Goal: Task Accomplishment & Management: Manage account settings

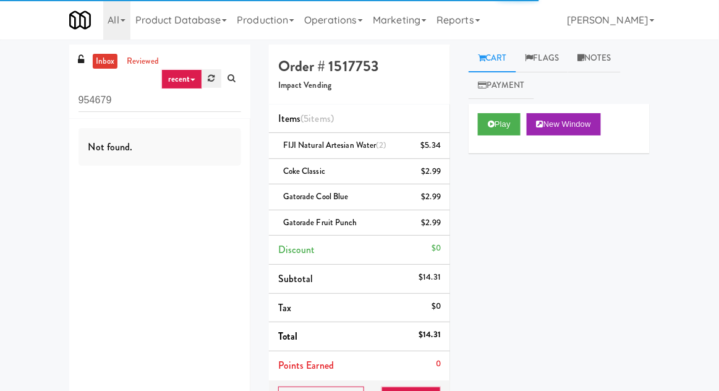
click at [210, 74] on icon at bounding box center [211, 78] width 7 height 8
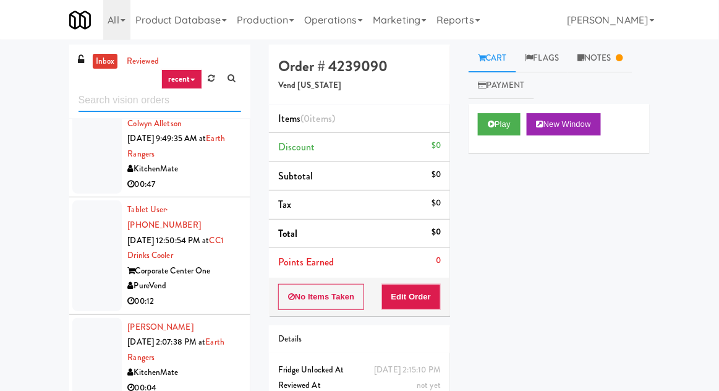
scroll to position [1903, 0]
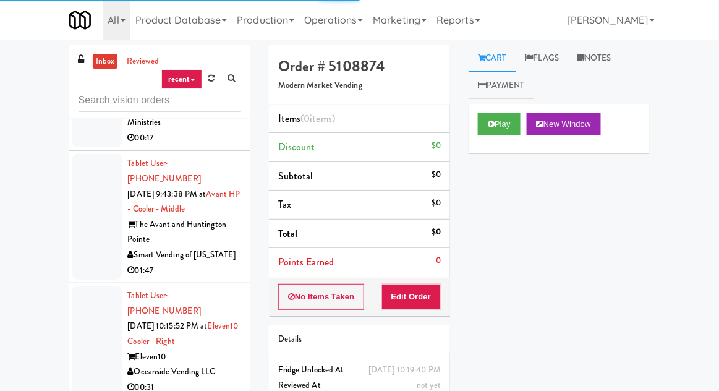
scroll to position [1803, 0]
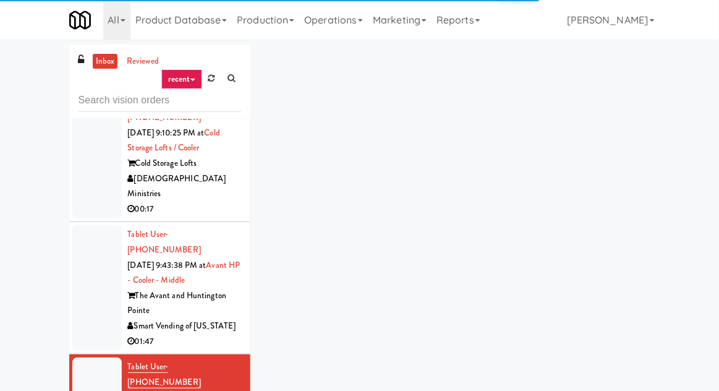
scroll to position [1751, 0]
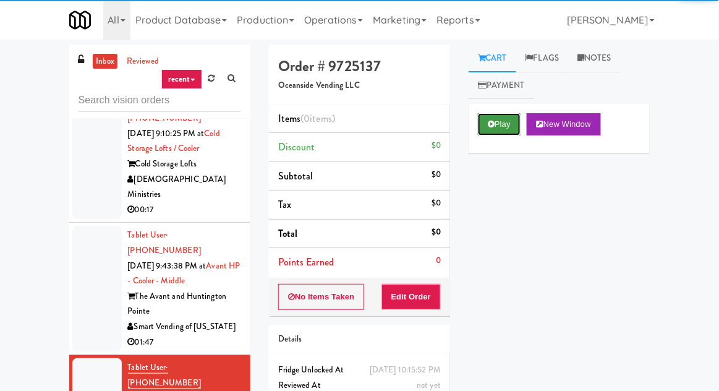
click at [496, 119] on button "Play" at bounding box center [499, 124] width 43 height 22
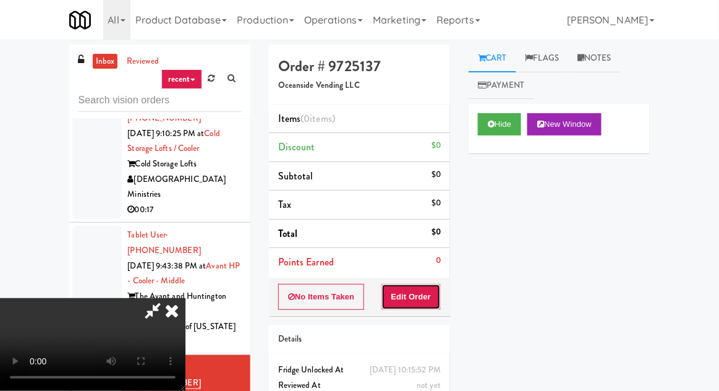
click at [424, 285] on button "Edit Order" at bounding box center [411, 297] width 60 height 26
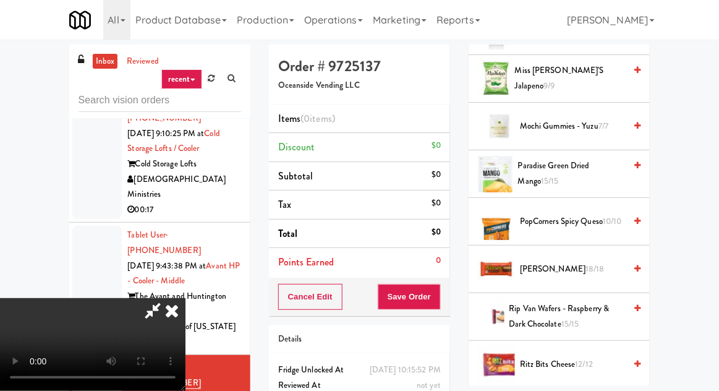
scroll to position [954, 0]
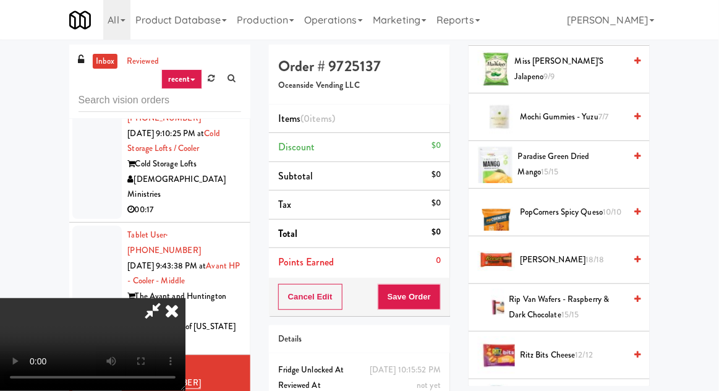
click at [591, 253] on span "[PERSON_NAME] 18/18" at bounding box center [572, 259] width 105 height 15
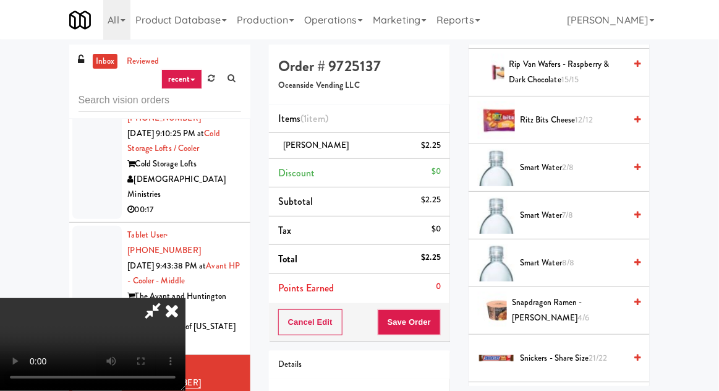
scroll to position [1173, 0]
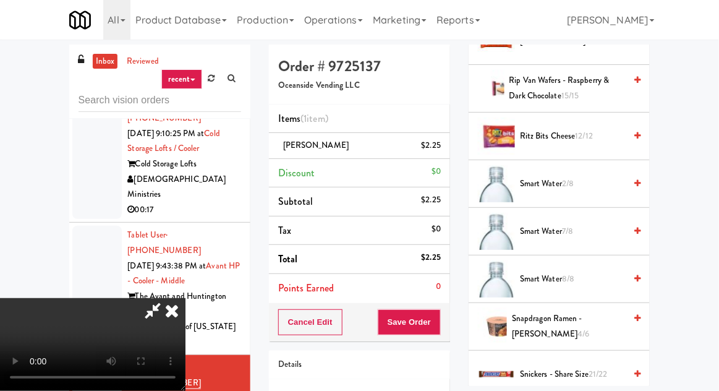
click at [598, 134] on span "Ritz Bits Cheese 12/12" at bounding box center [572, 136] width 105 height 15
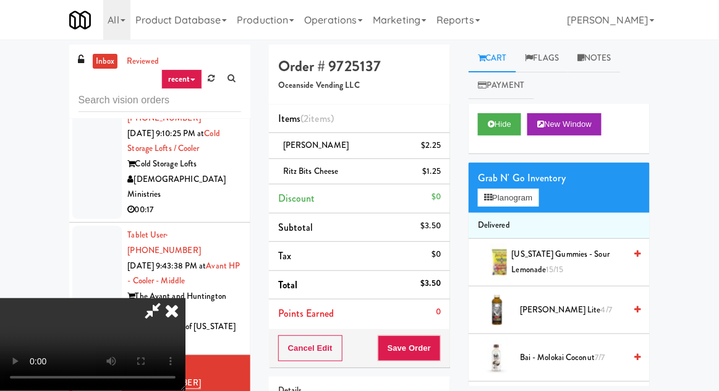
scroll to position [0, 0]
click at [583, 248] on span "[US_STATE] Gummies - Sour Lemonade 15/15" at bounding box center [569, 262] width 114 height 30
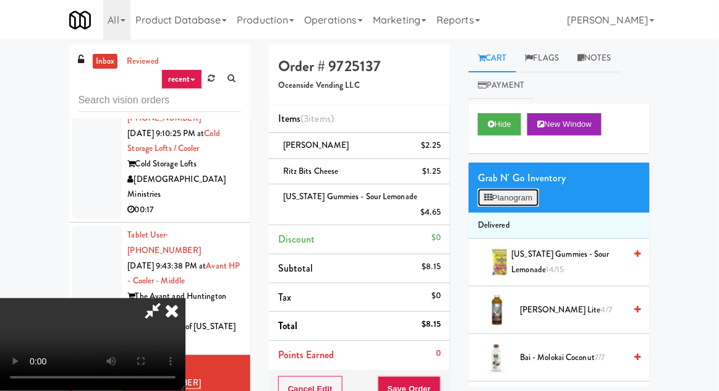
click at [530, 190] on button "Planogram" at bounding box center [508, 198] width 61 height 19
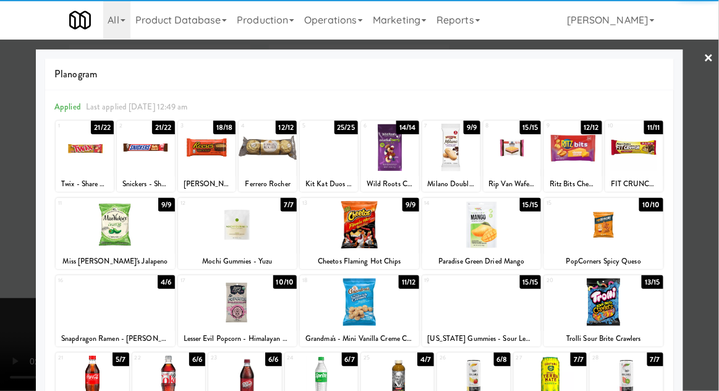
click at [593, 159] on div at bounding box center [573, 148] width 58 height 48
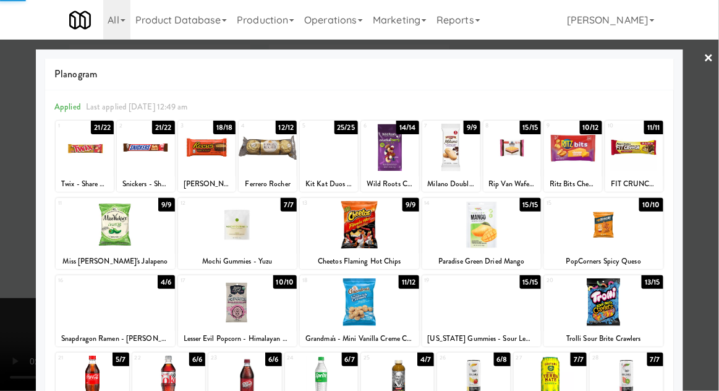
click at [697, 168] on div at bounding box center [359, 195] width 719 height 391
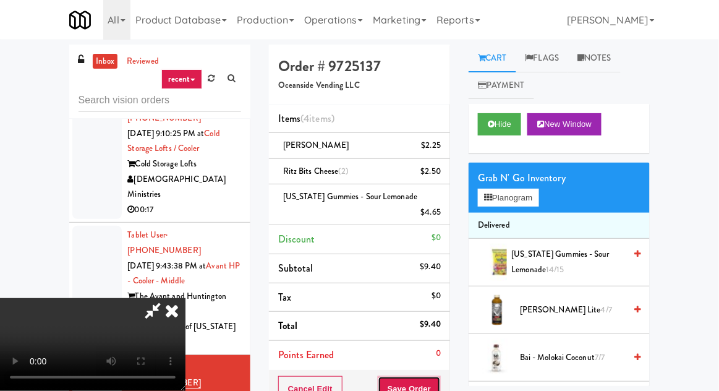
click at [439, 378] on button "Save Order" at bounding box center [409, 389] width 63 height 26
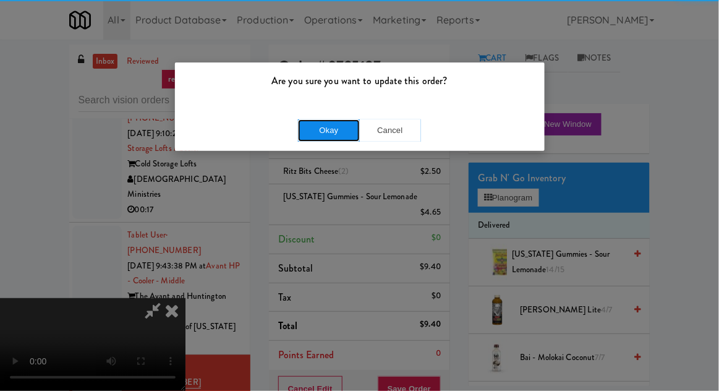
click at [326, 124] on button "Okay" at bounding box center [329, 130] width 62 height 22
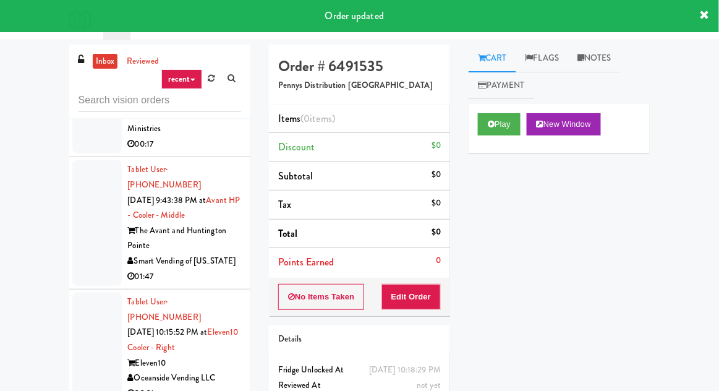
scroll to position [1816, 0]
click at [501, 121] on button "Play" at bounding box center [499, 124] width 43 height 22
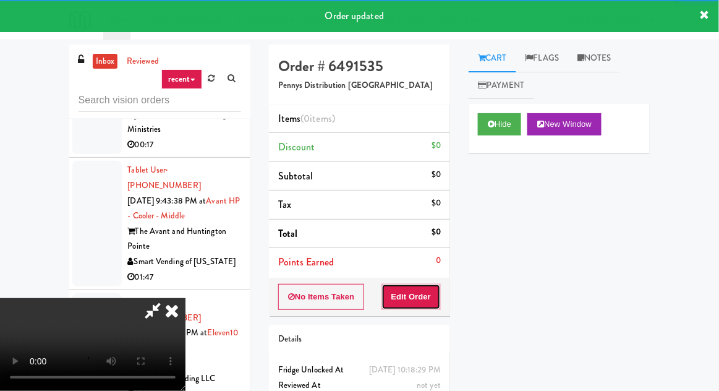
click at [423, 297] on button "Edit Order" at bounding box center [411, 297] width 60 height 26
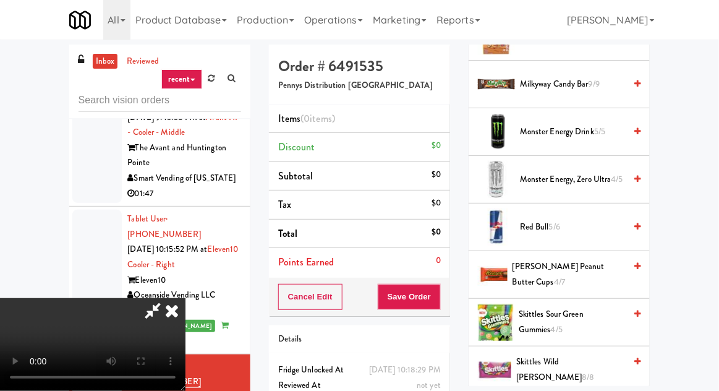
scroll to position [1204, 0]
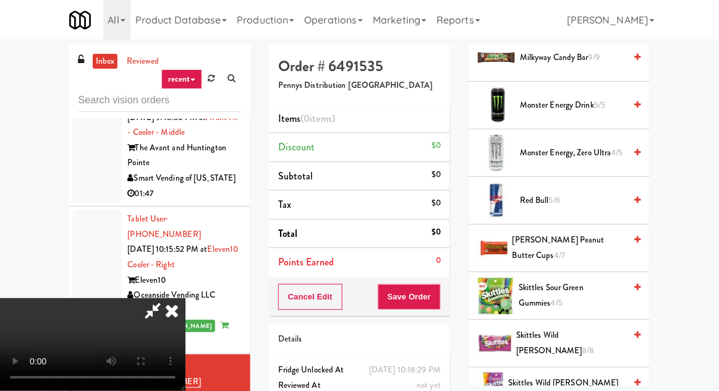
click at [601, 196] on span "Red Bull 5/6" at bounding box center [572, 200] width 105 height 15
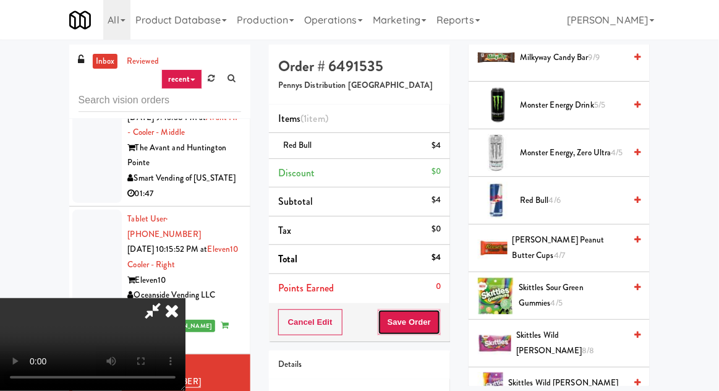
click at [441, 320] on button "Save Order" at bounding box center [409, 322] width 63 height 26
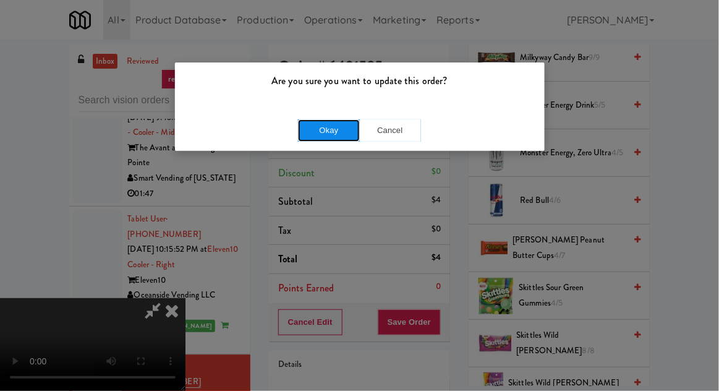
click at [315, 126] on button "Okay" at bounding box center [329, 130] width 62 height 22
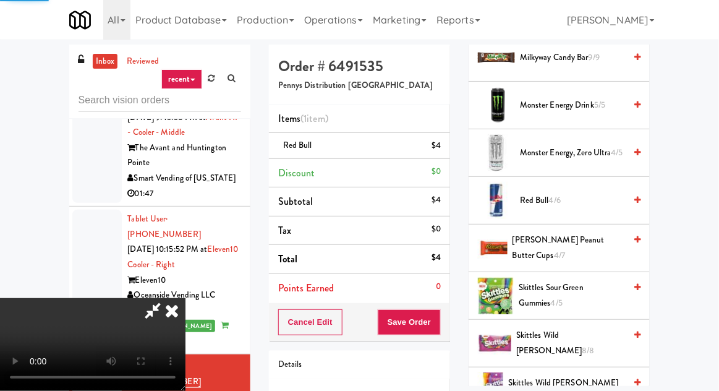
scroll to position [122, 0]
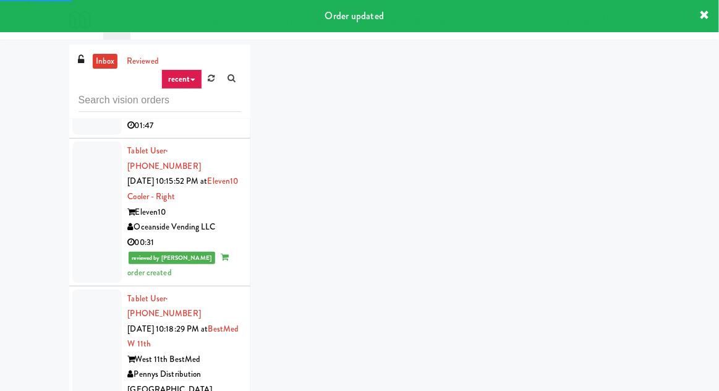
scroll to position [1971, 0]
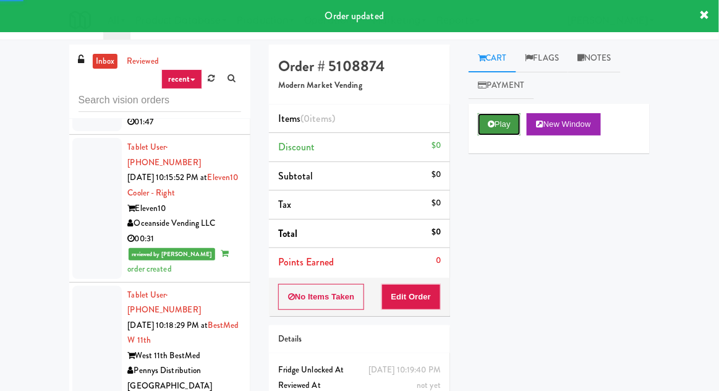
click at [501, 123] on button "Play" at bounding box center [499, 124] width 43 height 22
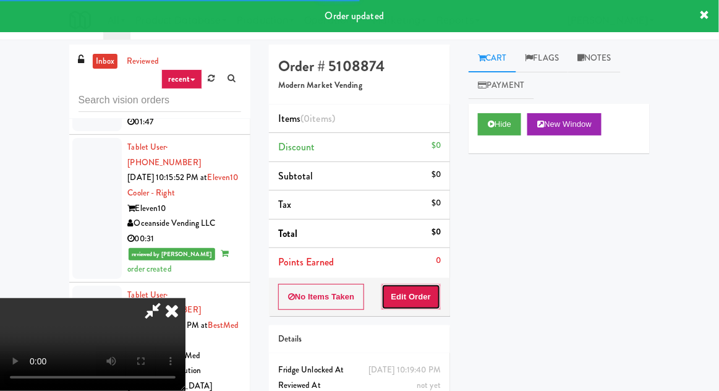
click at [431, 291] on button "Edit Order" at bounding box center [411, 297] width 60 height 26
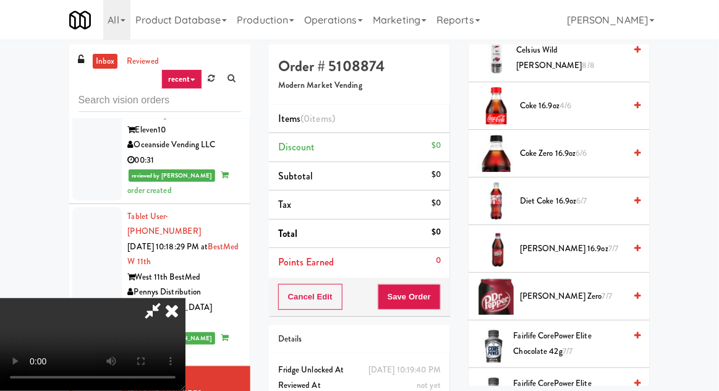
scroll to position [498, 0]
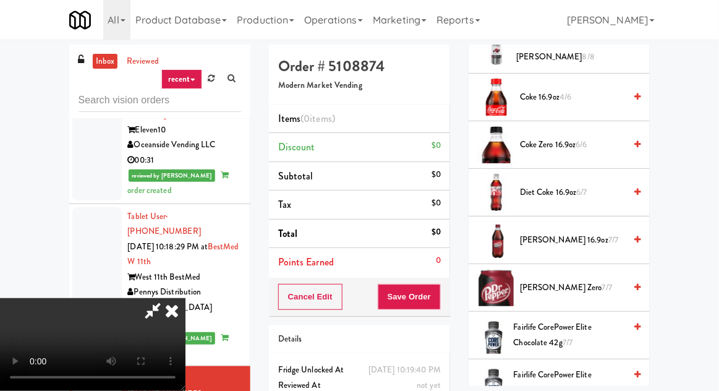
click at [585, 187] on span "6/7" at bounding box center [582, 192] width 11 height 12
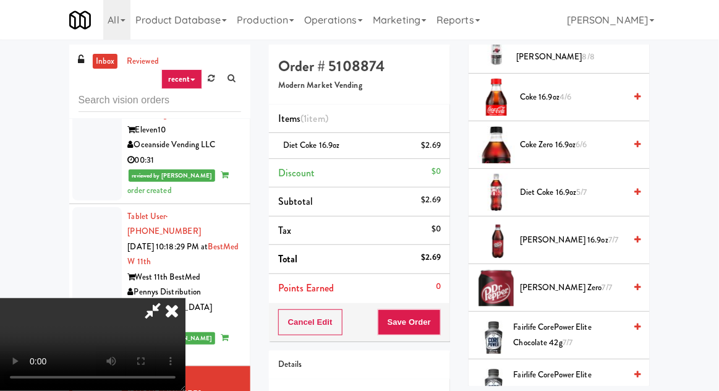
click at [591, 142] on span "Coke Zero 16.9oz 6/6" at bounding box center [572, 144] width 105 height 15
click at [593, 142] on span "Coke Zero 16.9oz 6/6" at bounding box center [572, 144] width 105 height 15
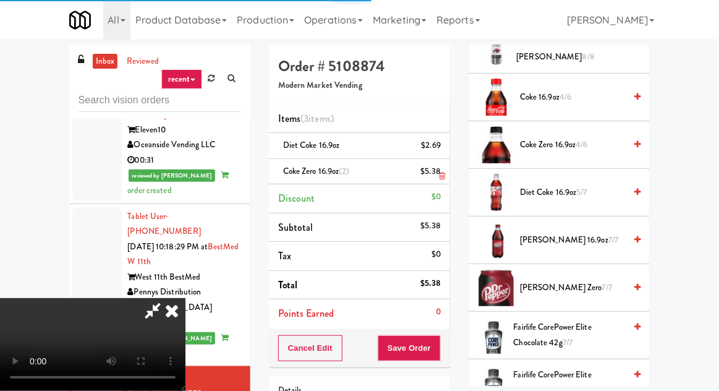
click at [446, 177] on li "Coke Zero 16.9oz (2) $5.38" at bounding box center [359, 172] width 181 height 26
click at [444, 177] on icon at bounding box center [442, 176] width 6 height 8
click at [443, 175] on icon at bounding box center [442, 176] width 6 height 8
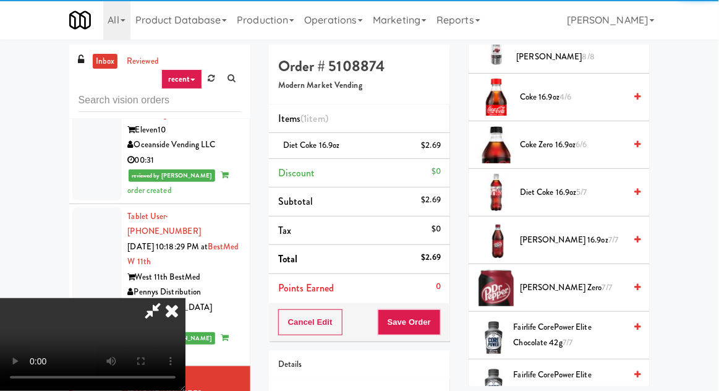
click at [567, 194] on span "Diet Coke 16.9oz 5/7" at bounding box center [572, 192] width 105 height 15
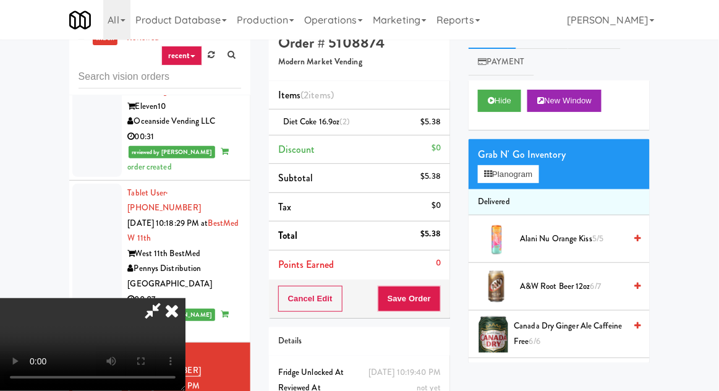
scroll to position [0, 0]
click at [515, 173] on button "Planogram" at bounding box center [508, 174] width 61 height 19
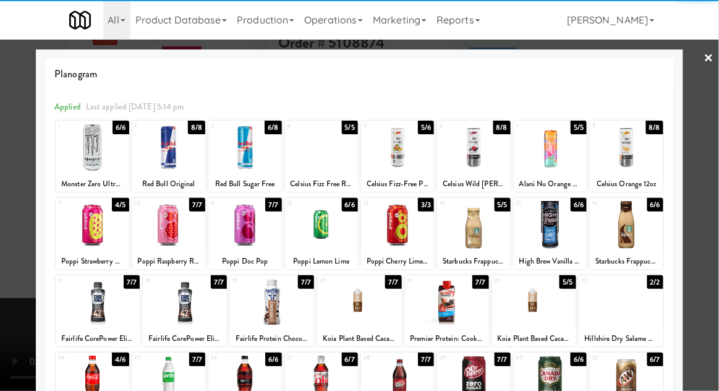
click at [231, 155] on div at bounding box center [244, 148] width 73 height 48
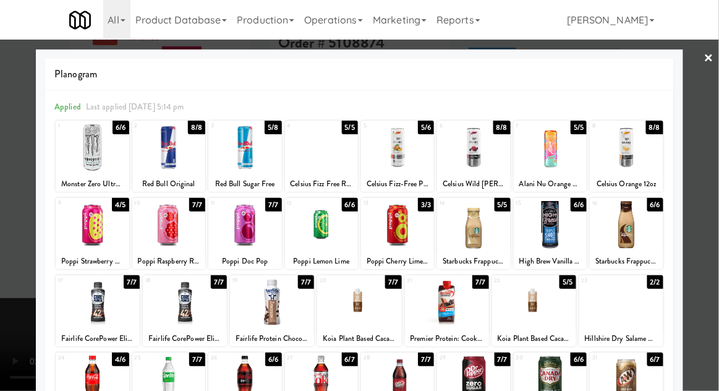
click at [6, 253] on div at bounding box center [359, 195] width 719 height 391
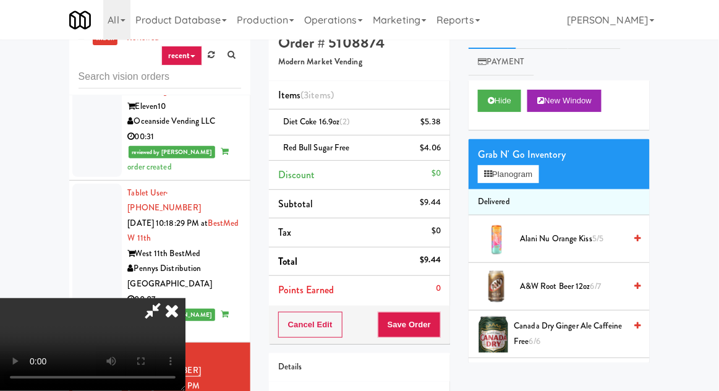
scroll to position [45, 0]
click at [503, 103] on button "Hide" at bounding box center [499, 101] width 43 height 22
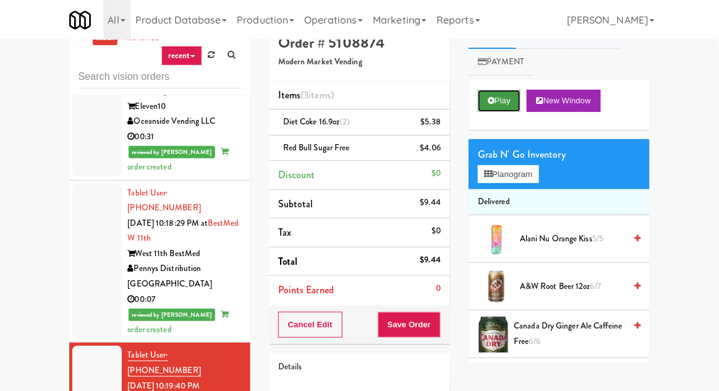
scroll to position [0, 0]
click at [420, 318] on button "Save Order" at bounding box center [409, 325] width 63 height 26
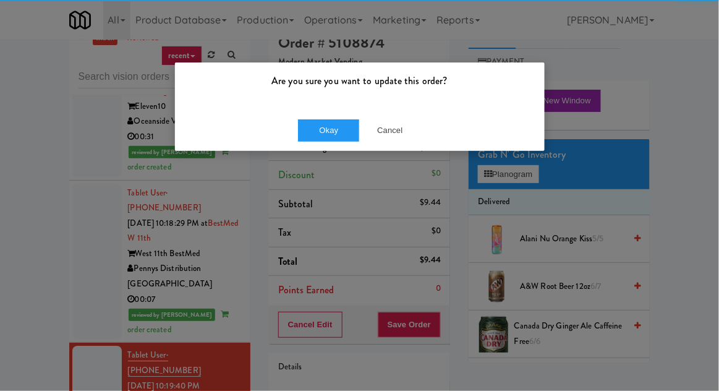
click at [320, 148] on div "Okay Cancel" at bounding box center [360, 129] width 370 height 41
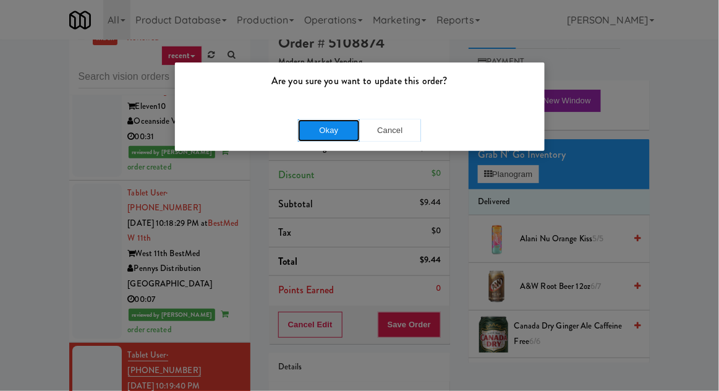
click at [334, 129] on button "Okay" at bounding box center [329, 130] width 62 height 22
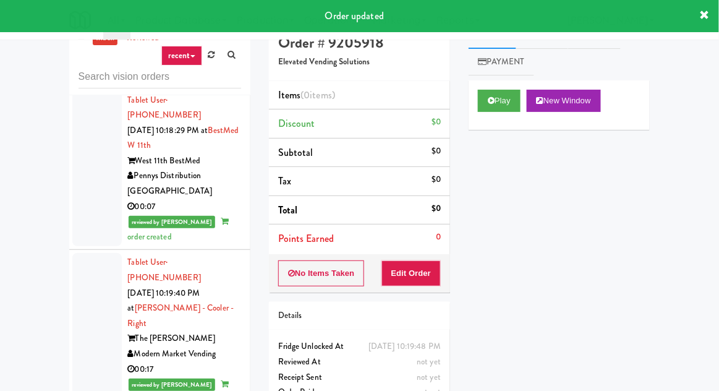
scroll to position [2136, 0]
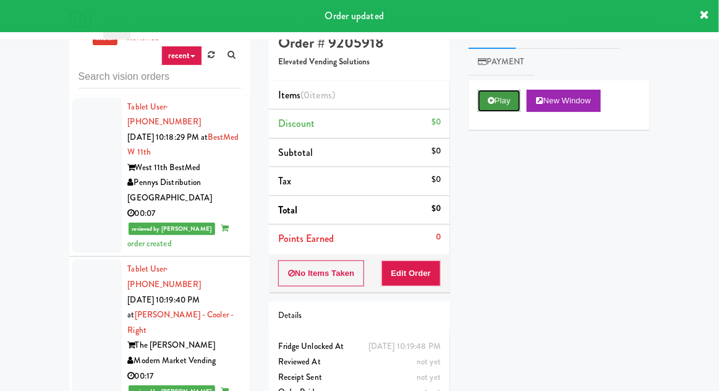
click at [504, 94] on button "Play" at bounding box center [499, 101] width 43 height 22
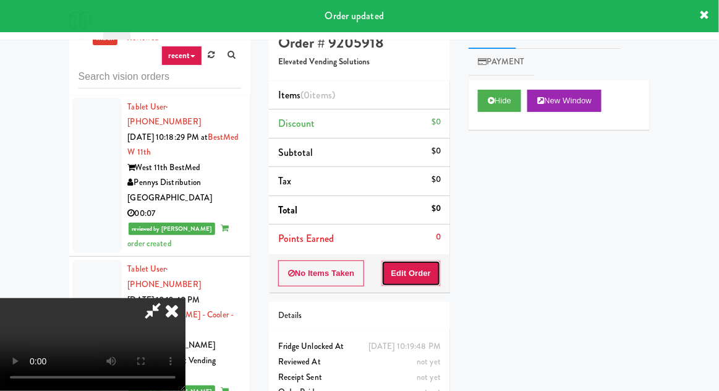
click at [418, 261] on button "Edit Order" at bounding box center [411, 273] width 60 height 26
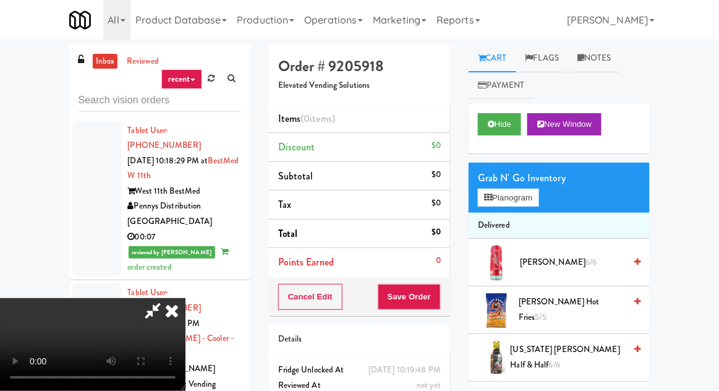
scroll to position [0, 0]
click at [513, 199] on button "Planogram" at bounding box center [508, 198] width 61 height 19
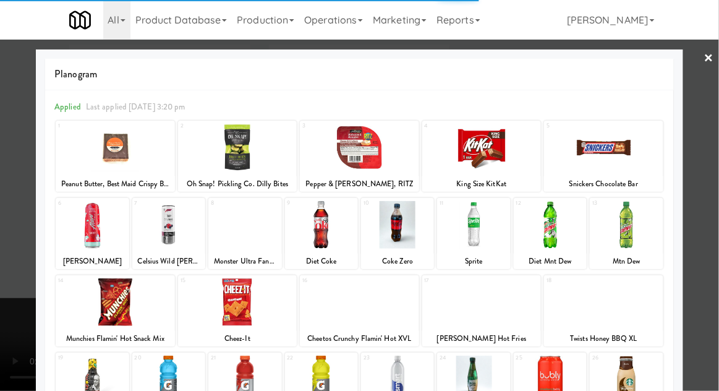
click at [168, 232] on div at bounding box center [168, 225] width 73 height 48
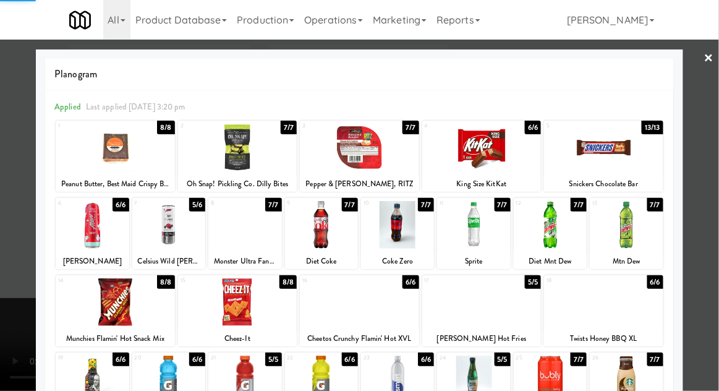
click at [6, 245] on div at bounding box center [359, 195] width 719 height 391
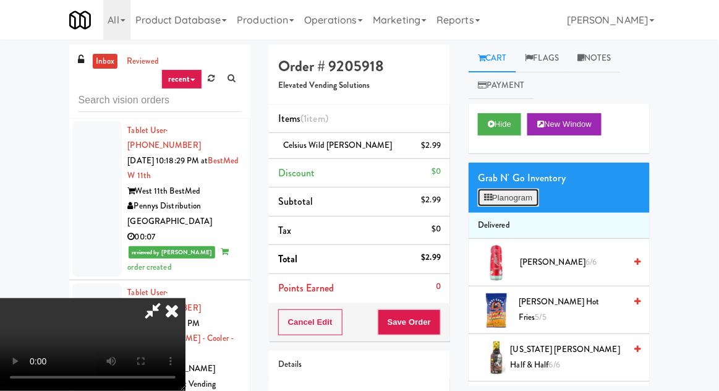
click at [523, 198] on button "Planogram" at bounding box center [508, 198] width 61 height 19
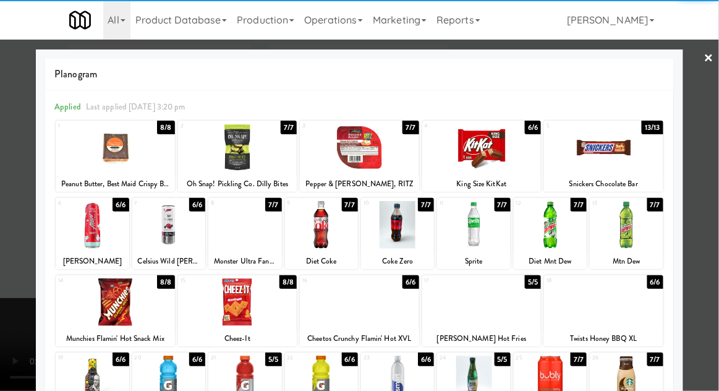
click at [399, 303] on div at bounding box center [359, 302] width 119 height 48
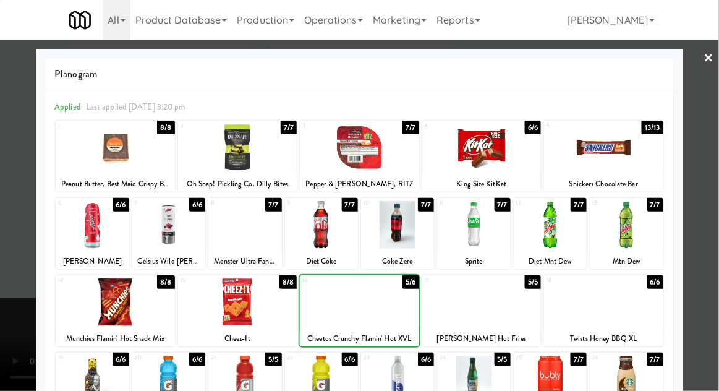
click at [7, 244] on div at bounding box center [359, 195] width 719 height 391
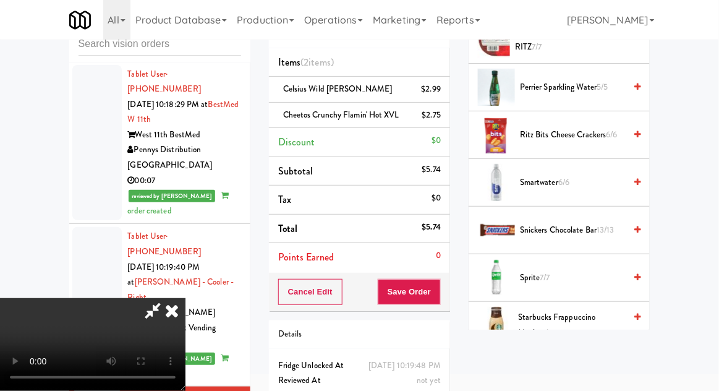
scroll to position [1262, 0]
click at [588, 221] on span "Snickers Chocolate Bar 13/13" at bounding box center [572, 228] width 105 height 15
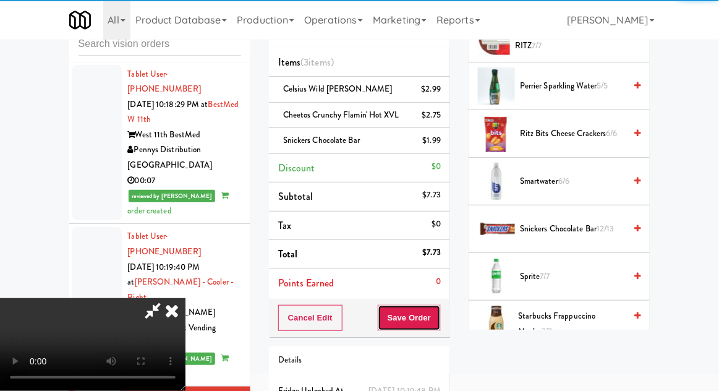
click at [438, 317] on button "Save Order" at bounding box center [409, 318] width 63 height 26
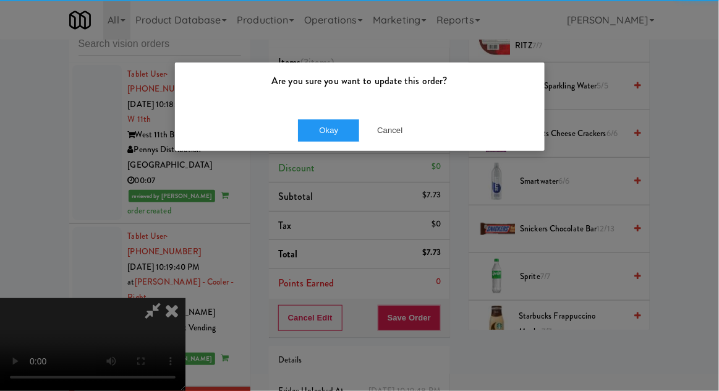
click at [325, 149] on div "Okay Cancel" at bounding box center [360, 129] width 370 height 41
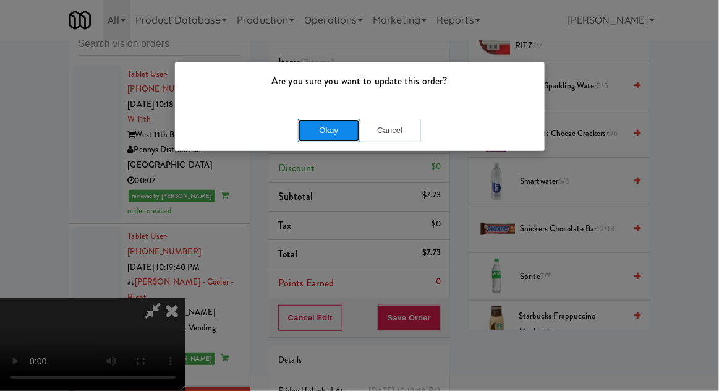
click at [327, 121] on button "Okay" at bounding box center [329, 130] width 62 height 22
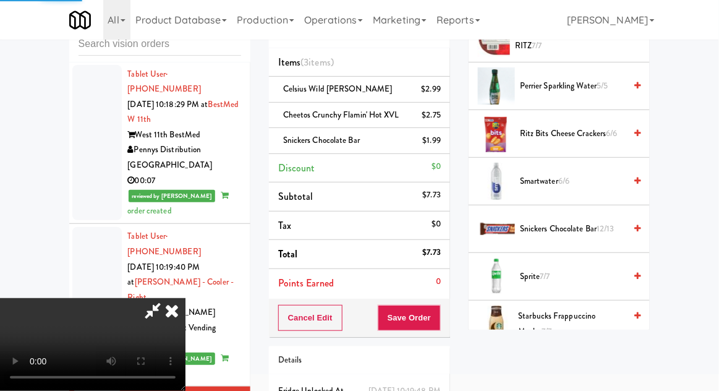
scroll to position [122, 0]
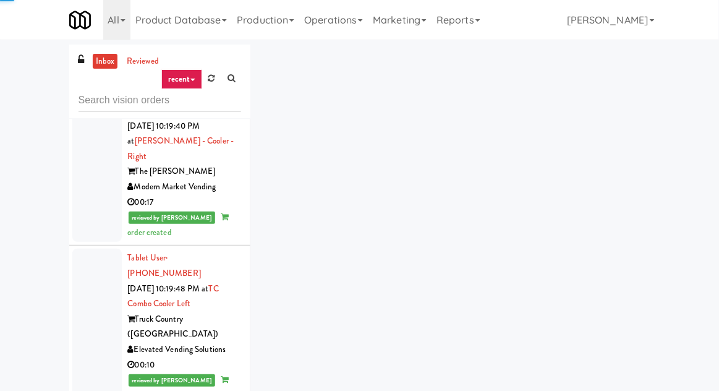
scroll to position [2369, 0]
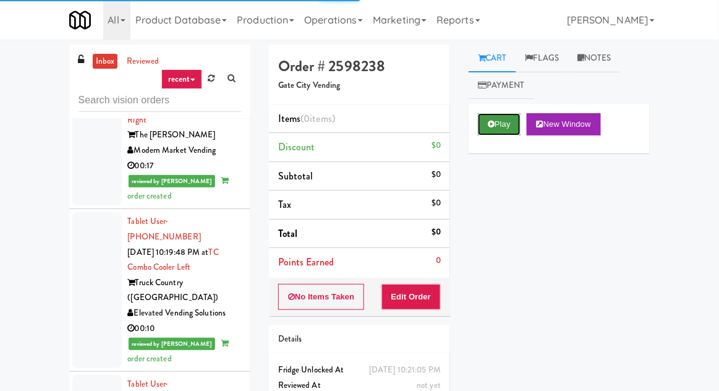
click at [496, 127] on button "Play" at bounding box center [499, 124] width 43 height 22
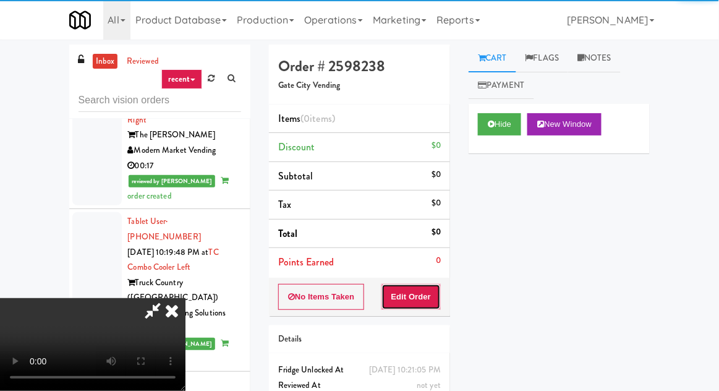
click at [422, 297] on button "Edit Order" at bounding box center [411, 297] width 60 height 26
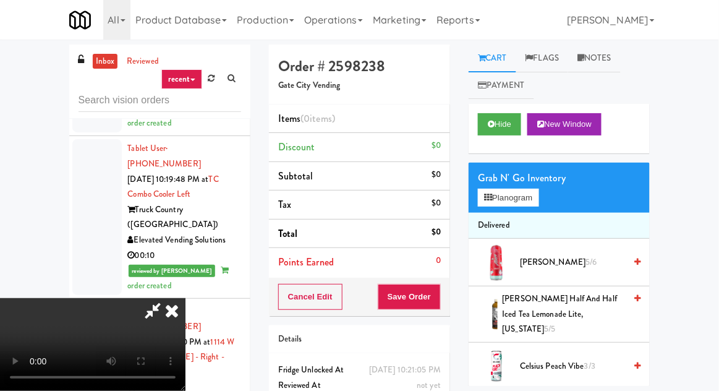
scroll to position [0, 0]
click at [522, 204] on button "Planogram" at bounding box center [508, 198] width 61 height 19
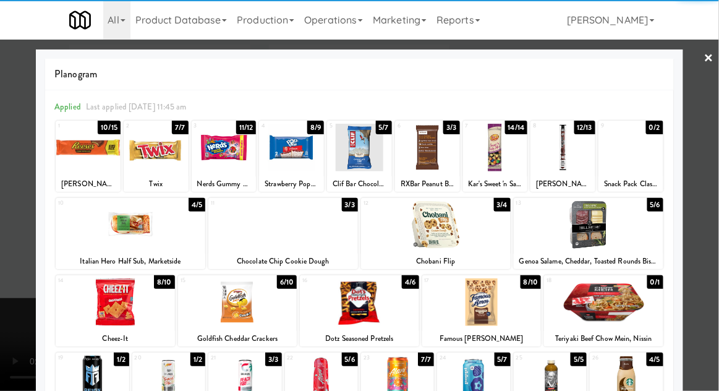
click at [78, 232] on div at bounding box center [131, 225] width 150 height 48
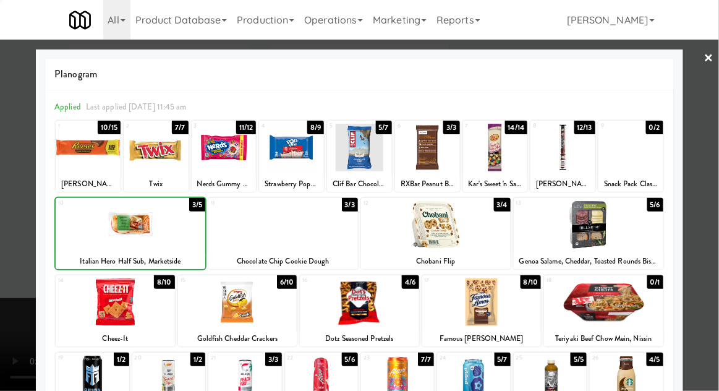
click at [6, 202] on div at bounding box center [359, 195] width 719 height 391
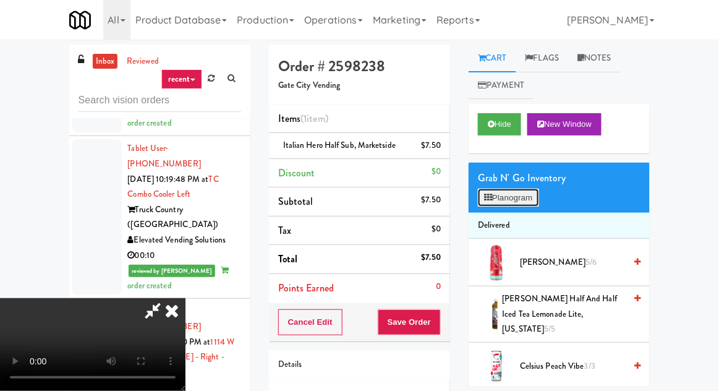
click at [522, 201] on button "Planogram" at bounding box center [508, 198] width 61 height 19
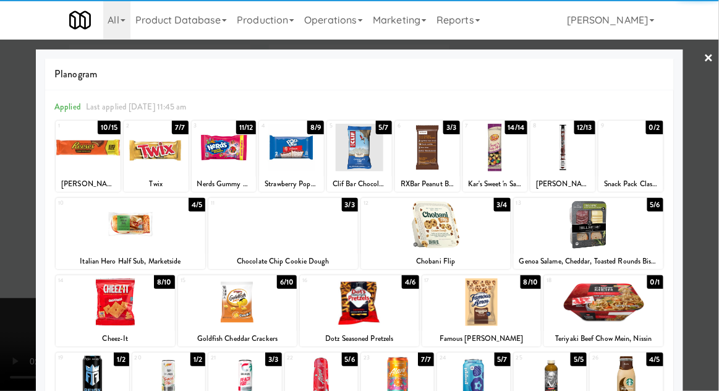
scroll to position [156, 0]
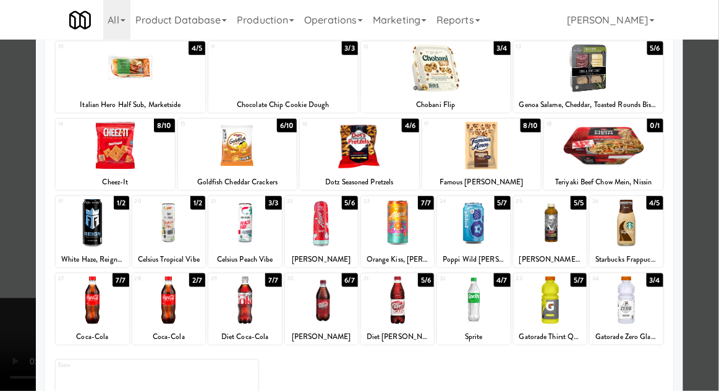
click at [336, 231] on div at bounding box center [321, 223] width 73 height 48
click at [6, 274] on div at bounding box center [359, 195] width 719 height 391
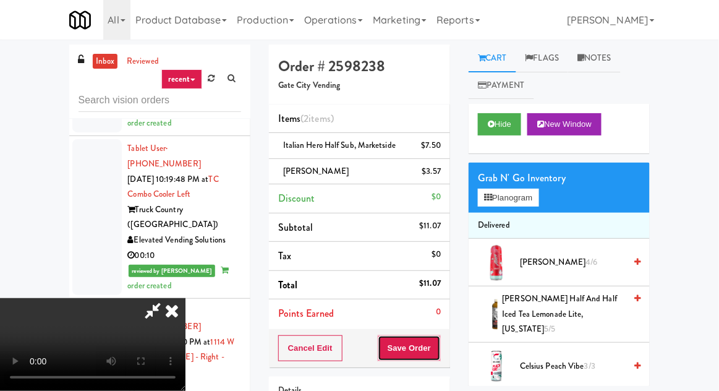
click at [439, 349] on button "Save Order" at bounding box center [409, 348] width 63 height 26
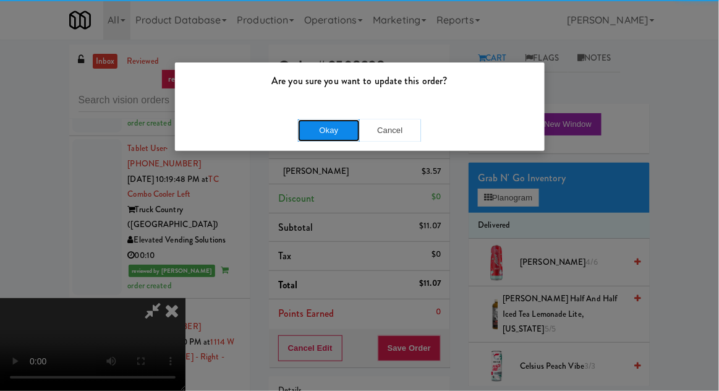
click at [337, 140] on button "Okay" at bounding box center [329, 130] width 62 height 22
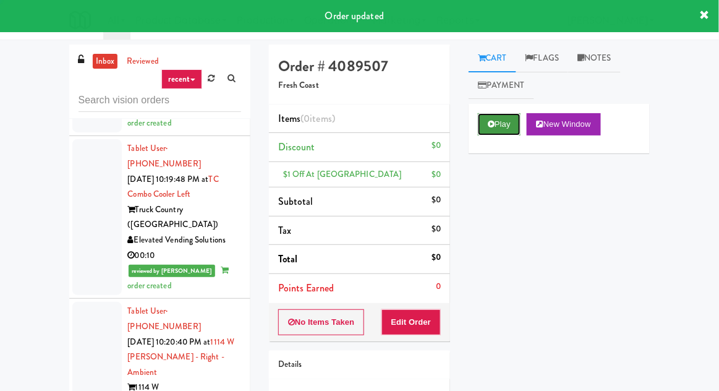
click at [499, 124] on button "Play" at bounding box center [499, 124] width 43 height 22
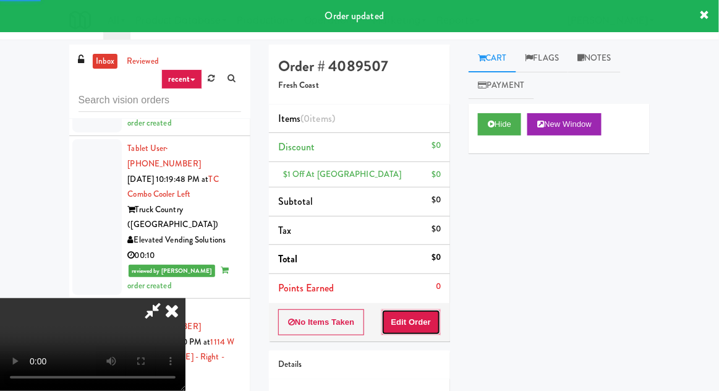
click at [425, 323] on button "Edit Order" at bounding box center [411, 322] width 60 height 26
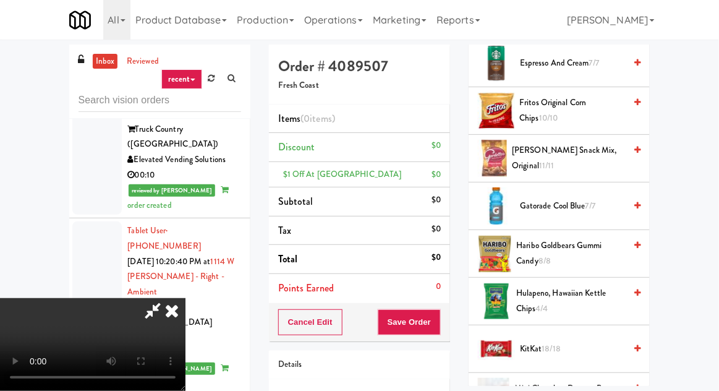
scroll to position [575, 0]
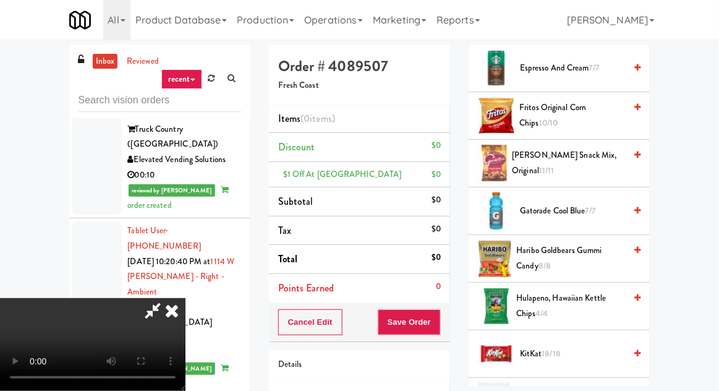
click at [567, 205] on span "Gatorade Cool Blue 7/7" at bounding box center [572, 210] width 105 height 15
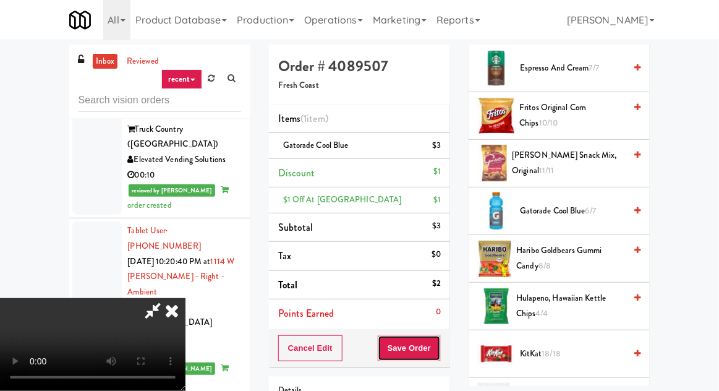
click at [438, 344] on button "Save Order" at bounding box center [409, 348] width 63 height 26
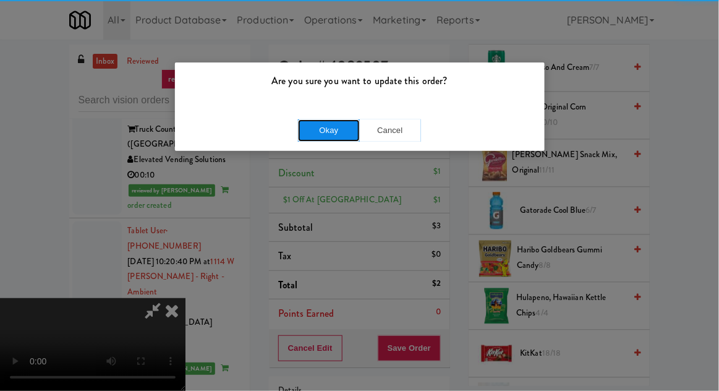
click at [336, 140] on button "Okay" at bounding box center [329, 130] width 62 height 22
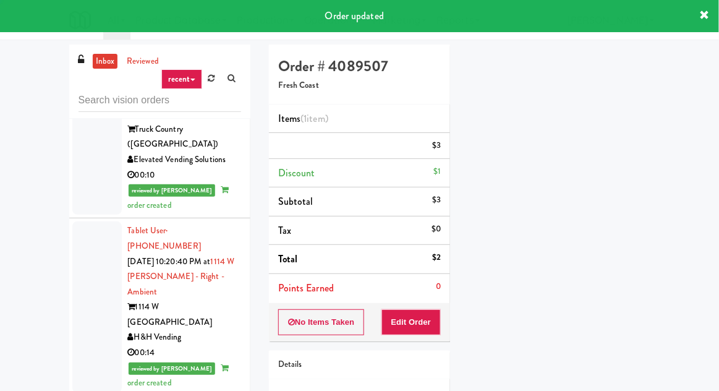
scroll to position [122, 0]
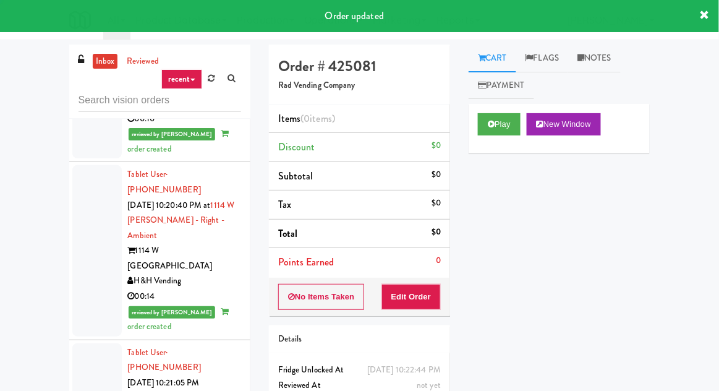
scroll to position [2599, 0]
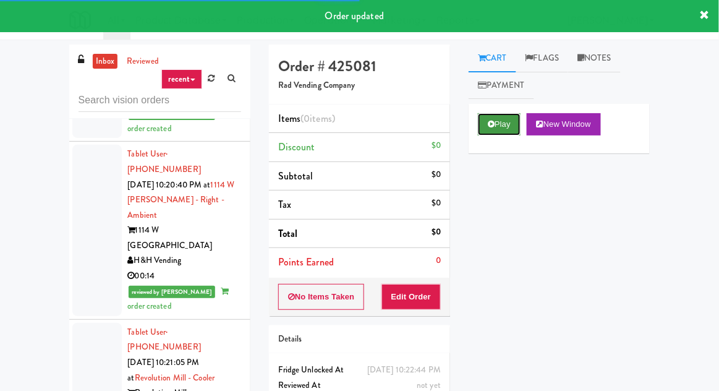
click at [488, 122] on icon at bounding box center [491, 124] width 7 height 8
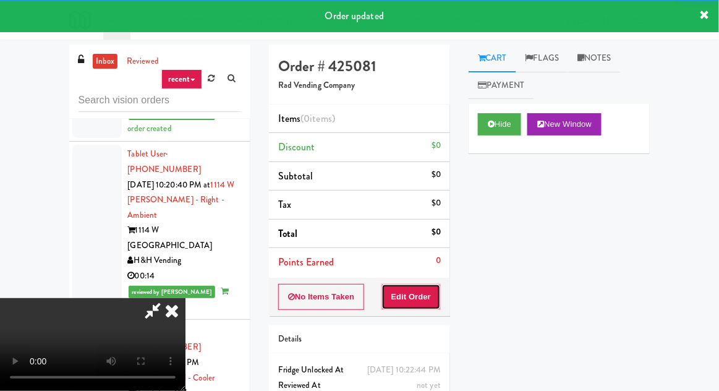
click at [422, 293] on button "Edit Order" at bounding box center [411, 297] width 60 height 26
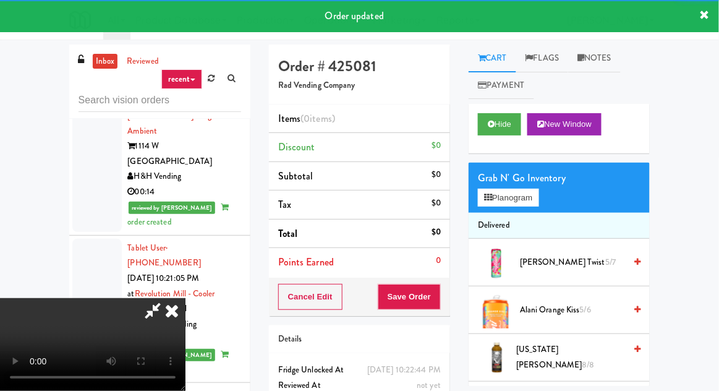
scroll to position [2683, 0]
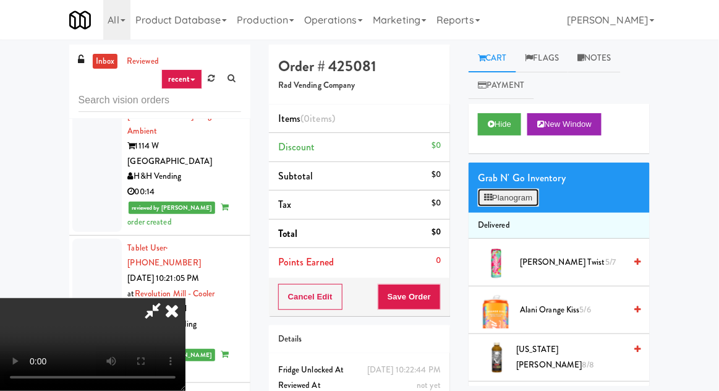
click at [507, 203] on button "Planogram" at bounding box center [508, 198] width 61 height 19
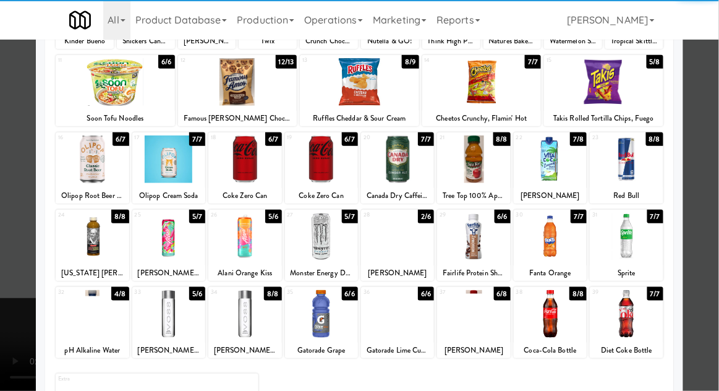
scroll to position [156, 0]
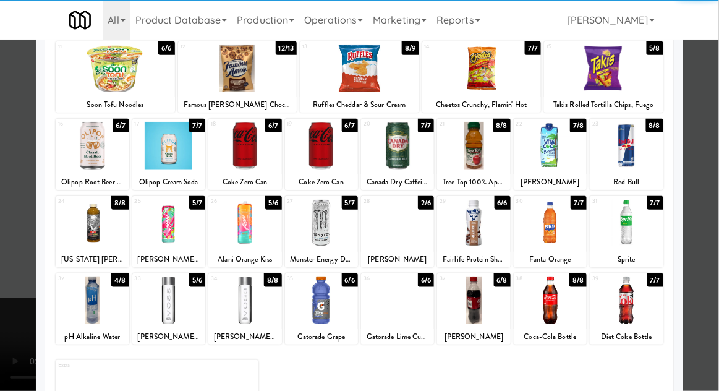
click at [86, 303] on div at bounding box center [92, 300] width 73 height 48
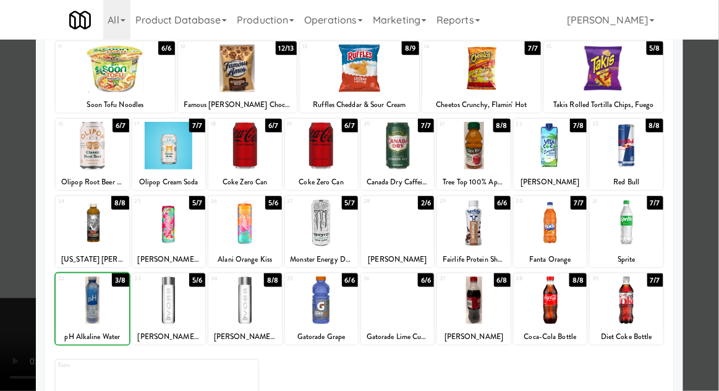
click at [336, 306] on div at bounding box center [321, 300] width 73 height 48
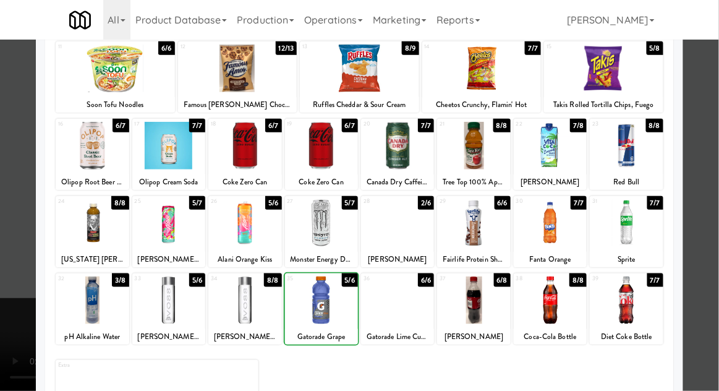
click at [10, 274] on div at bounding box center [359, 195] width 719 height 391
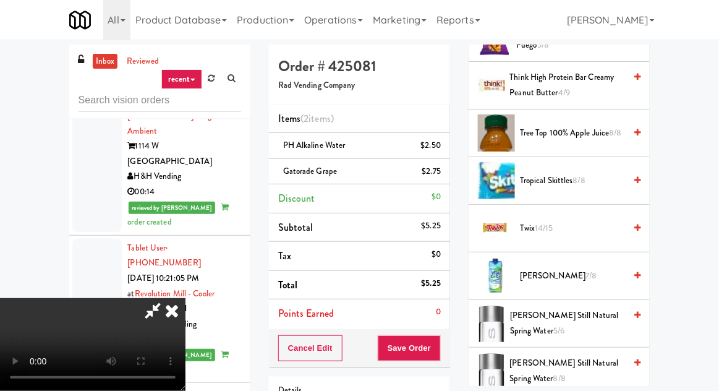
scroll to position [1786, 0]
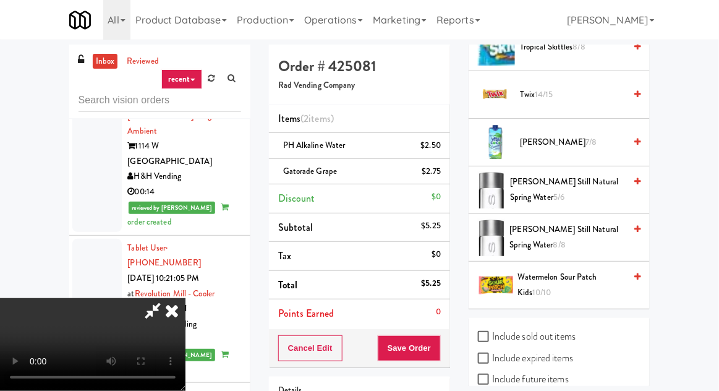
click at [593, 135] on span "Vita Coco 7/8" at bounding box center [572, 142] width 105 height 15
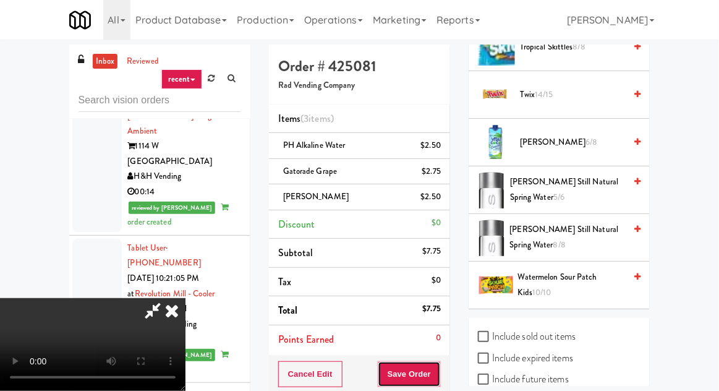
click at [440, 373] on button "Save Order" at bounding box center [409, 374] width 63 height 26
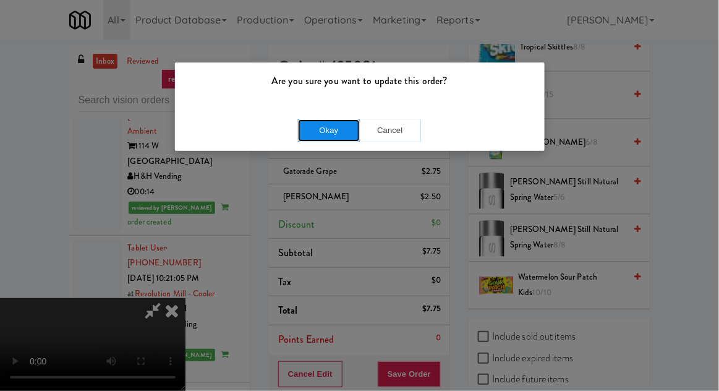
click at [339, 139] on button "Okay" at bounding box center [329, 130] width 62 height 22
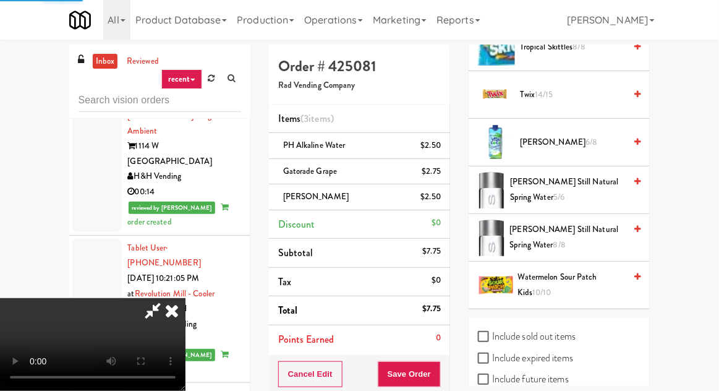
scroll to position [122, 0]
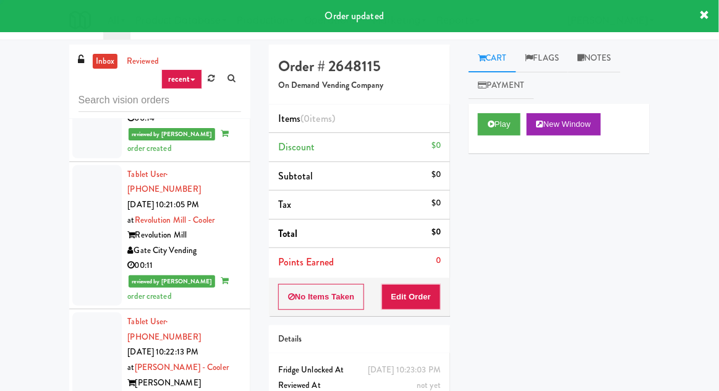
scroll to position [2782, 0]
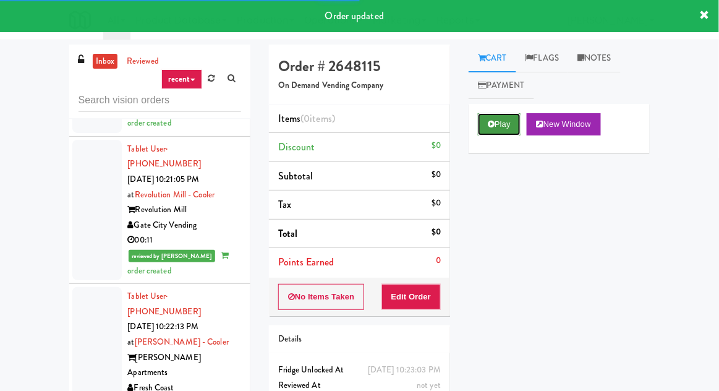
click at [493, 130] on button "Play" at bounding box center [499, 124] width 43 height 22
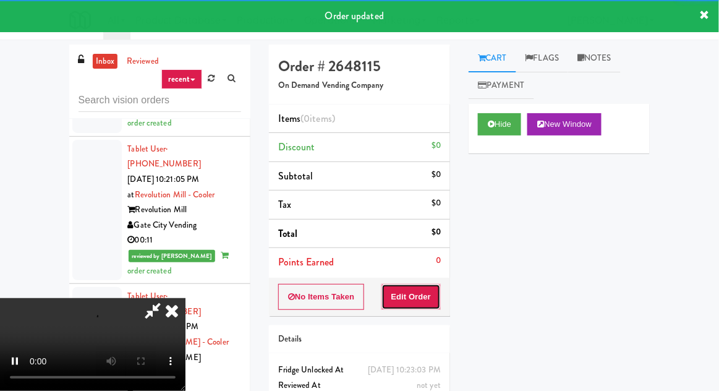
click at [422, 289] on button "Edit Order" at bounding box center [411, 297] width 60 height 26
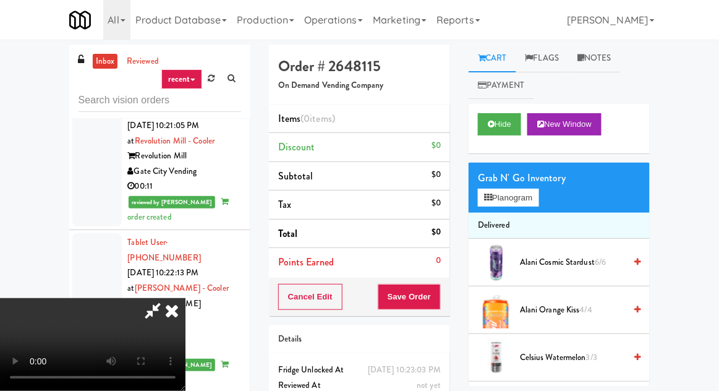
scroll to position [45, 0]
click at [549, 259] on span "Alani Cosmic Stardust 6/6" at bounding box center [572, 262] width 105 height 15
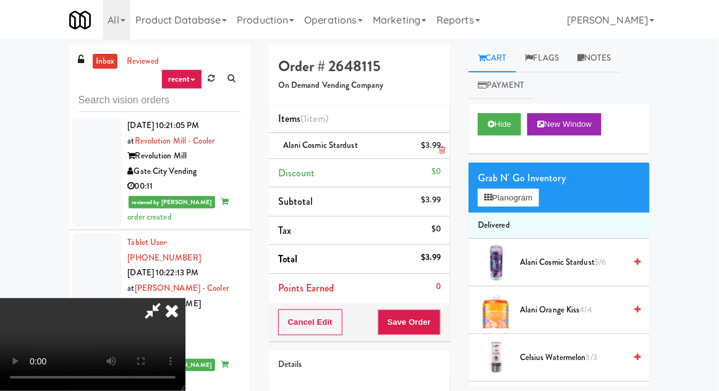
click at [444, 148] on li "Alani Cosmic Stardust $3.99" at bounding box center [359, 146] width 181 height 26
click at [443, 150] on icon at bounding box center [442, 150] width 6 height 8
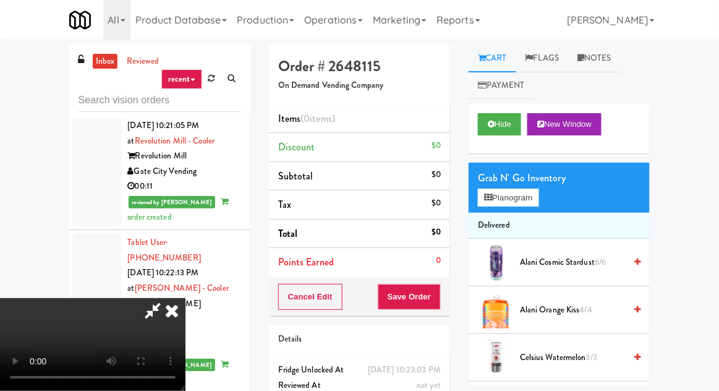
click at [556, 310] on span "Alani Orange Kiss 4/4" at bounding box center [572, 309] width 105 height 15
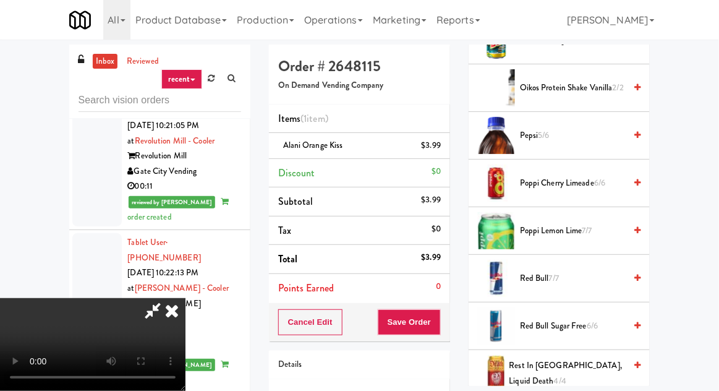
scroll to position [1365, 0]
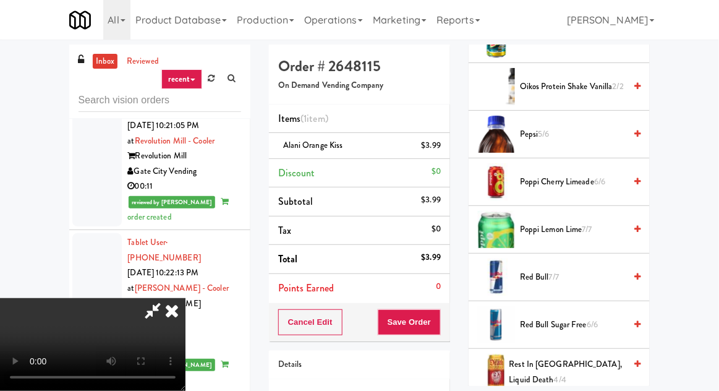
click at [574, 272] on span "Red Bull 7/7" at bounding box center [572, 276] width 105 height 15
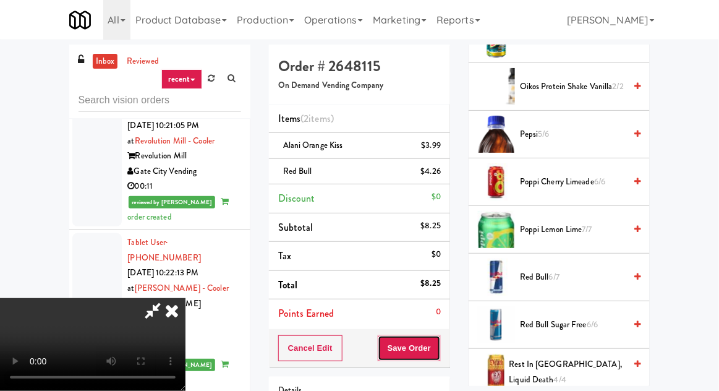
click at [441, 349] on button "Save Order" at bounding box center [409, 348] width 63 height 26
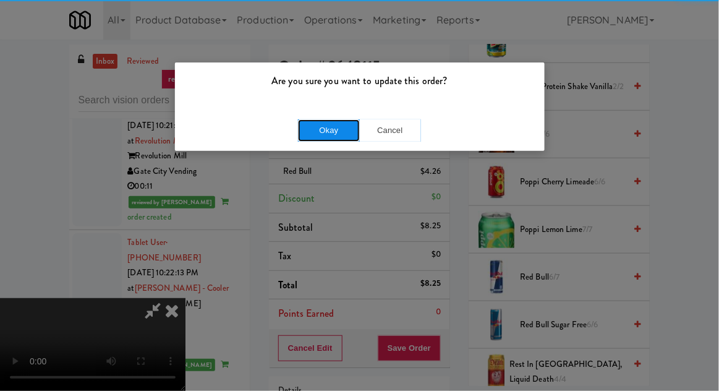
click at [335, 140] on button "Okay" at bounding box center [329, 130] width 62 height 22
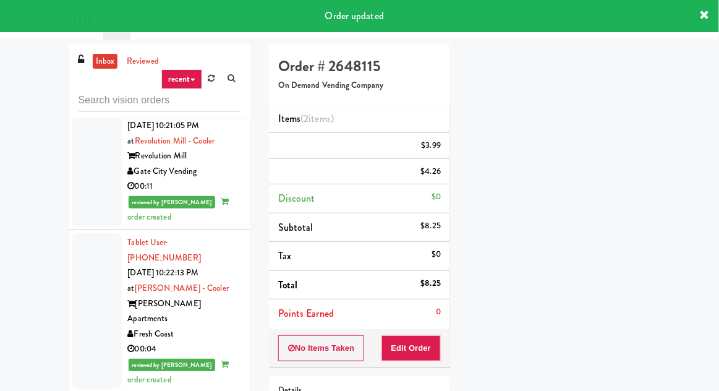
scroll to position [0, 0]
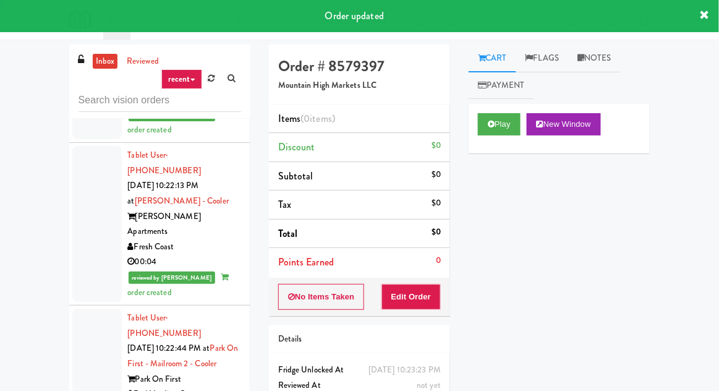
scroll to position [2926, 0]
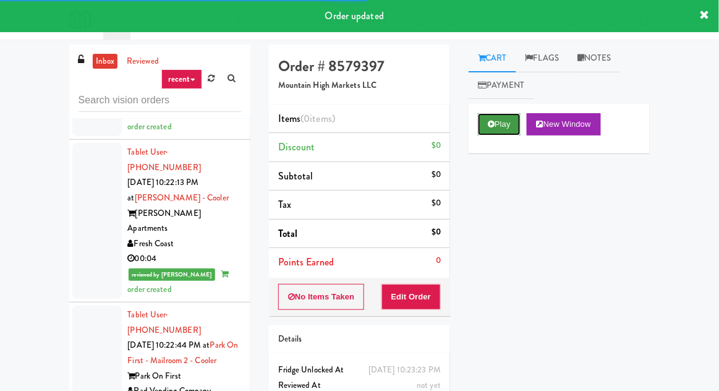
click at [491, 124] on icon at bounding box center [491, 124] width 7 height 8
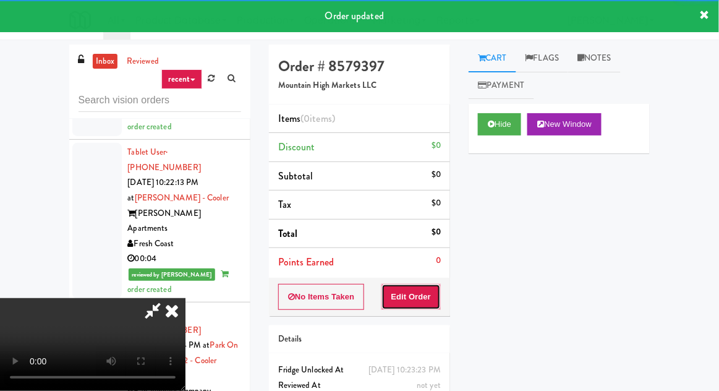
click at [417, 300] on button "Edit Order" at bounding box center [411, 297] width 60 height 26
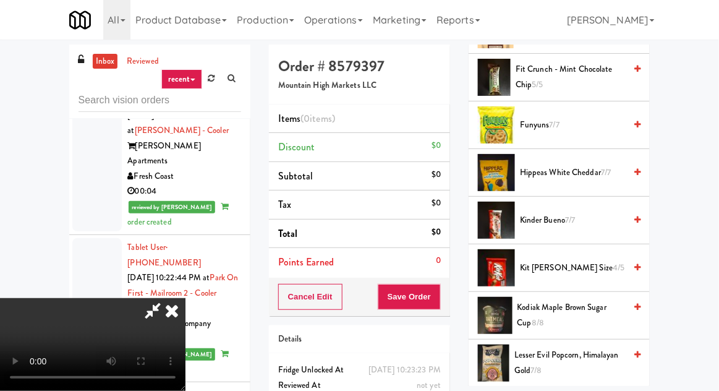
scroll to position [520, 0]
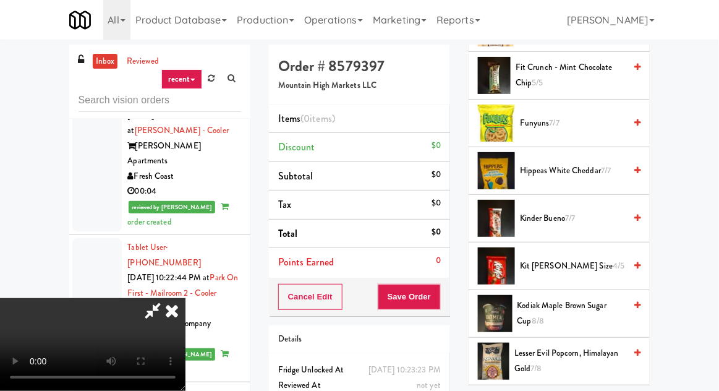
click at [591, 267] on span "Kit [PERSON_NAME] Size 4/5" at bounding box center [572, 265] width 105 height 15
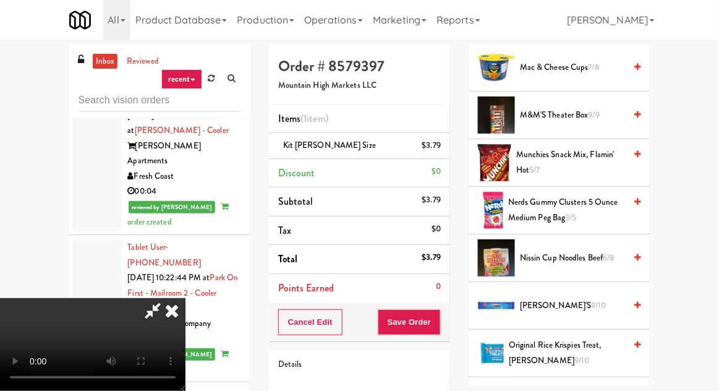
scroll to position [860, 0]
click at [586, 203] on span "Nerds Gummy Clusters 5 Ounce Medium Peg Bag 3/5" at bounding box center [566, 210] width 117 height 30
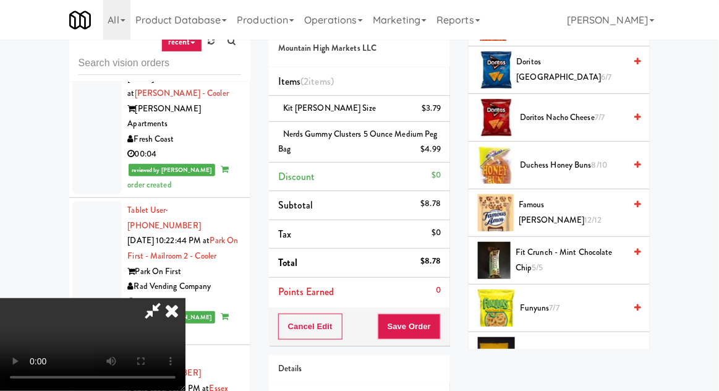
scroll to position [294, 0]
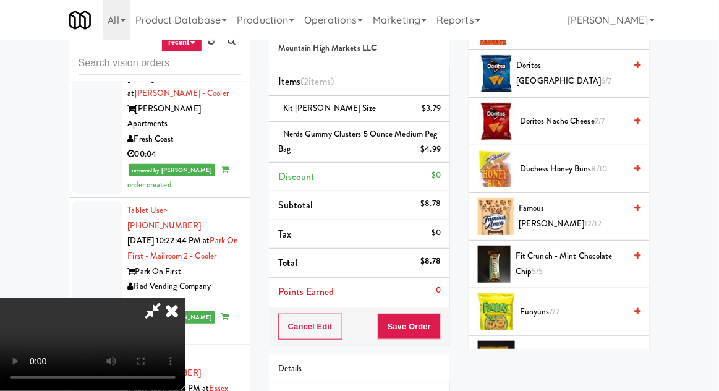
click at [584, 218] on span "12/12" at bounding box center [593, 224] width 18 height 12
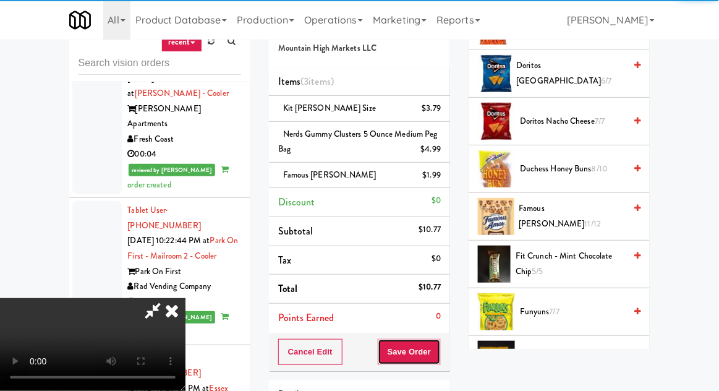
click at [438, 352] on button "Save Order" at bounding box center [409, 352] width 63 height 26
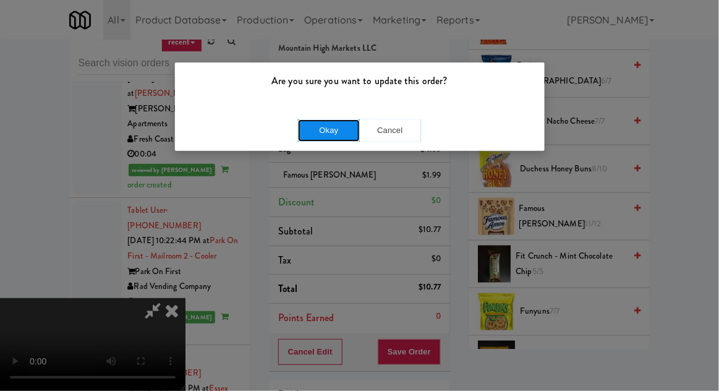
click at [331, 136] on button "Okay" at bounding box center [329, 130] width 62 height 22
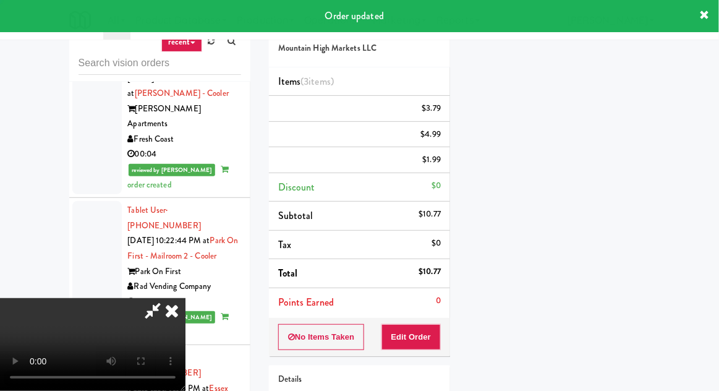
scroll to position [122, 0]
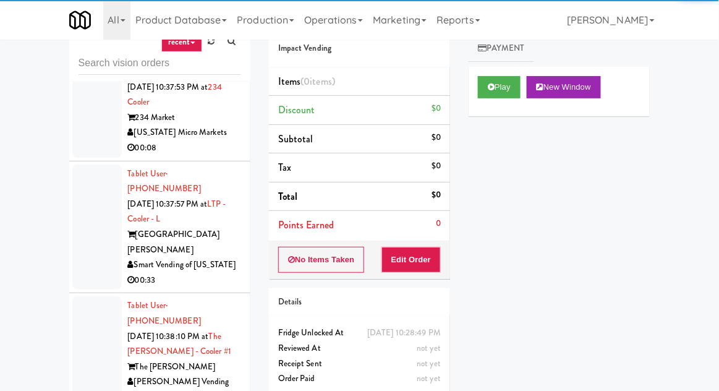
scroll to position [6055, 0]
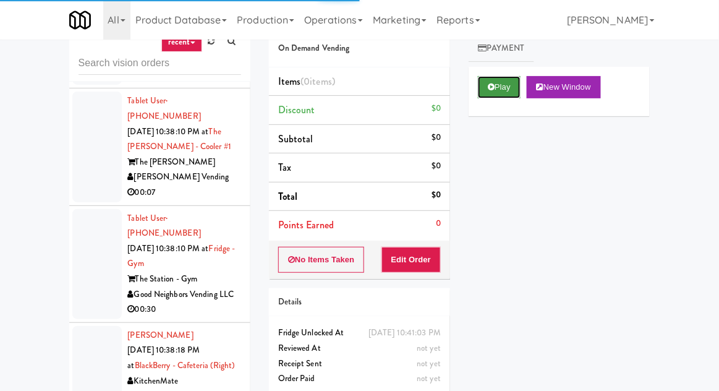
click at [496, 82] on button "Play" at bounding box center [499, 87] width 43 height 22
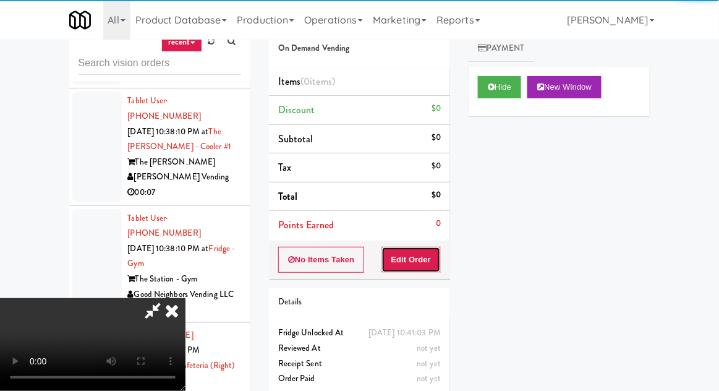
click at [417, 260] on button "Edit Order" at bounding box center [411, 260] width 60 height 26
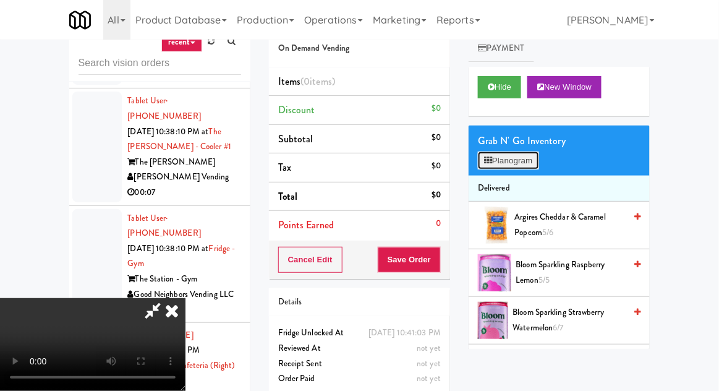
click at [510, 157] on button "Planogram" at bounding box center [508, 160] width 61 height 19
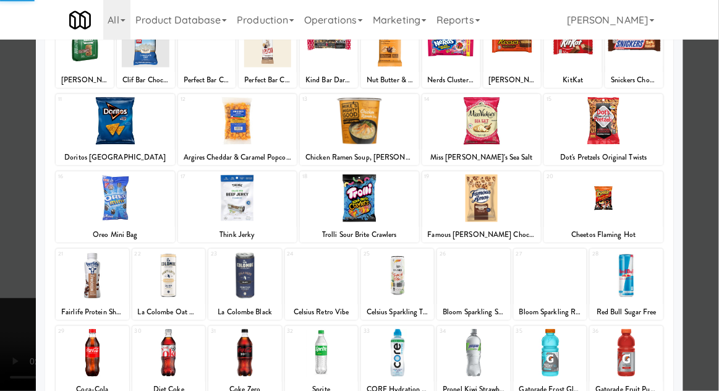
scroll to position [156, 0]
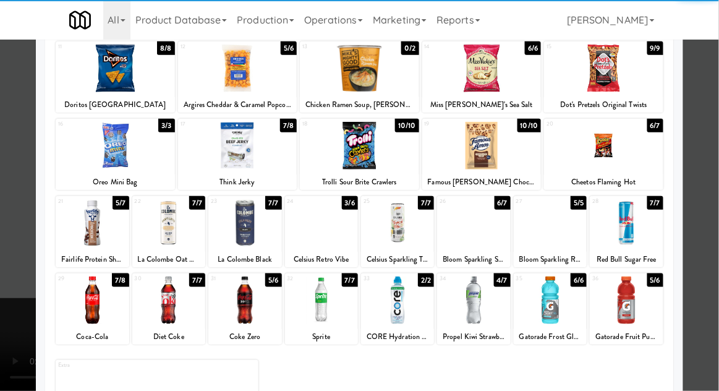
click at [483, 312] on div at bounding box center [473, 300] width 73 height 48
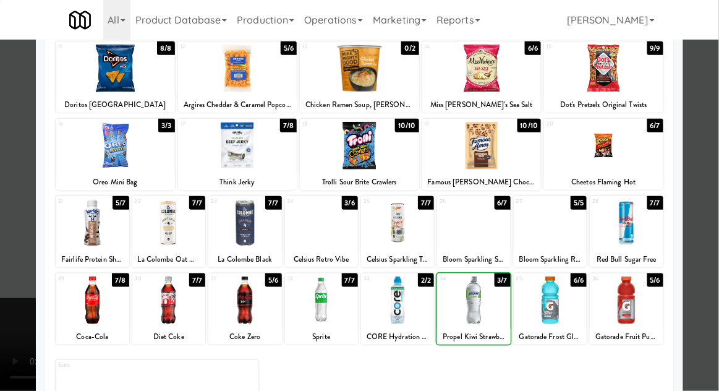
click at [26, 282] on div at bounding box center [359, 195] width 719 height 391
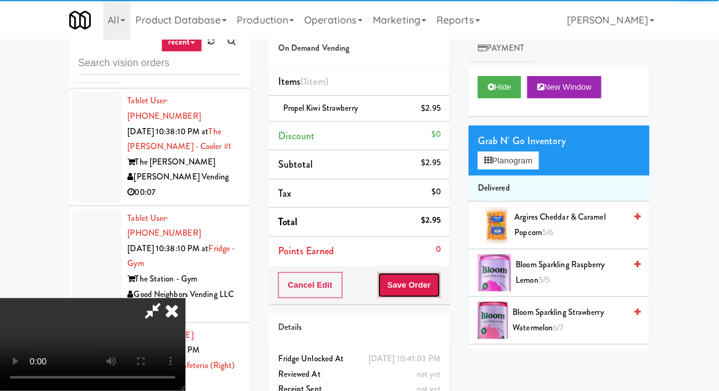
click at [439, 285] on button "Save Order" at bounding box center [409, 285] width 63 height 26
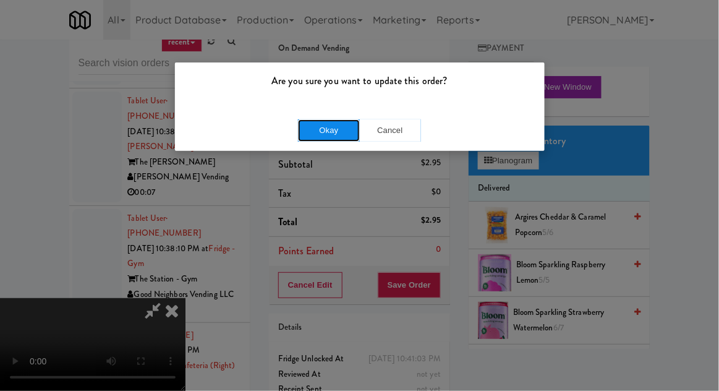
click at [317, 122] on button "Okay" at bounding box center [329, 130] width 62 height 22
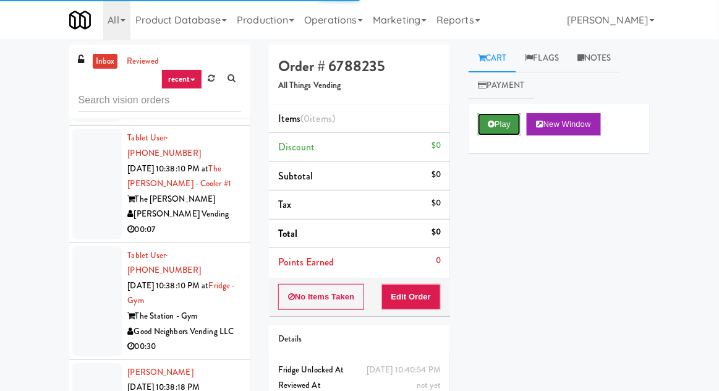
click at [496, 120] on button "Play" at bounding box center [499, 124] width 43 height 22
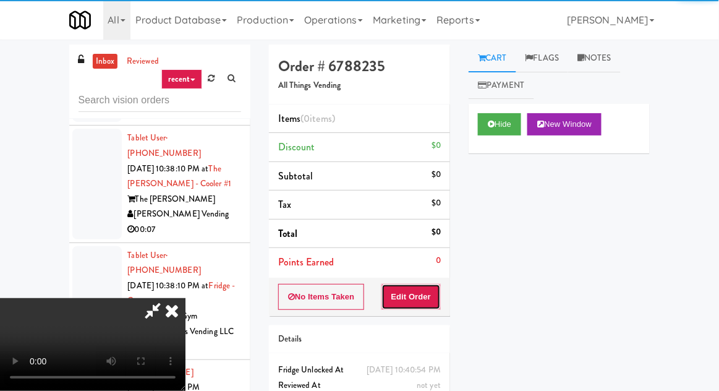
click at [431, 292] on button "Edit Order" at bounding box center [411, 297] width 60 height 26
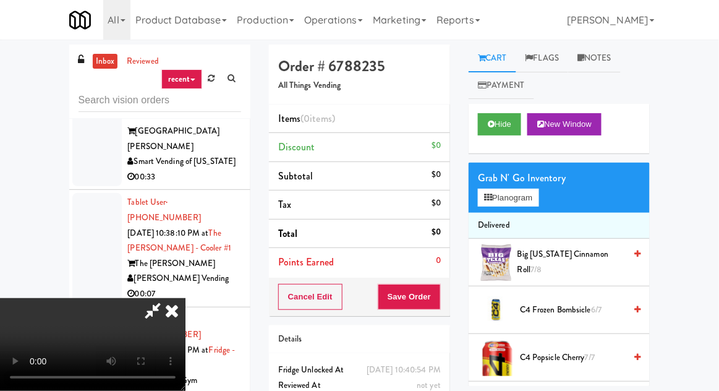
scroll to position [45, 0]
click at [497, 128] on button "Hide" at bounding box center [499, 124] width 43 height 22
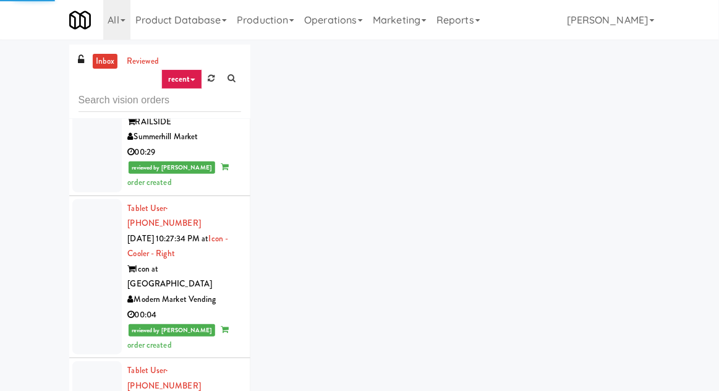
scroll to position [3625, 0]
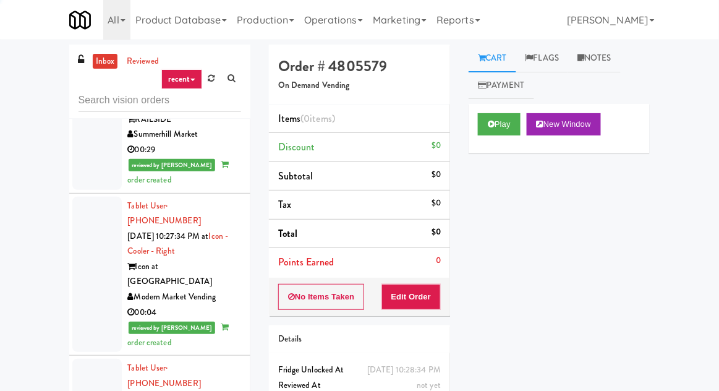
click at [507, 121] on button "Play" at bounding box center [499, 124] width 43 height 22
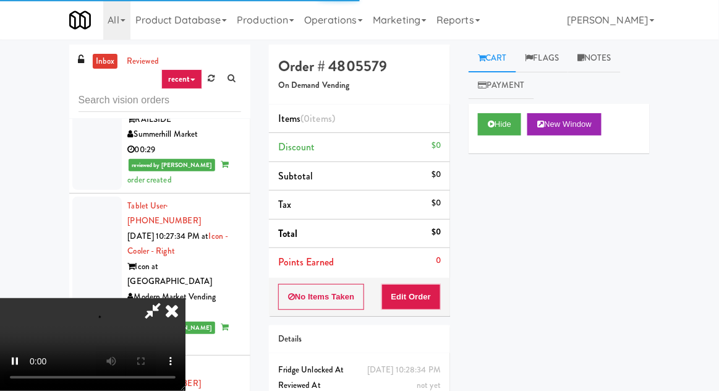
click at [421, 284] on button "Edit Order" at bounding box center [411, 297] width 60 height 26
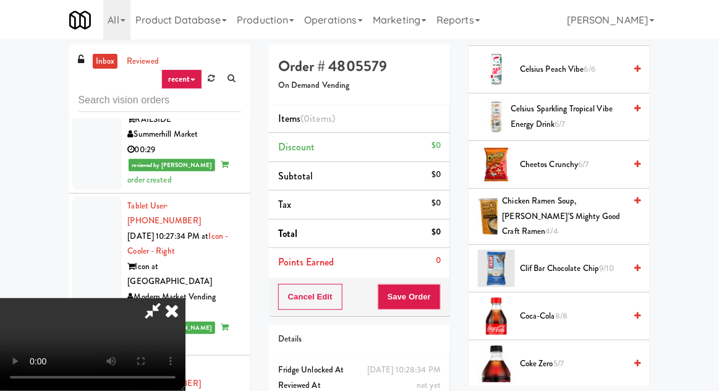
scroll to position [336, 0]
click at [592, 292] on li "Coca-Cola 8/8" at bounding box center [559, 316] width 181 height 48
click at [604, 308] on span "Coca-Cola 8/8" at bounding box center [572, 315] width 105 height 15
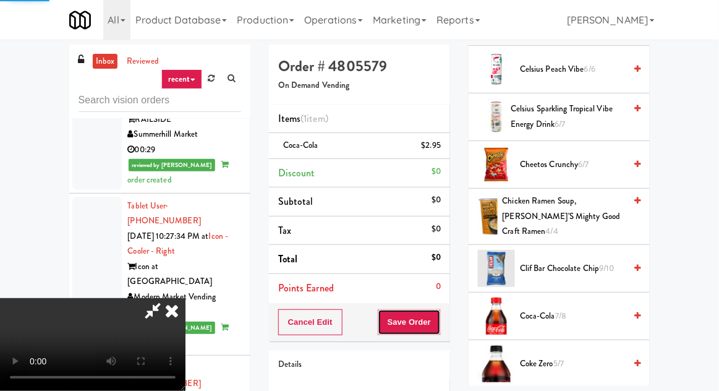
click at [438, 328] on button "Save Order" at bounding box center [409, 322] width 63 height 26
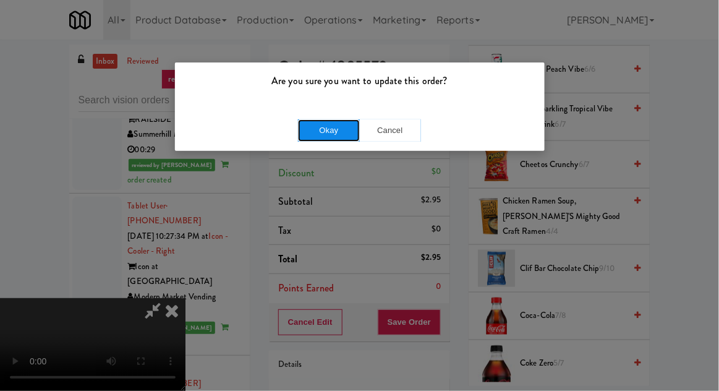
click at [308, 124] on button "Okay" at bounding box center [329, 130] width 62 height 22
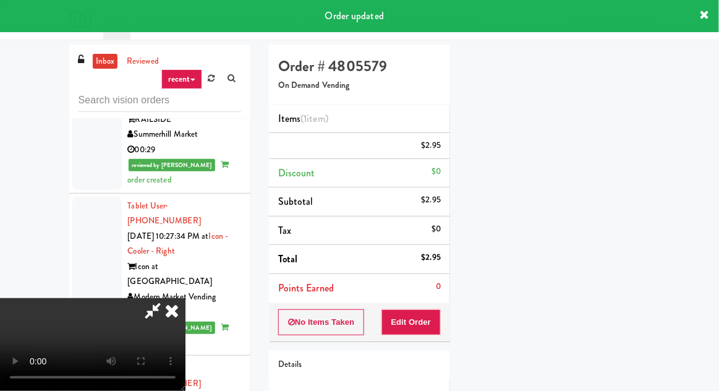
scroll to position [122, 0]
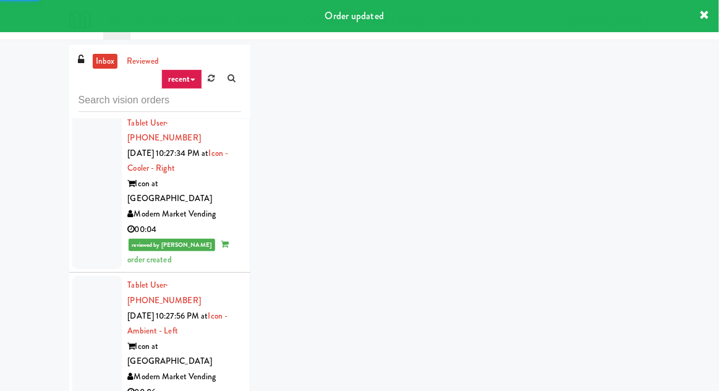
scroll to position [3709, 0]
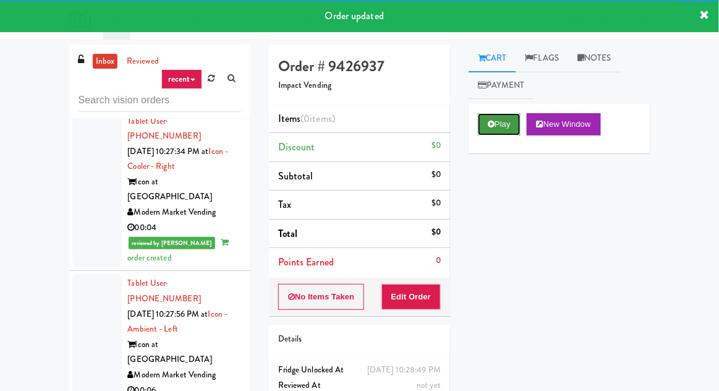
click at [493, 133] on button "Play" at bounding box center [499, 124] width 43 height 22
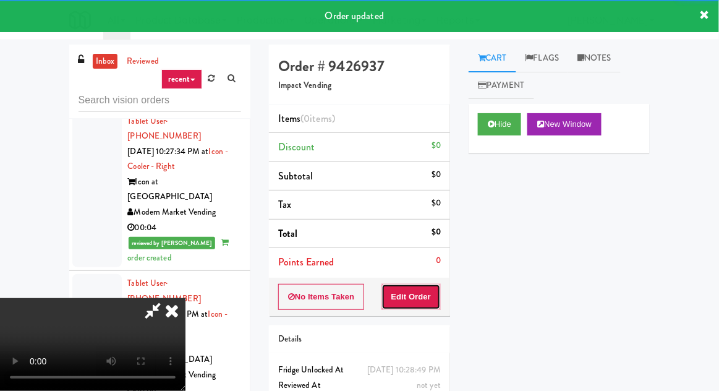
click at [436, 302] on button "Edit Order" at bounding box center [411, 297] width 60 height 26
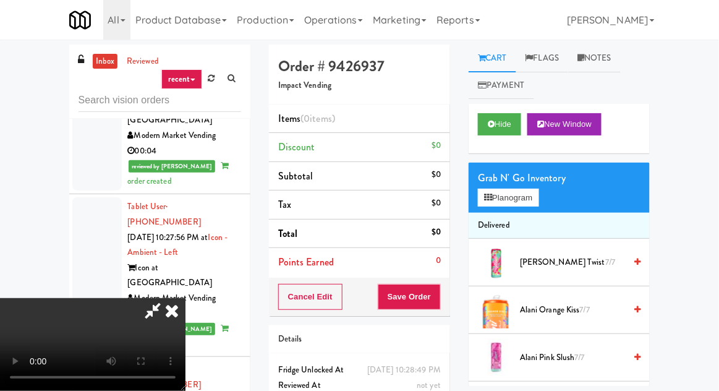
scroll to position [45, 0]
click at [521, 205] on button "Planogram" at bounding box center [508, 198] width 61 height 19
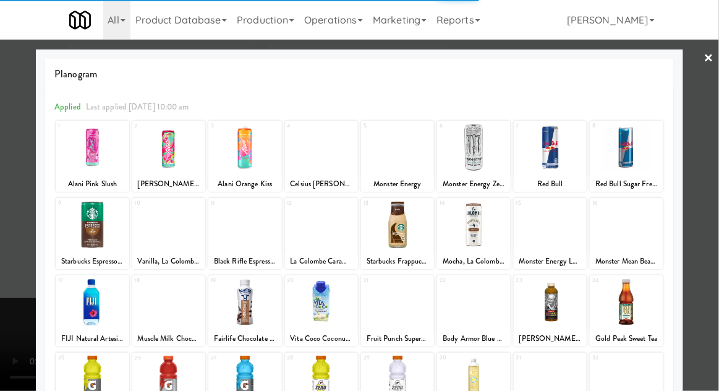
scroll to position [156, 0]
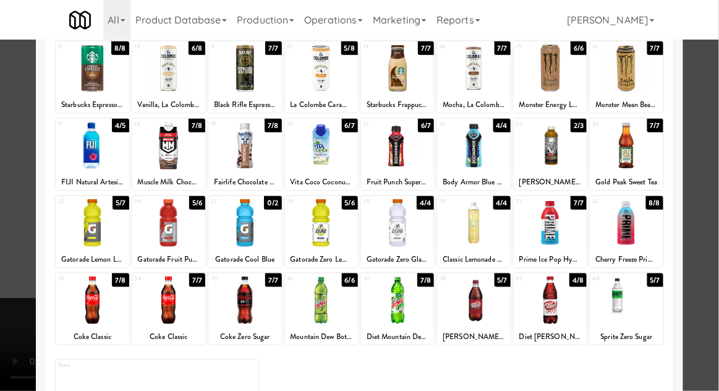
click at [339, 307] on div at bounding box center [321, 300] width 73 height 48
click at [12, 279] on div at bounding box center [359, 195] width 719 height 391
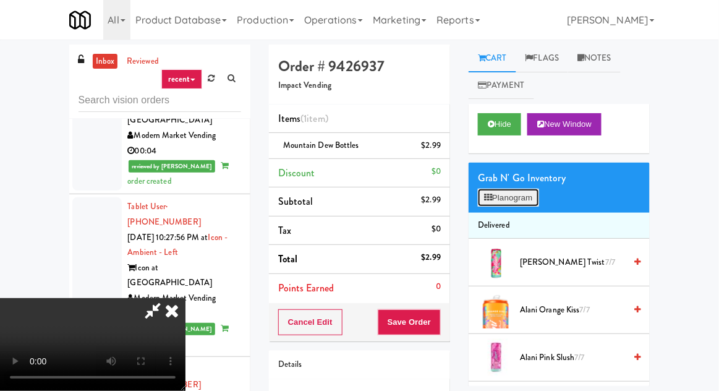
click at [516, 199] on button "Planogram" at bounding box center [508, 198] width 61 height 19
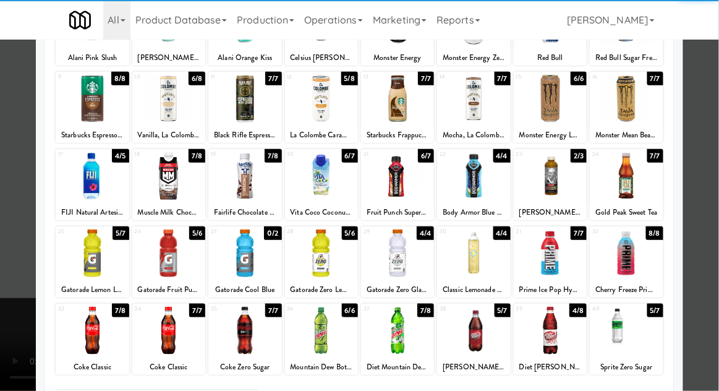
scroll to position [156, 0]
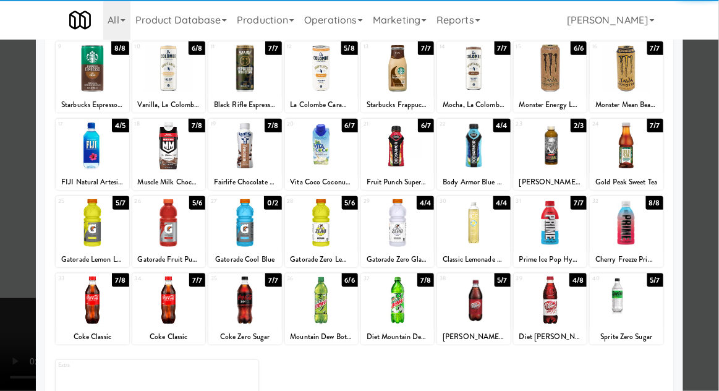
click at [163, 299] on div at bounding box center [168, 300] width 73 height 48
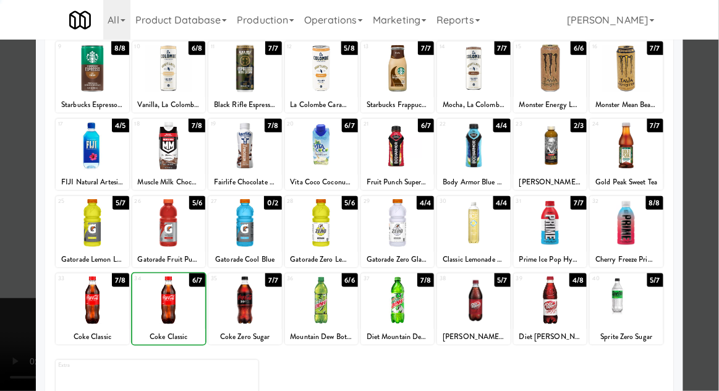
click at [1, 299] on div at bounding box center [359, 195] width 719 height 391
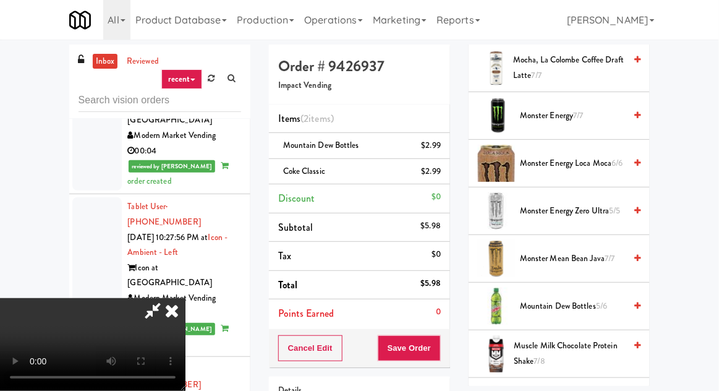
scroll to position [1355, 0]
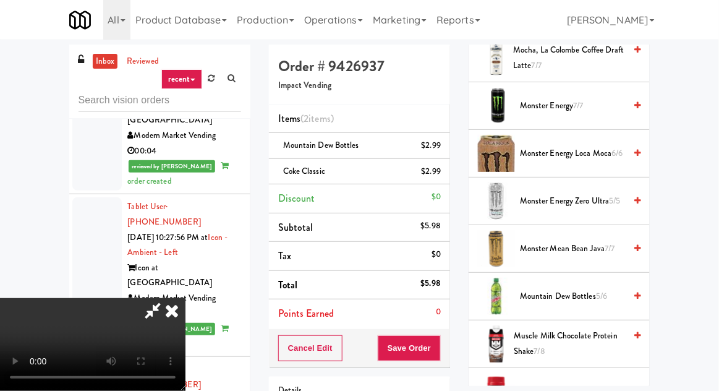
click at [569, 289] on span "Mountain Dew Bottles 5/6" at bounding box center [572, 296] width 105 height 15
click at [440, 353] on button "Save Order" at bounding box center [409, 348] width 63 height 26
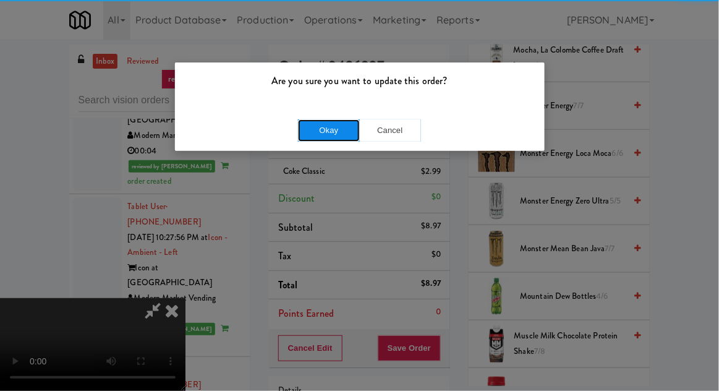
click at [331, 140] on button "Okay" at bounding box center [329, 130] width 62 height 22
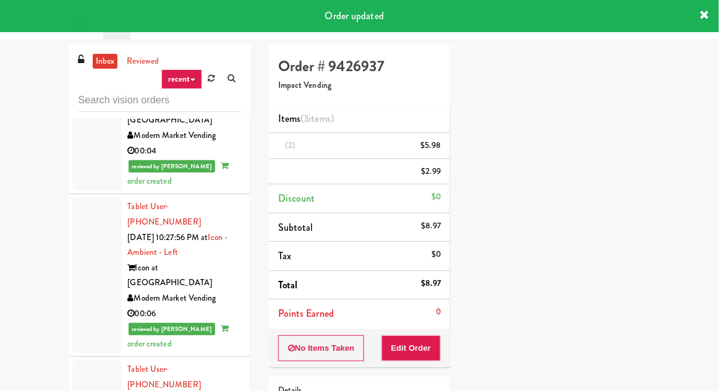
scroll to position [0, 0]
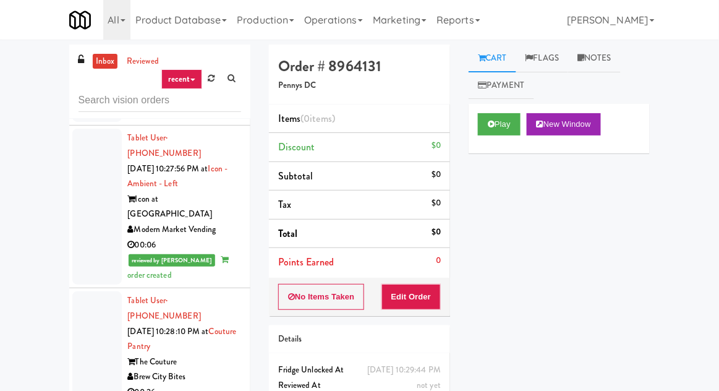
scroll to position [3859, 0]
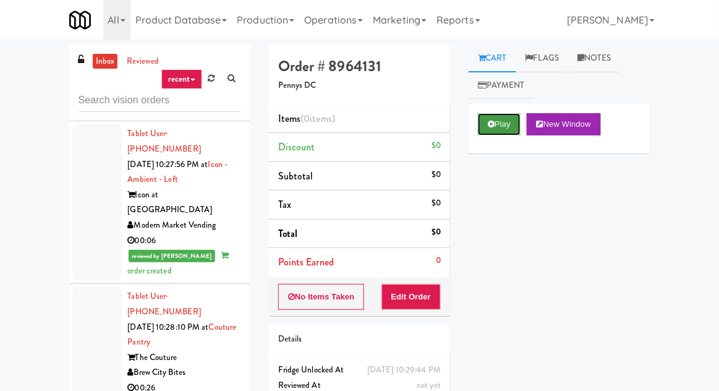
click at [488, 117] on button "Play" at bounding box center [499, 124] width 43 height 22
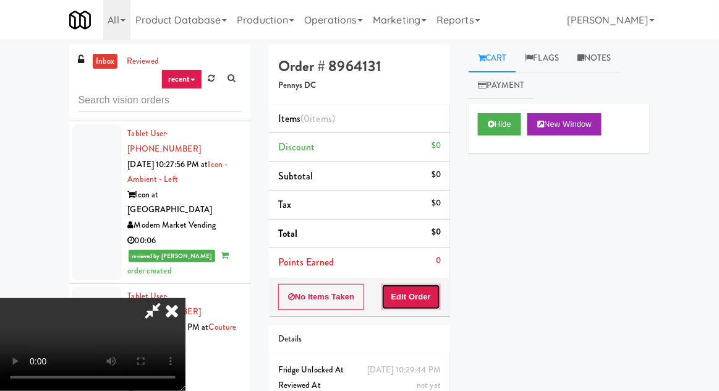
click at [404, 286] on button "Edit Order" at bounding box center [411, 297] width 60 height 26
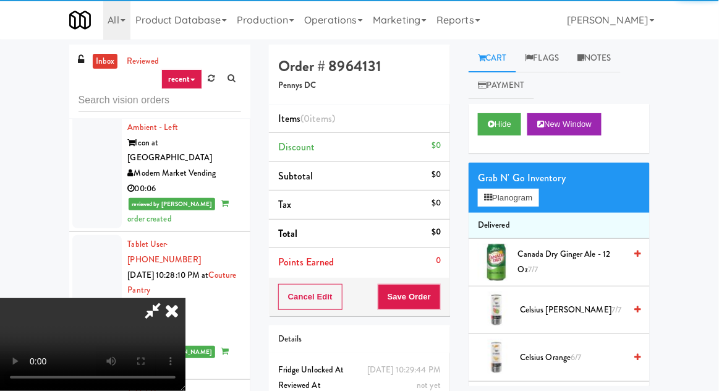
scroll to position [3913, 0]
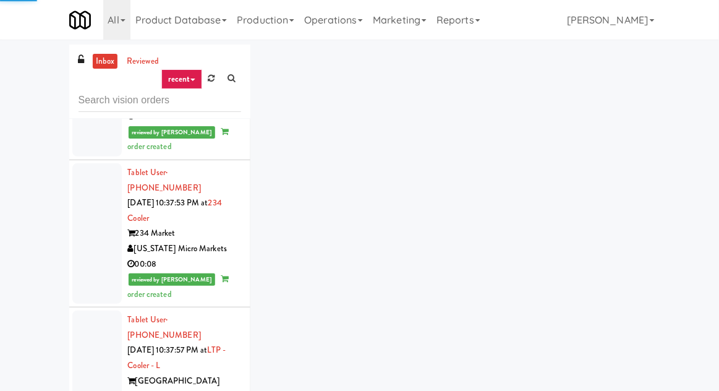
scroll to position [6142, 0]
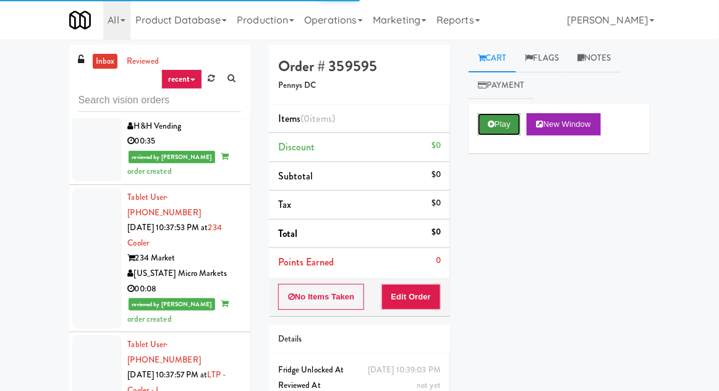
click at [500, 129] on button "Play" at bounding box center [499, 124] width 43 height 22
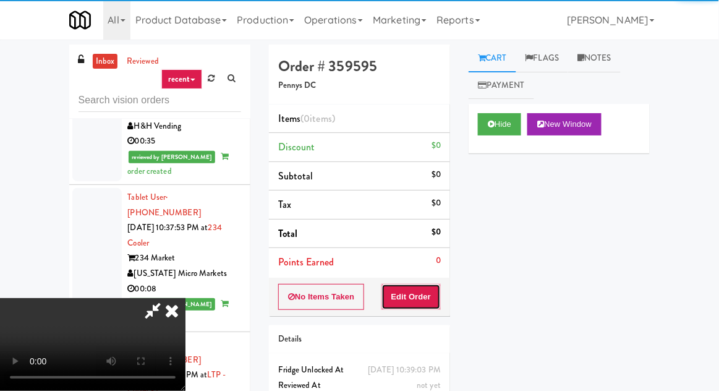
click at [418, 284] on button "Edit Order" at bounding box center [411, 297] width 60 height 26
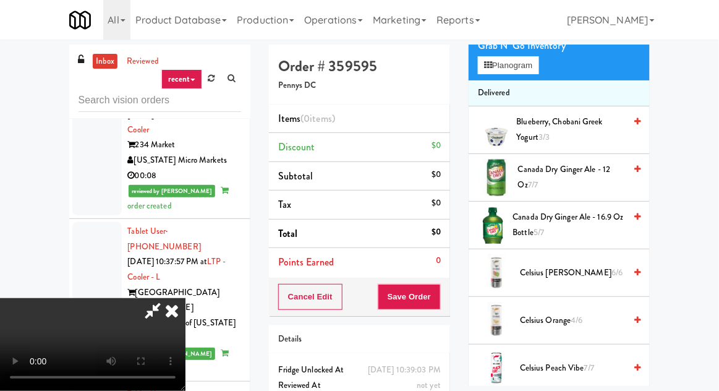
scroll to position [130, 0]
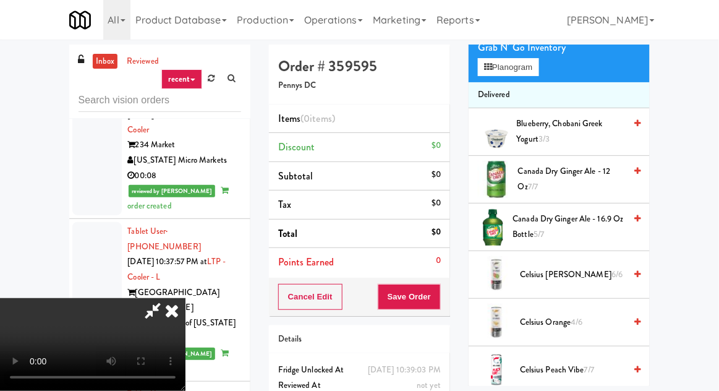
click at [571, 231] on span "Canada Dry Ginger Ale - 16.9 oz Bottle 5/7" at bounding box center [569, 226] width 112 height 30
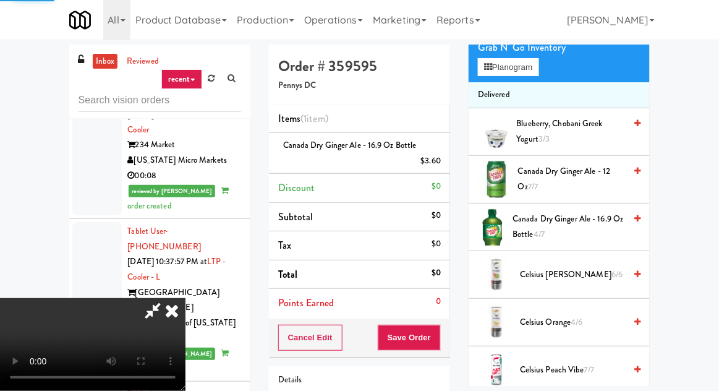
click at [450, 330] on div "Cancel Edit Save Order" at bounding box center [359, 337] width 181 height 38
click at [438, 333] on button "Save Order" at bounding box center [409, 338] width 63 height 26
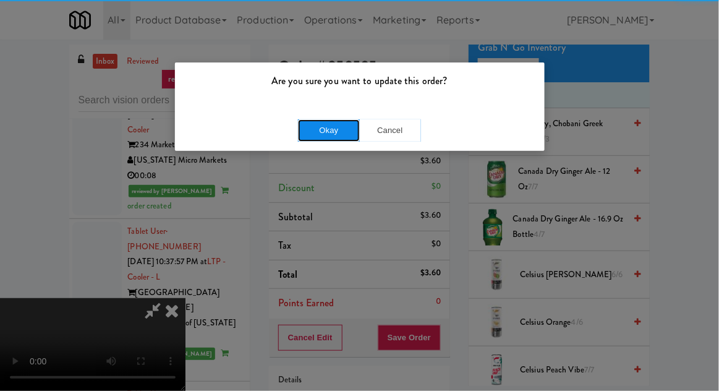
click at [318, 132] on button "Okay" at bounding box center [329, 130] width 62 height 22
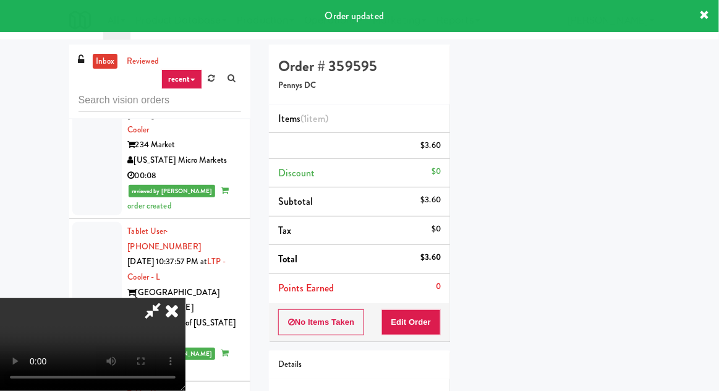
scroll to position [122, 0]
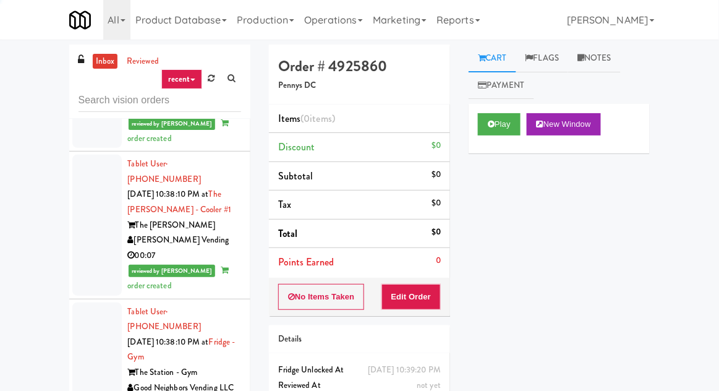
scroll to position [6485, 0]
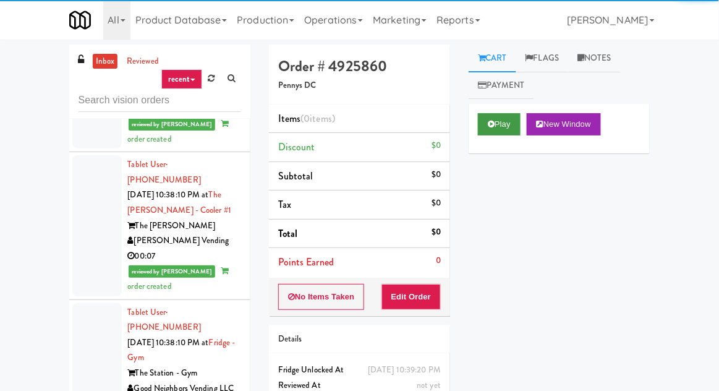
click at [493, 132] on button "Play" at bounding box center [499, 124] width 43 height 22
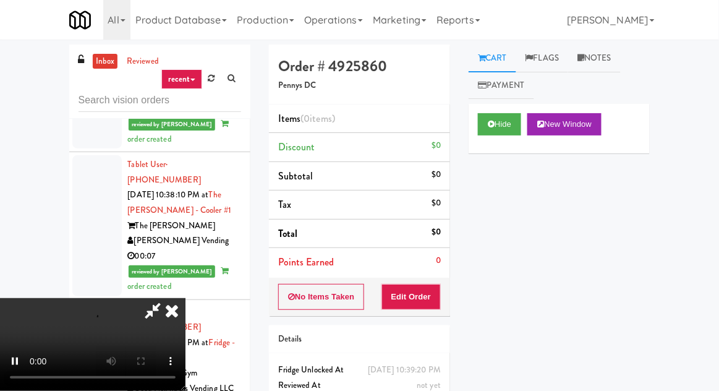
click at [410, 284] on button "Edit Order" at bounding box center [411, 297] width 60 height 26
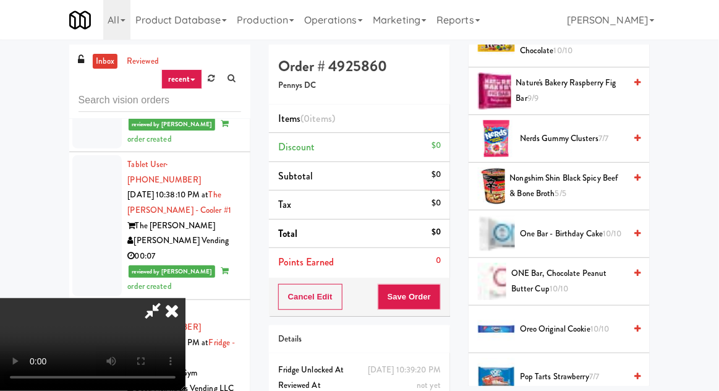
scroll to position [940, 0]
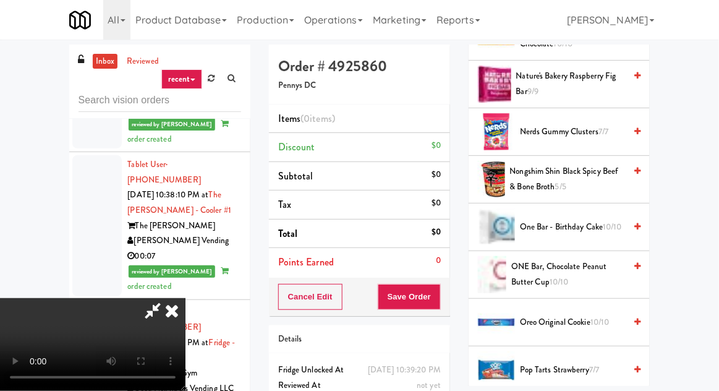
click at [606, 171] on span "Nongshim Shin Black Spicy Beef & Bone Broth 5/5" at bounding box center [568, 179] width 116 height 30
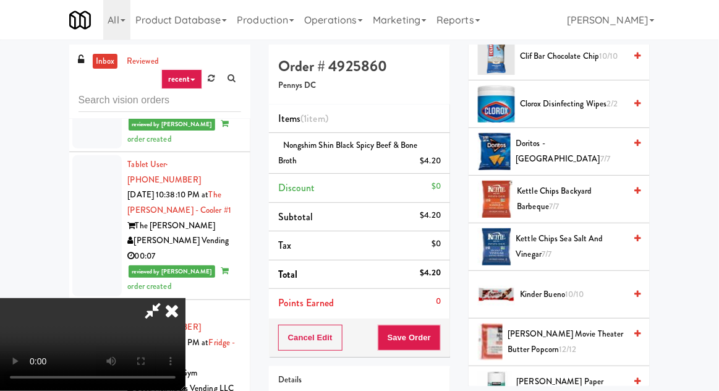
scroll to position [300, 0]
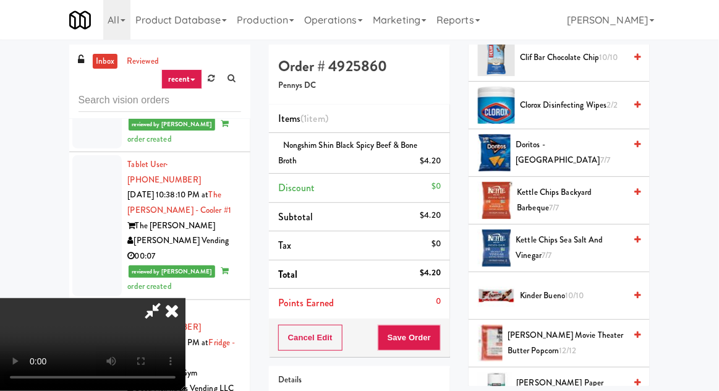
click at [600, 199] on span "Kettle Chips Backyard Barbeque 7/7" at bounding box center [571, 200] width 108 height 30
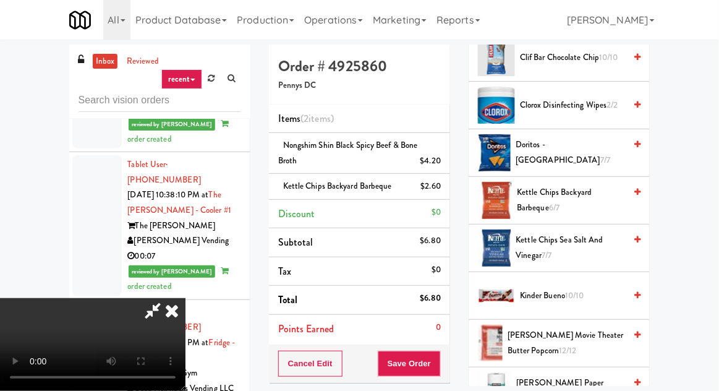
scroll to position [0, 0]
click at [606, 192] on span "Kettle Chips Backyard Barbeque 6/7" at bounding box center [571, 200] width 108 height 30
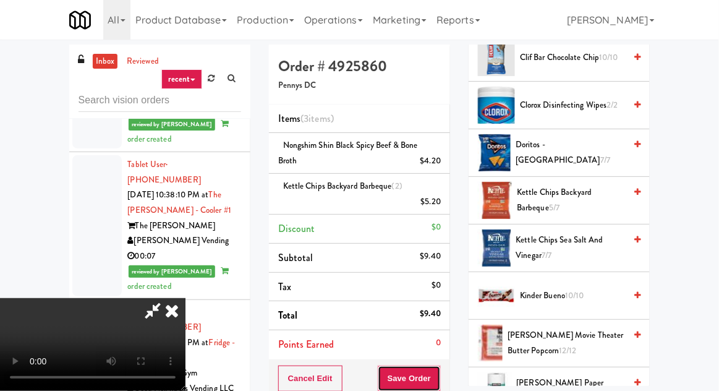
click at [439, 365] on button "Save Order" at bounding box center [409, 378] width 63 height 26
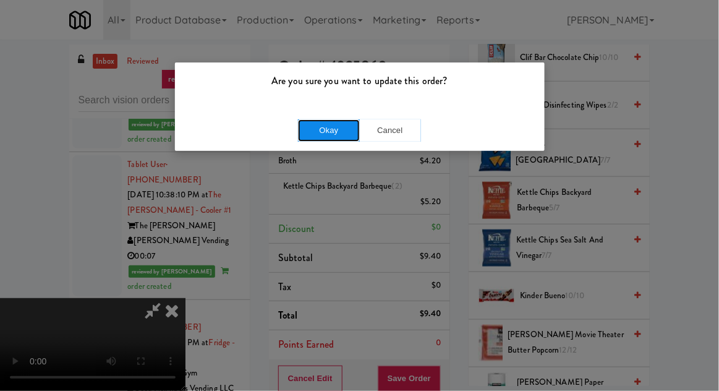
click at [312, 137] on button "Okay" at bounding box center [329, 130] width 62 height 22
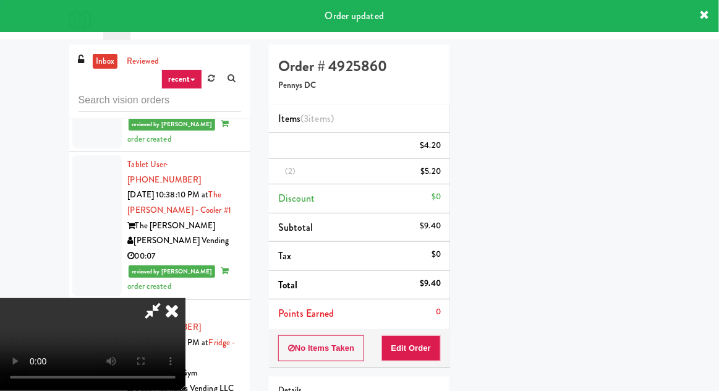
scroll to position [122, 0]
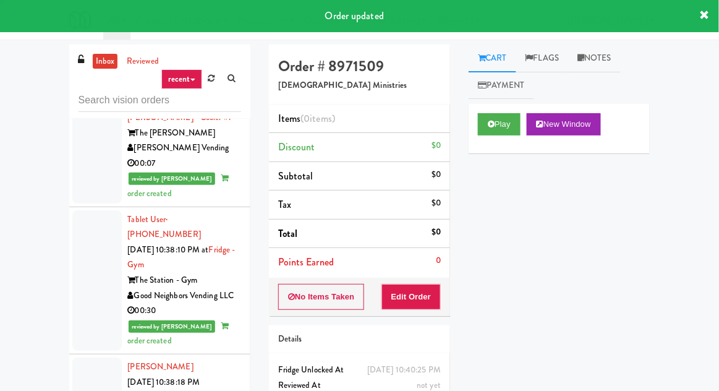
scroll to position [6577, 0]
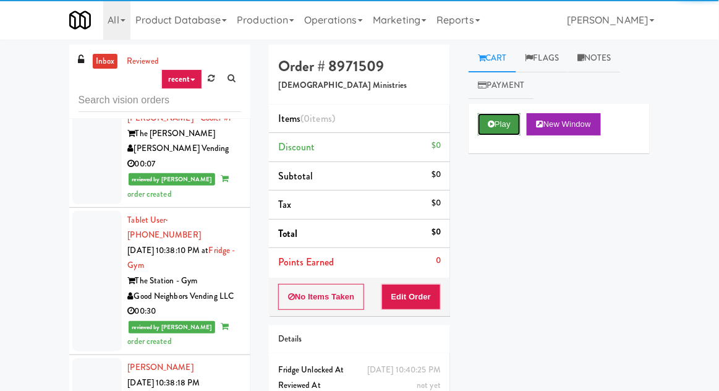
click at [505, 131] on button "Play" at bounding box center [499, 124] width 43 height 22
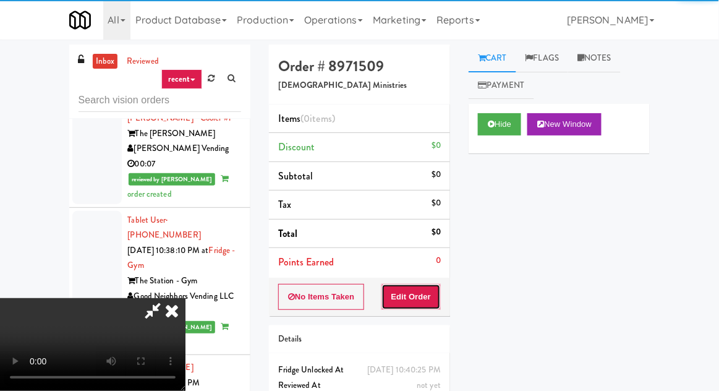
click at [405, 305] on button "Edit Order" at bounding box center [411, 297] width 60 height 26
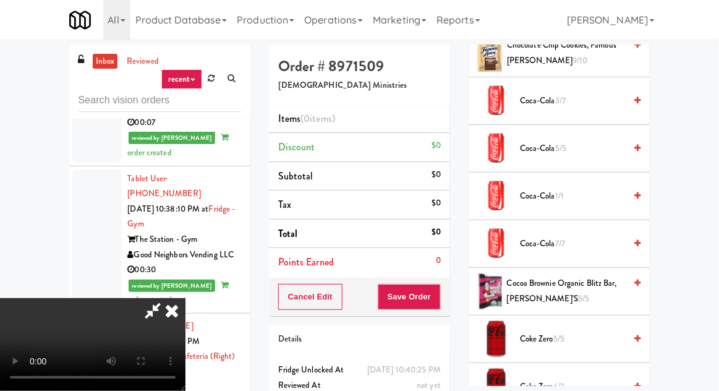
scroll to position [448, 0]
click at [604, 145] on span "Coca-Cola 5/5" at bounding box center [572, 147] width 105 height 15
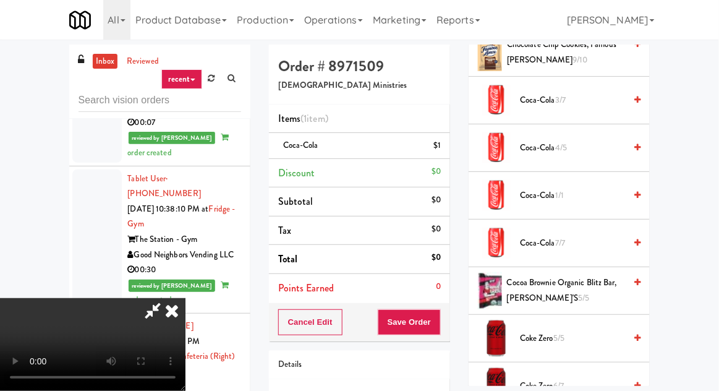
click at [609, 146] on span "Coca-Cola 4/5" at bounding box center [572, 147] width 105 height 15
click at [606, 146] on span "Coca-Cola 3/5" at bounding box center [572, 147] width 105 height 15
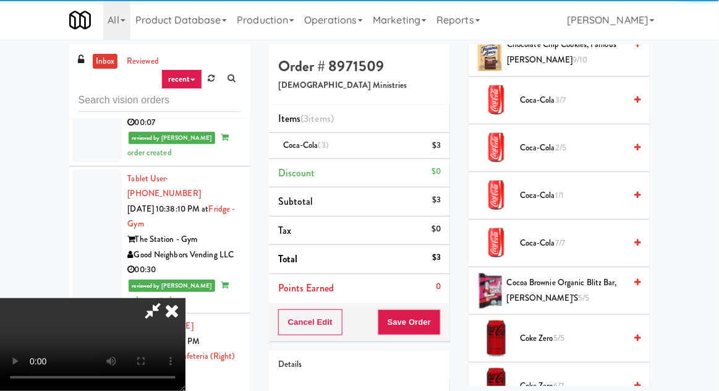
click at [608, 143] on span "Coca-Cola 2/5" at bounding box center [572, 147] width 105 height 15
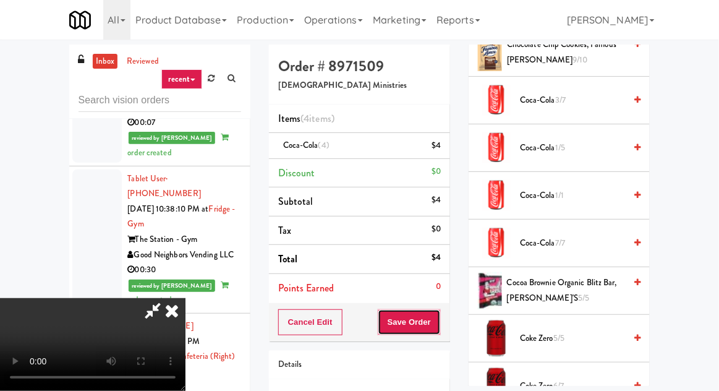
click at [441, 316] on button "Save Order" at bounding box center [409, 322] width 63 height 26
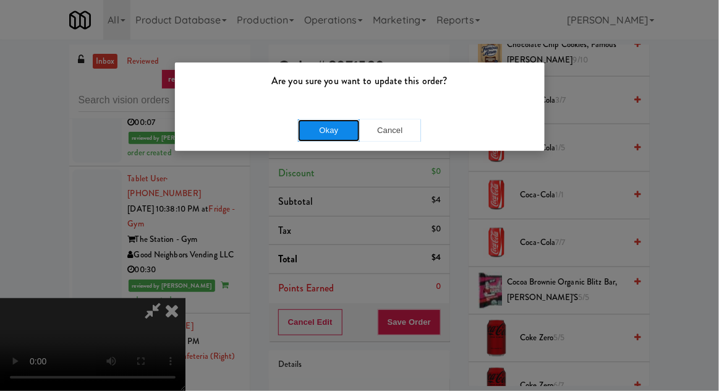
click at [312, 136] on button "Okay" at bounding box center [329, 130] width 62 height 22
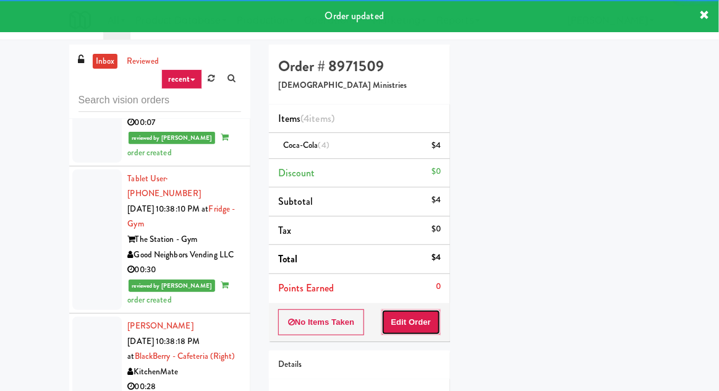
click at [431, 325] on button "Edit Order" at bounding box center [411, 322] width 60 height 26
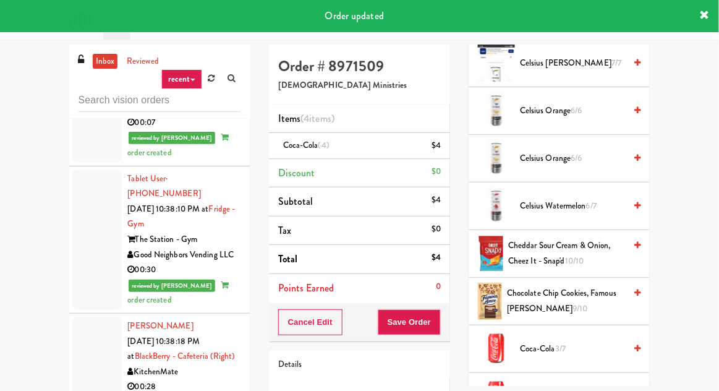
scroll to position [0, 0]
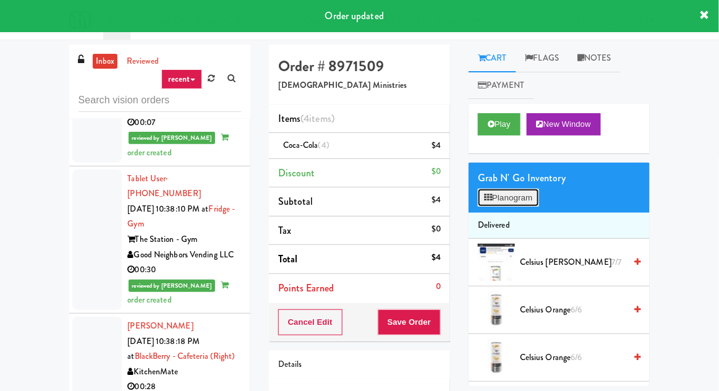
click at [521, 202] on button "Planogram" at bounding box center [508, 198] width 61 height 19
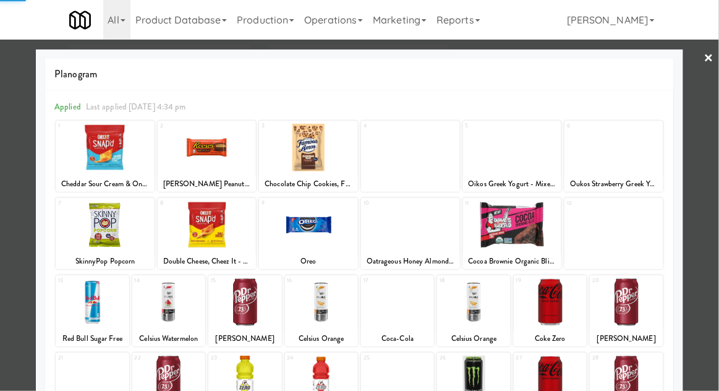
scroll to position [156, 0]
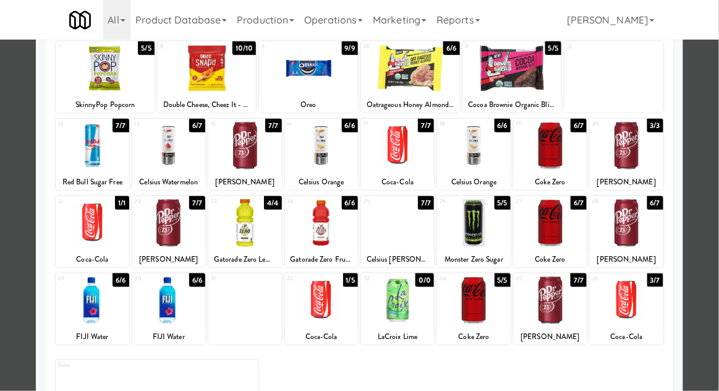
click at [21, 221] on div at bounding box center [359, 195] width 719 height 391
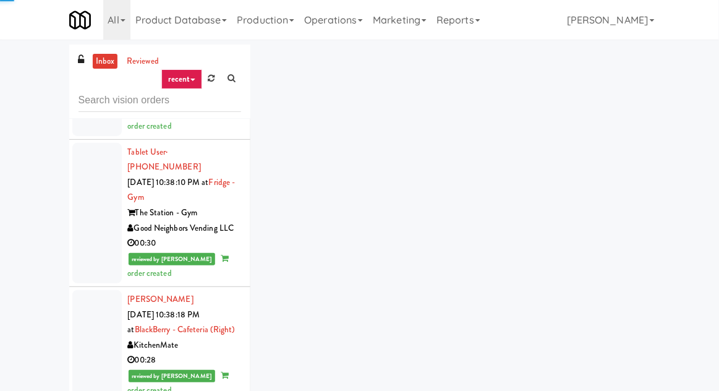
scroll to position [6648, 0]
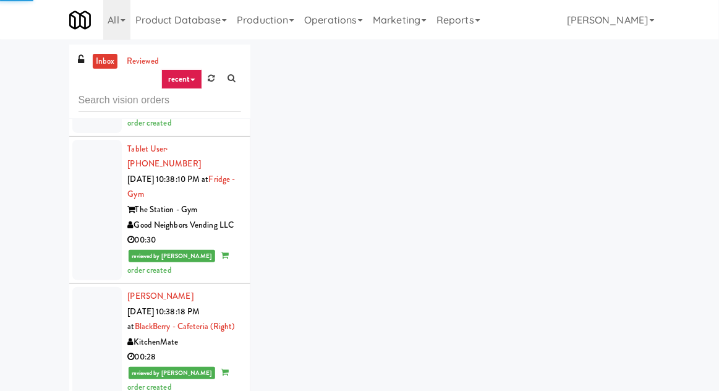
scroll to position [6785, 0]
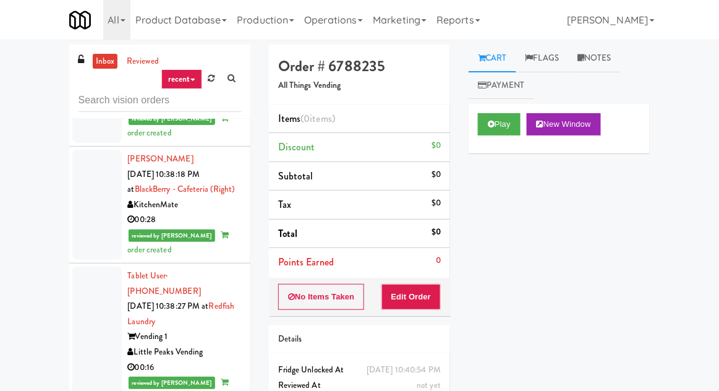
click at [211, 83] on link at bounding box center [211, 78] width 19 height 19
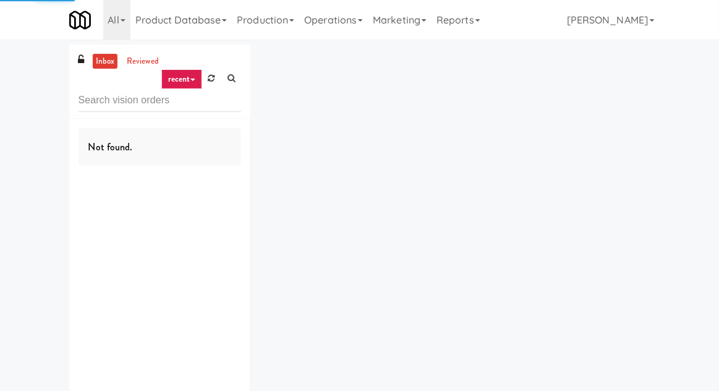
click at [23, 144] on div "inbox reviewed recent all unclear take inventory issue suspicious failed recent…" at bounding box center [359, 241] width 719 height 392
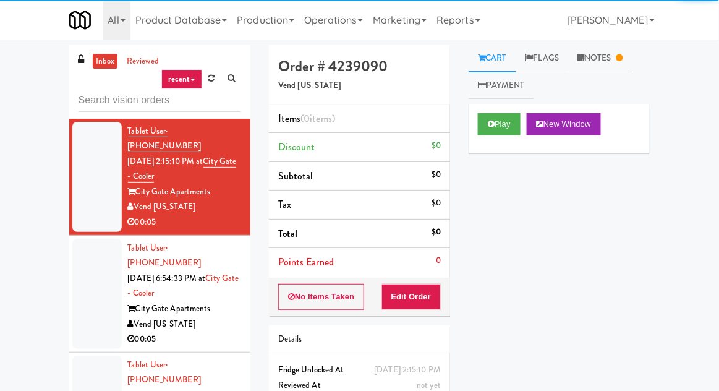
click at [95, 275] on div at bounding box center [96, 294] width 49 height 110
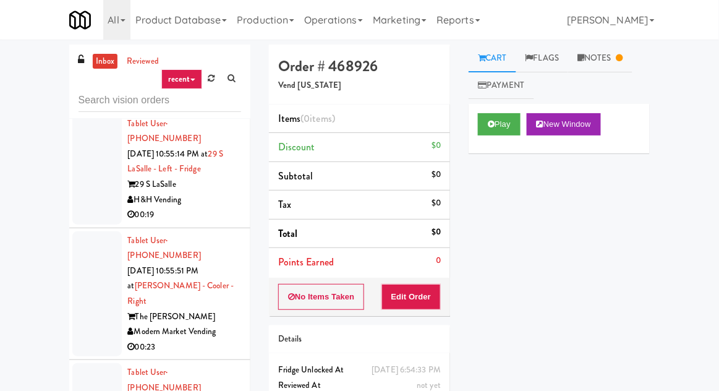
scroll to position [48, 0]
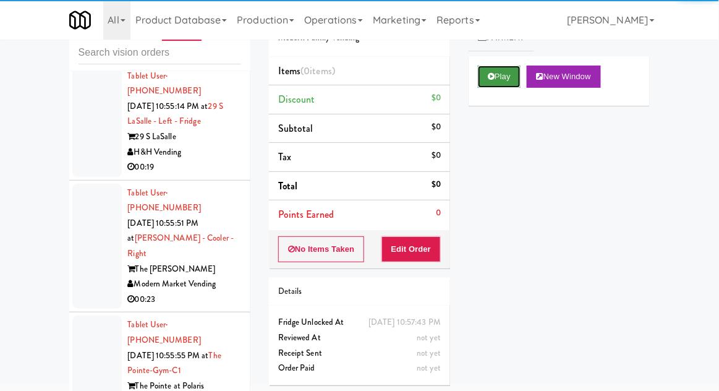
click at [491, 85] on button "Play" at bounding box center [499, 77] width 43 height 22
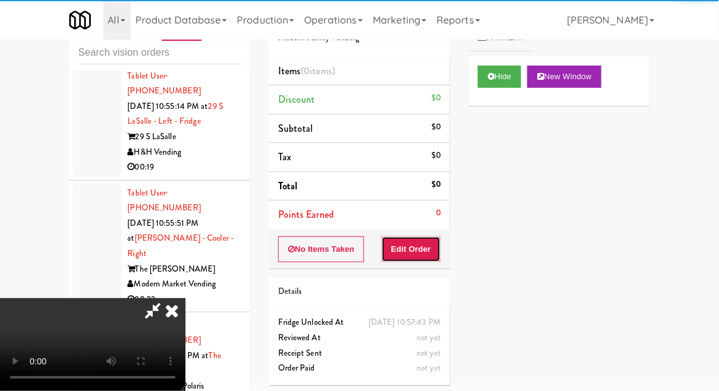
click at [429, 242] on button "Edit Order" at bounding box center [411, 249] width 60 height 26
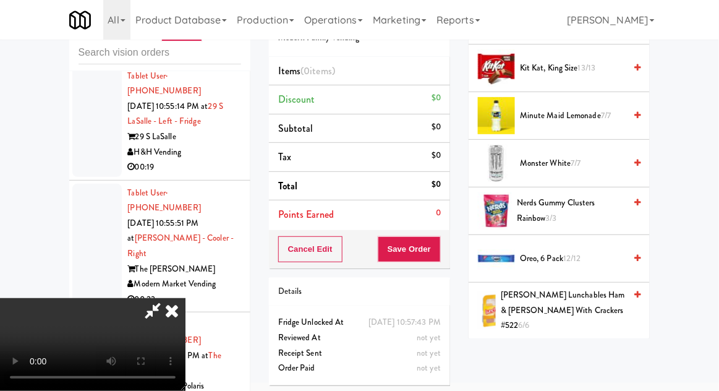
scroll to position [944, 0]
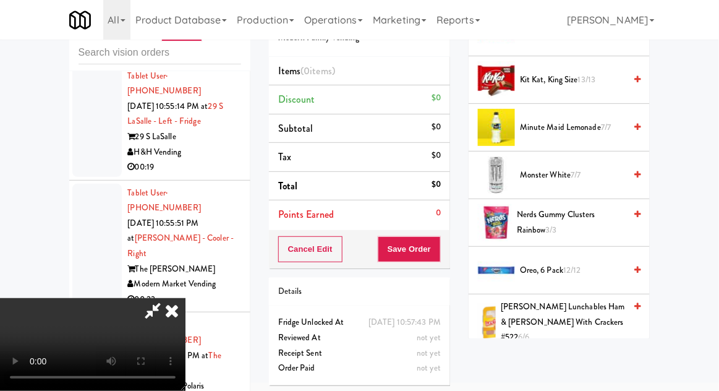
click at [617, 122] on span "Minute Maid Lemonade 7/7" at bounding box center [572, 127] width 105 height 15
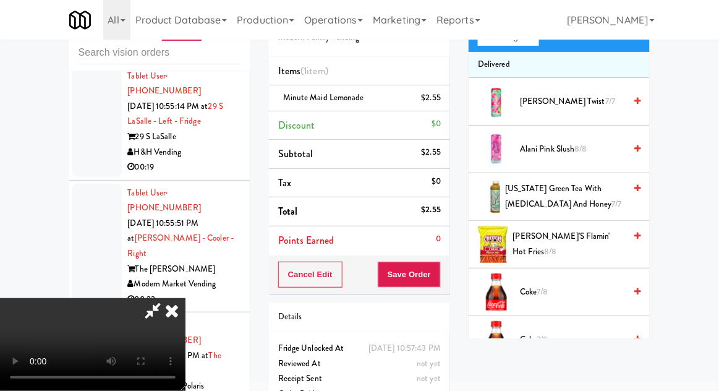
scroll to position [108, 0]
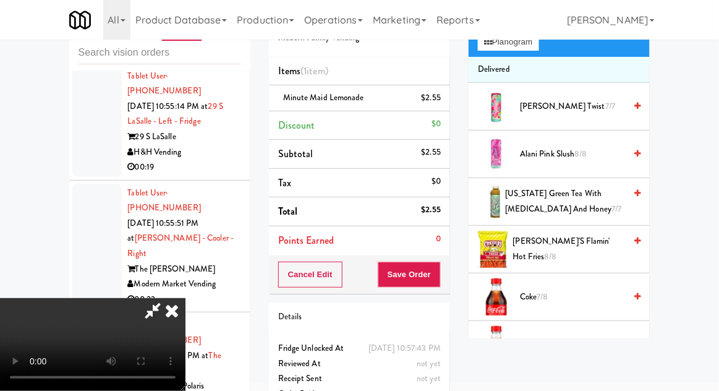
click at [585, 297] on span "Coke 7/8" at bounding box center [572, 296] width 105 height 15
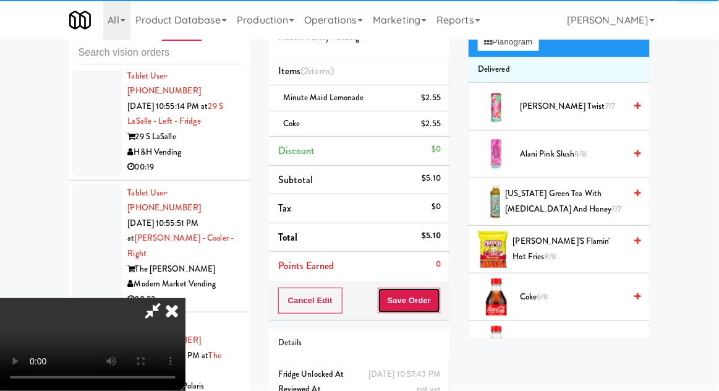
click at [434, 298] on button "Save Order" at bounding box center [409, 300] width 63 height 26
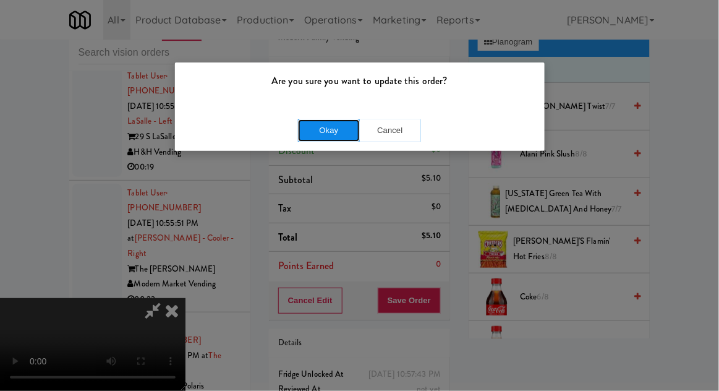
click at [310, 138] on button "Okay" at bounding box center [329, 130] width 62 height 22
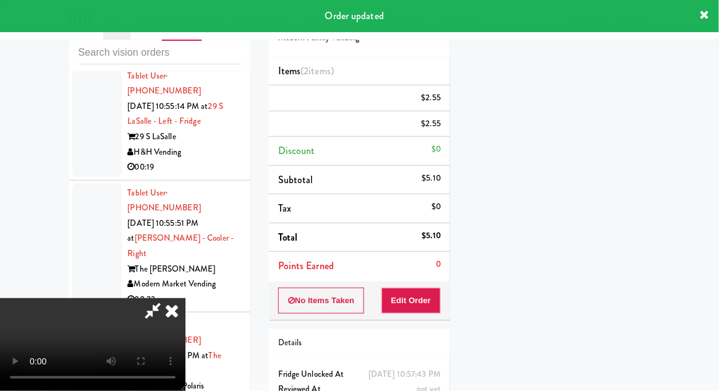
scroll to position [0, 0]
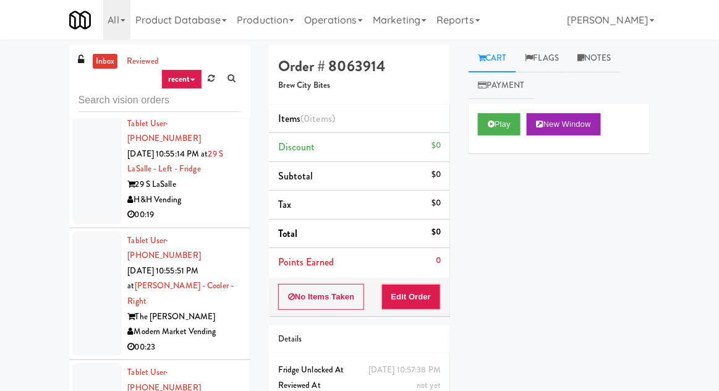
click at [495, 143] on div "Play New Window" at bounding box center [559, 128] width 181 height 49
click at [422, 307] on button "Edit Order" at bounding box center [411, 297] width 60 height 26
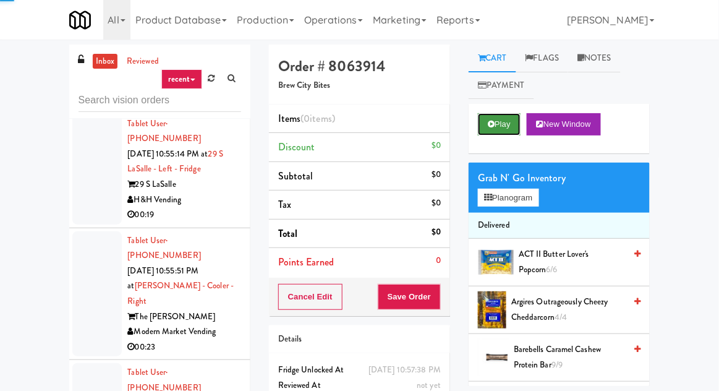
click at [503, 135] on button "Play" at bounding box center [499, 124] width 43 height 22
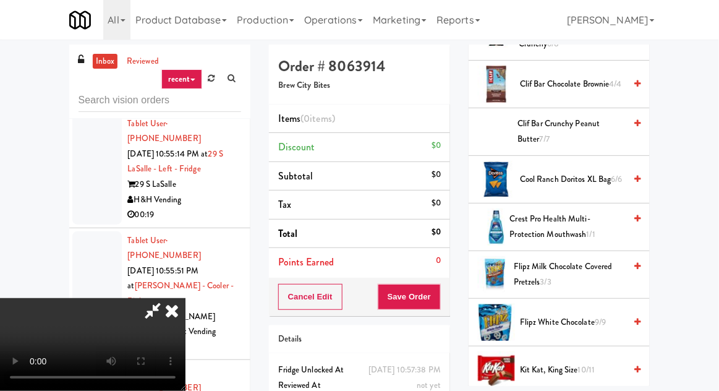
scroll to position [527, 0]
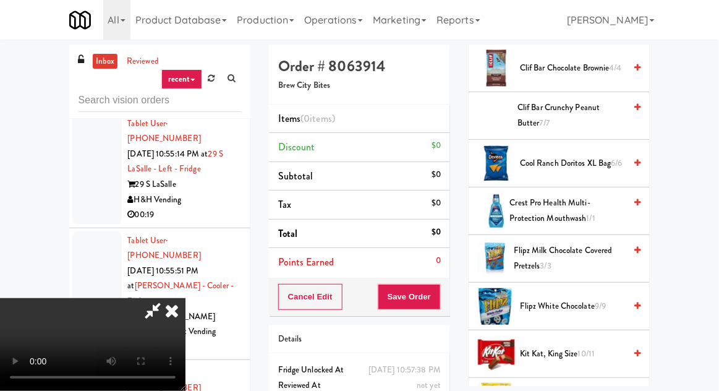
click at [595, 299] on span "Flipz White Chocolate 9/9" at bounding box center [572, 306] width 105 height 15
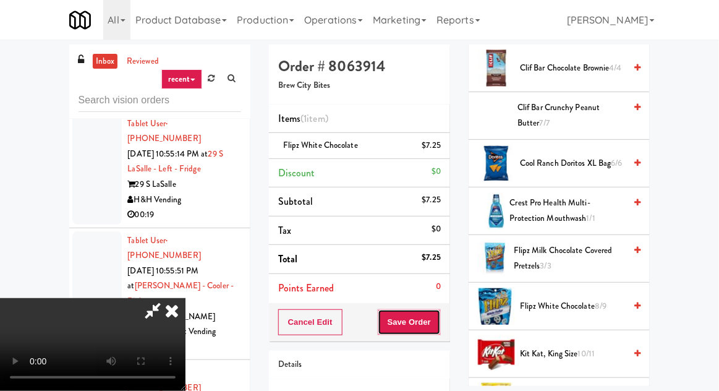
click at [439, 320] on button "Save Order" at bounding box center [409, 322] width 63 height 26
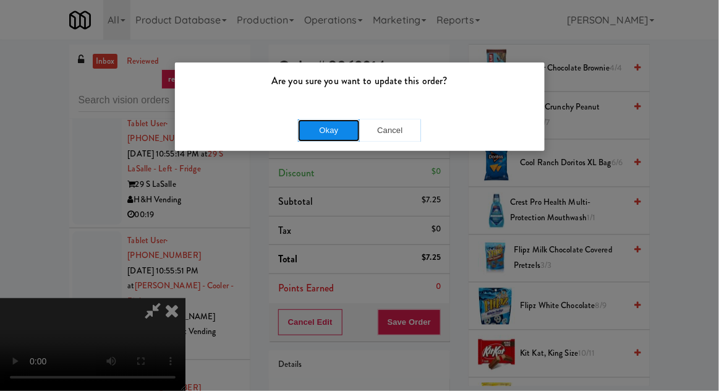
click at [312, 124] on button "Okay" at bounding box center [329, 130] width 62 height 22
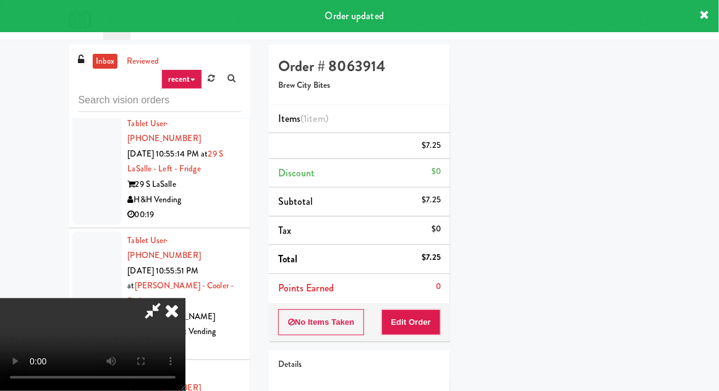
scroll to position [122, 0]
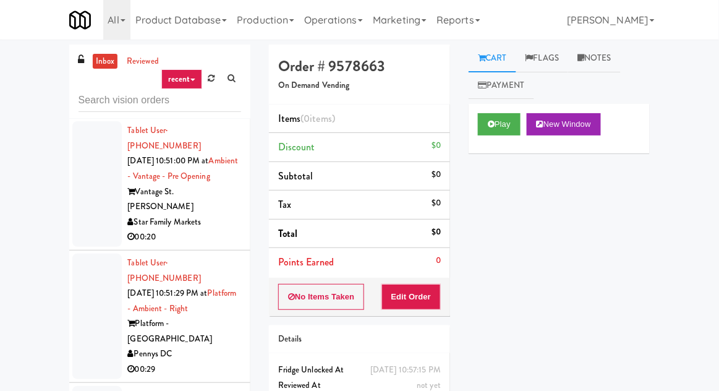
scroll to position [5847, 0]
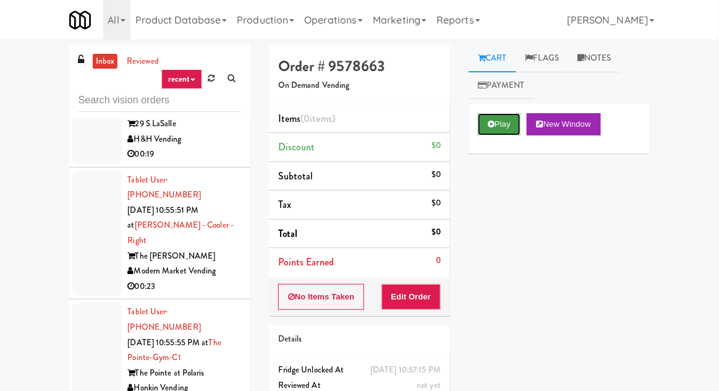
click at [501, 129] on button "Play" at bounding box center [499, 124] width 43 height 22
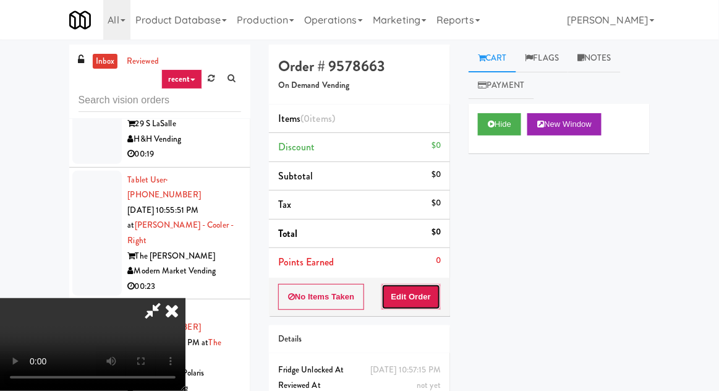
click at [419, 291] on button "Edit Order" at bounding box center [411, 297] width 60 height 26
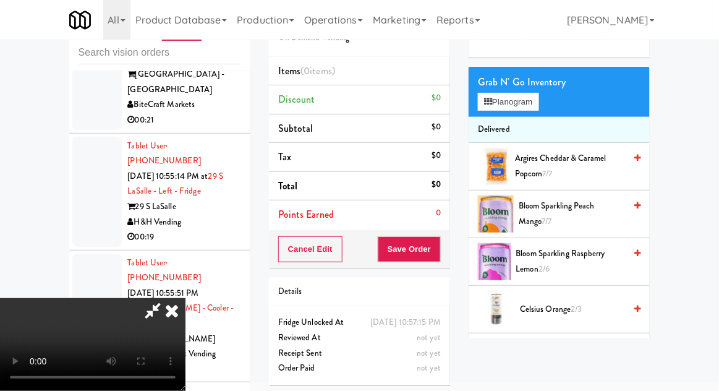
scroll to position [0, 0]
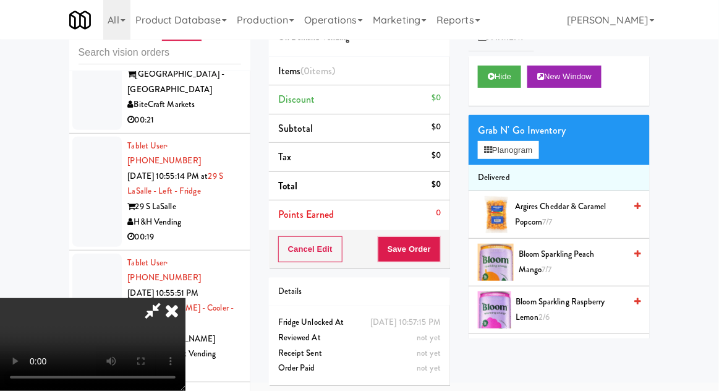
click at [595, 214] on span "Argires Cheddar & Caramel Popcorn 7/7" at bounding box center [570, 214] width 110 height 30
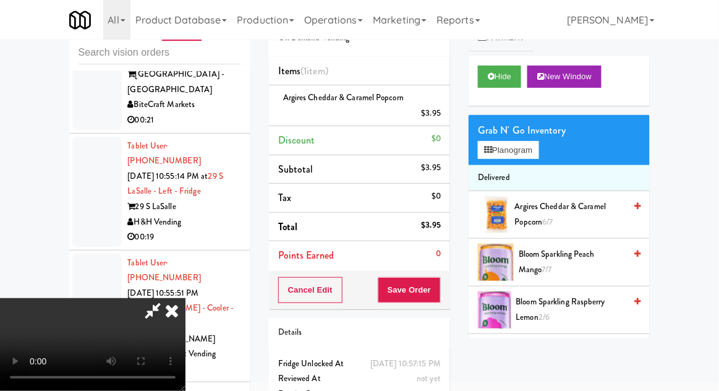
click at [593, 205] on span "Argires Cheddar & Caramel Popcorn 6/7" at bounding box center [570, 214] width 111 height 30
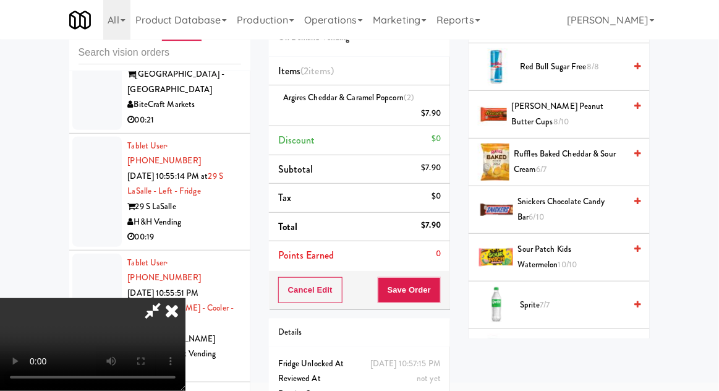
click at [580, 297] on span "Sprite 7/7" at bounding box center [572, 304] width 105 height 15
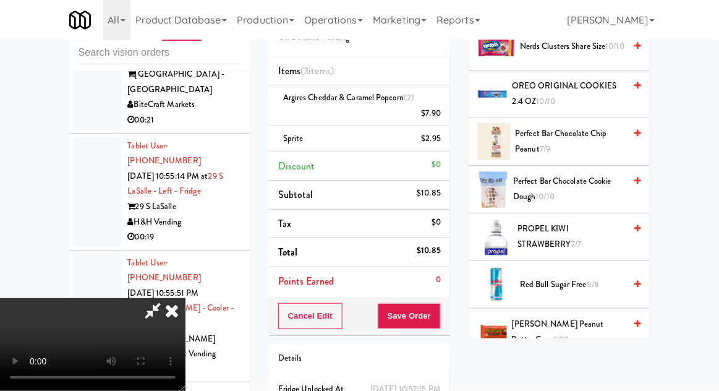
scroll to position [1218, 0]
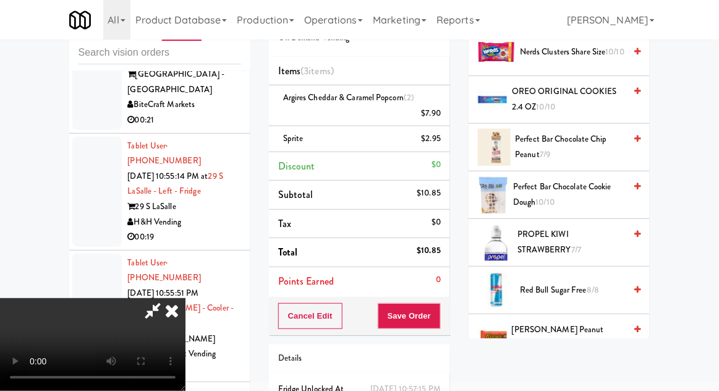
click at [590, 323] on span "[PERSON_NAME] Peanut Butter Cups 8/10" at bounding box center [568, 337] width 113 height 30
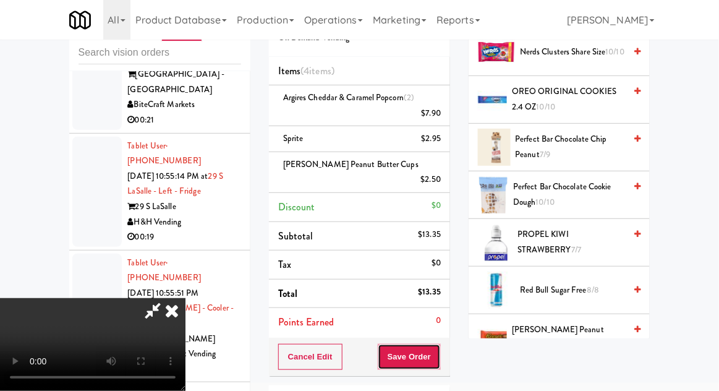
click at [439, 344] on button "Save Order" at bounding box center [409, 357] width 63 height 26
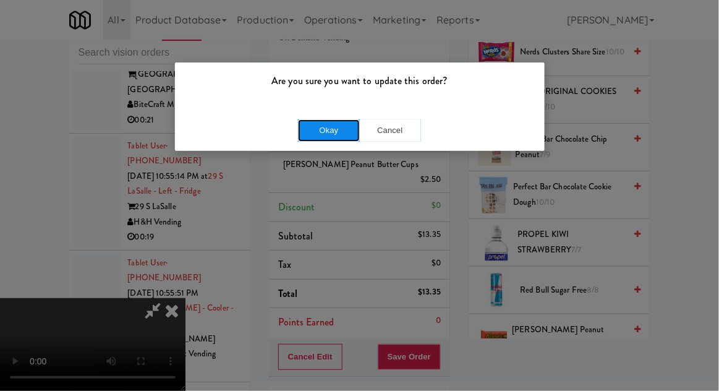
click at [299, 137] on button "Okay" at bounding box center [329, 130] width 62 height 22
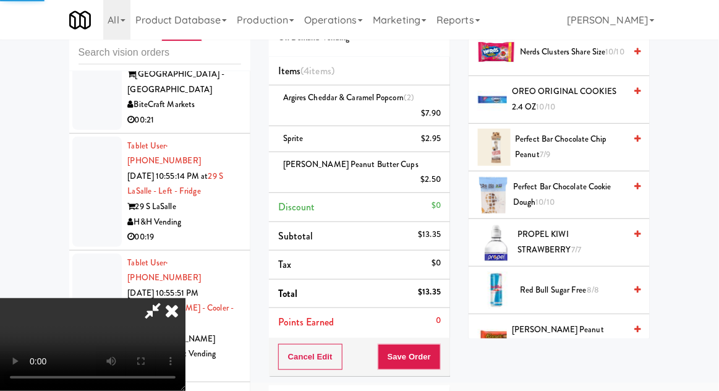
scroll to position [122, 0]
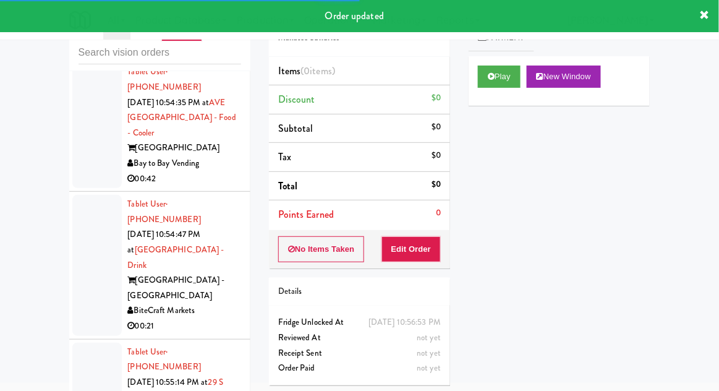
scroll to position [5493, 0]
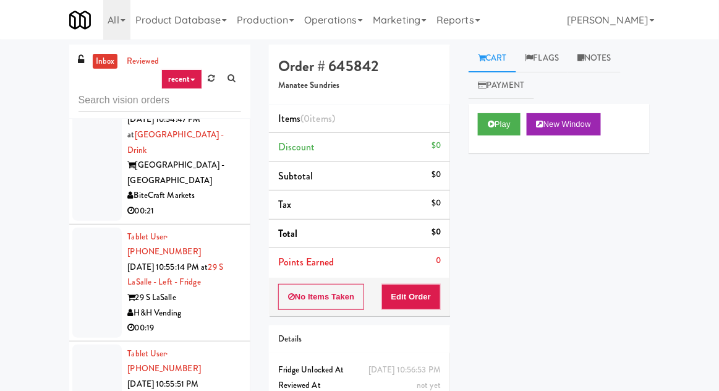
scroll to position [5677, 0]
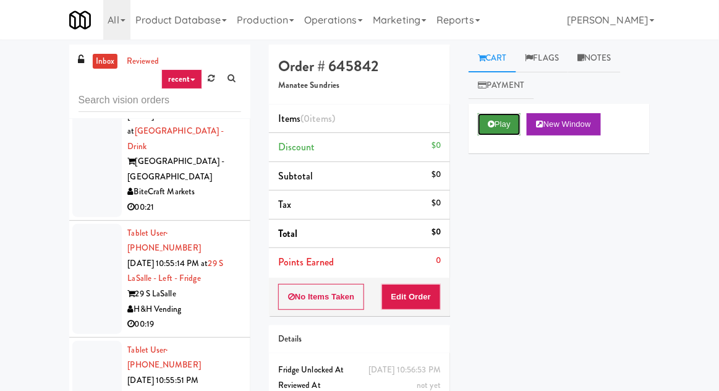
click at [518, 116] on button "Play" at bounding box center [499, 124] width 43 height 22
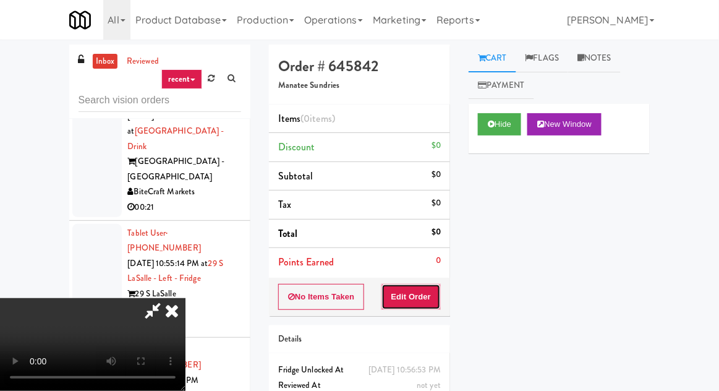
click at [415, 284] on button "Edit Order" at bounding box center [411, 297] width 60 height 26
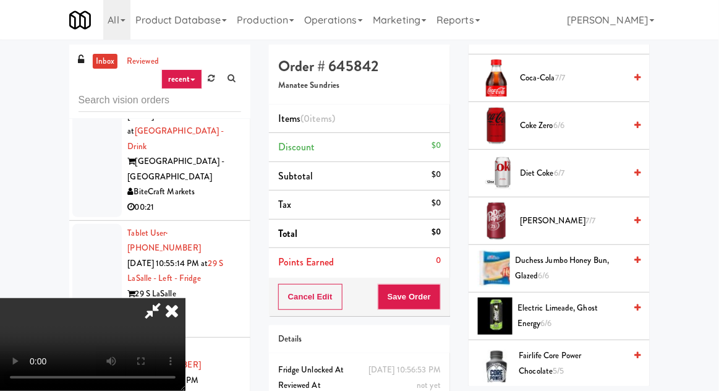
scroll to position [328, 0]
click at [598, 166] on span "Diet Coke 6/7" at bounding box center [572, 172] width 105 height 15
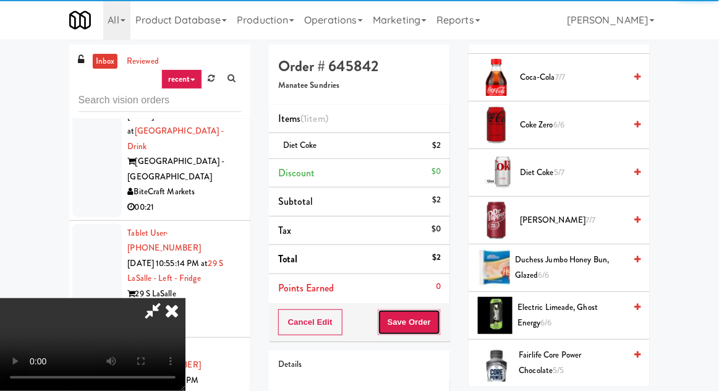
click at [440, 318] on button "Save Order" at bounding box center [409, 322] width 63 height 26
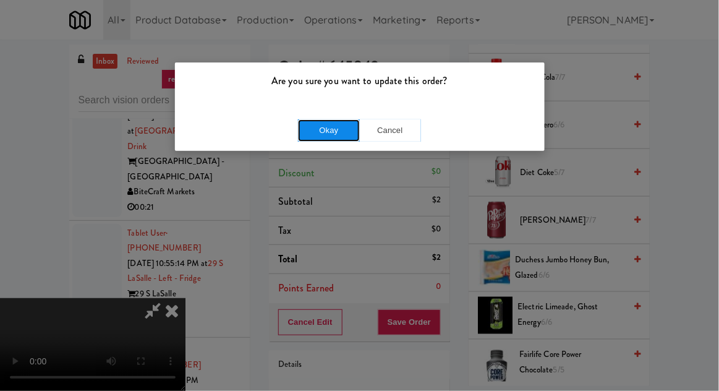
click at [316, 135] on button "Okay" at bounding box center [329, 130] width 62 height 22
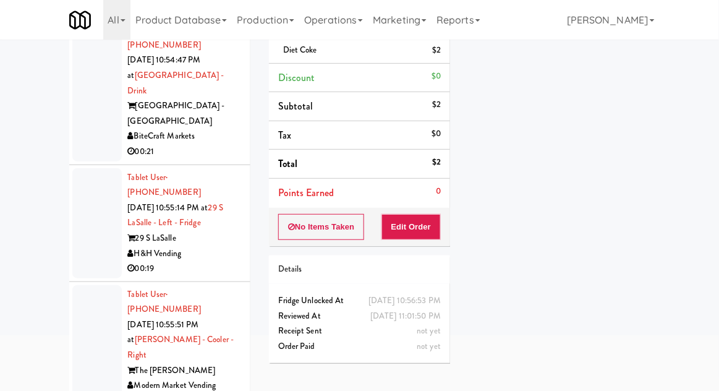
scroll to position [5616, 0]
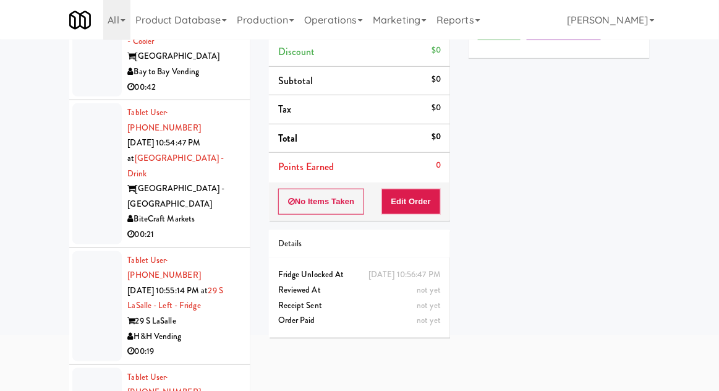
scroll to position [5527, 0]
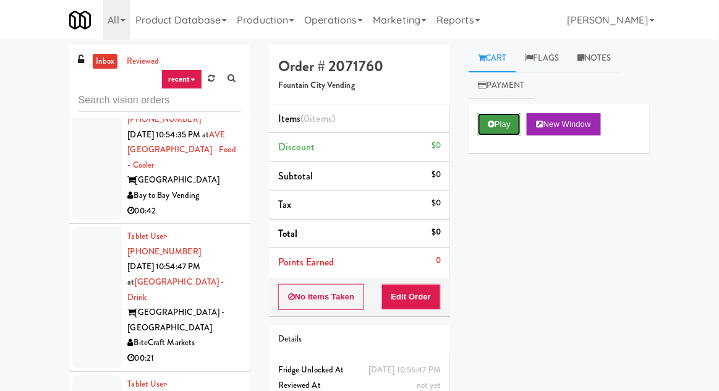
click at [499, 135] on button "Play" at bounding box center [499, 124] width 43 height 22
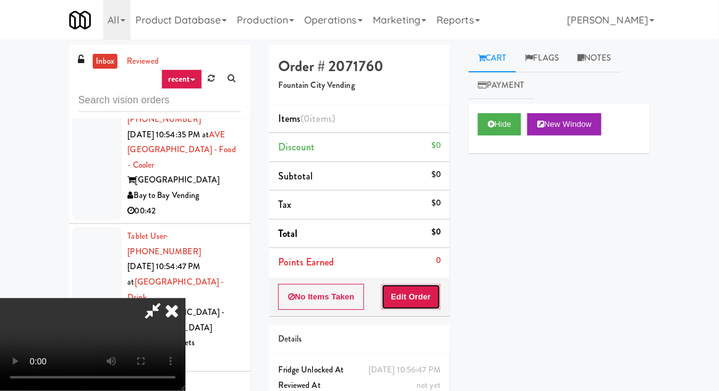
click at [422, 286] on button "Edit Order" at bounding box center [411, 297] width 60 height 26
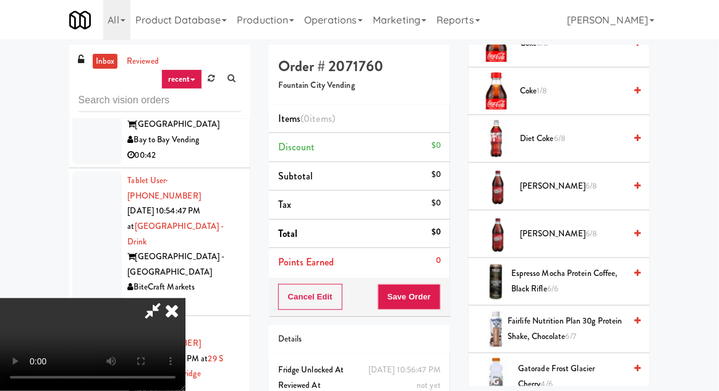
scroll to position [714, 0]
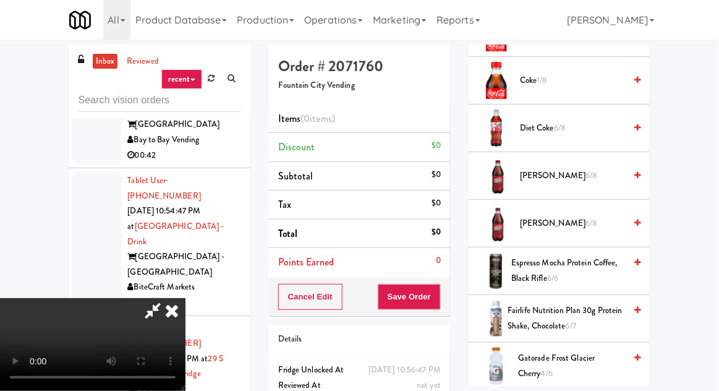
click at [596, 121] on span "Diet Coke 6/8" at bounding box center [572, 128] width 105 height 15
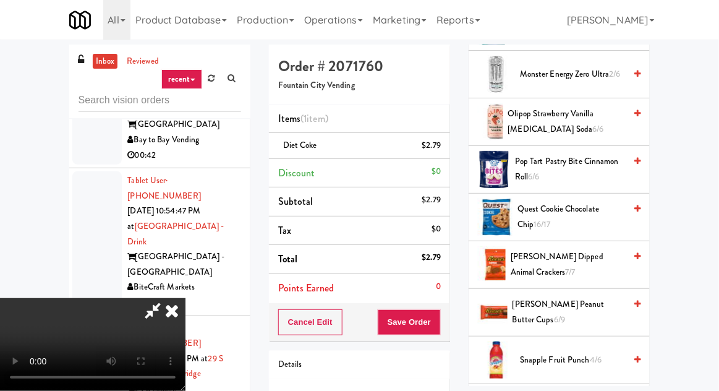
scroll to position [1385, 0]
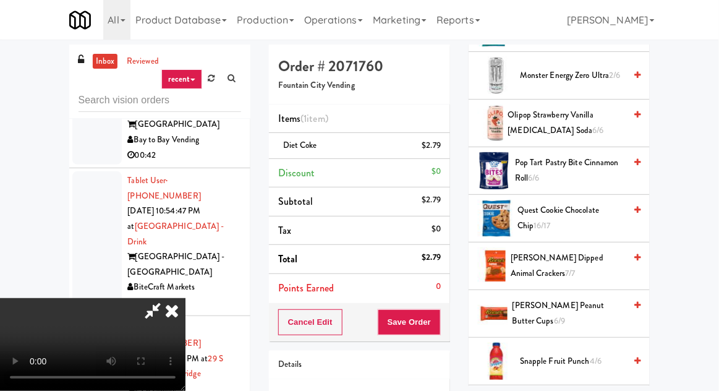
click at [595, 303] on span "[PERSON_NAME] Peanut Butter Cups 6/9" at bounding box center [568, 313] width 112 height 30
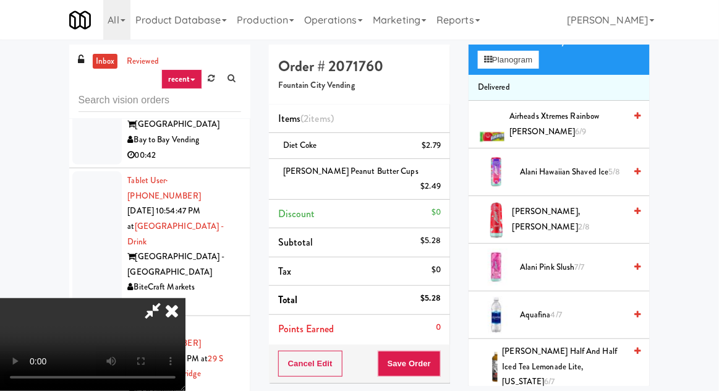
scroll to position [0, 0]
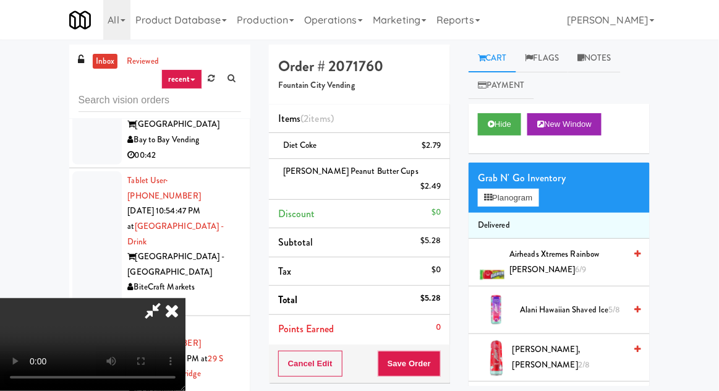
click at [579, 263] on span "Airheads Xtremes Rainbow [PERSON_NAME] 6/9" at bounding box center [567, 262] width 116 height 30
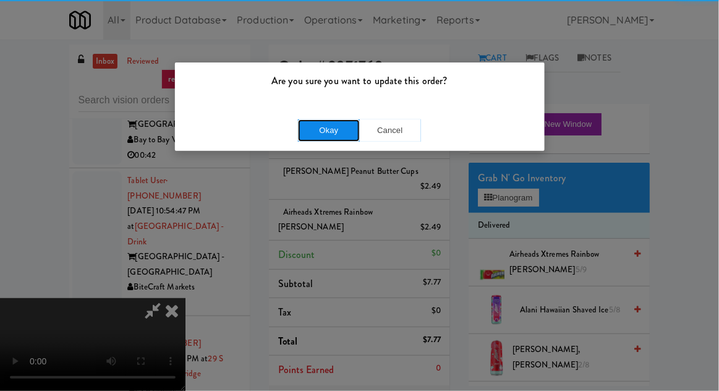
click at [313, 128] on button "Okay" at bounding box center [329, 130] width 62 height 22
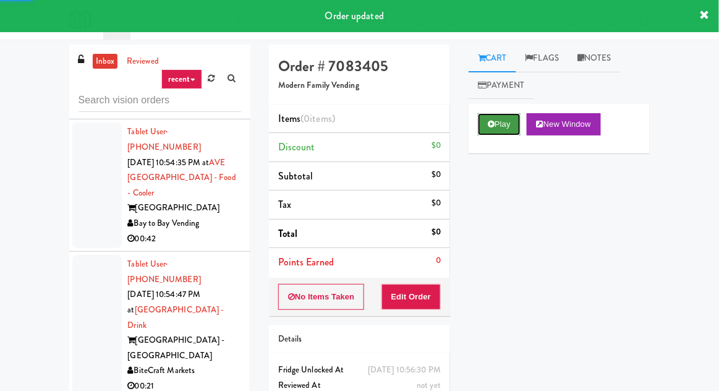
click at [498, 127] on button "Play" at bounding box center [499, 124] width 43 height 22
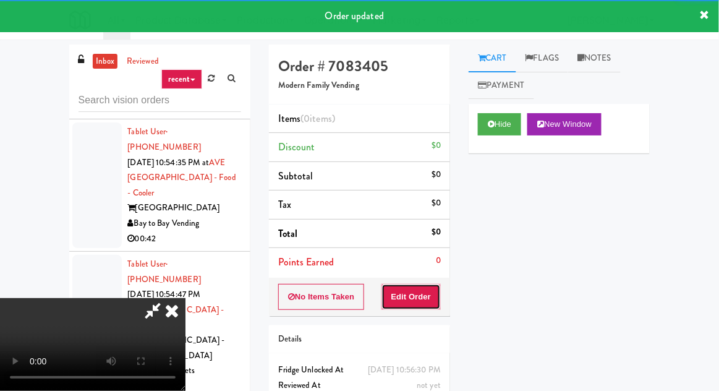
click at [431, 302] on button "Edit Order" at bounding box center [411, 297] width 60 height 26
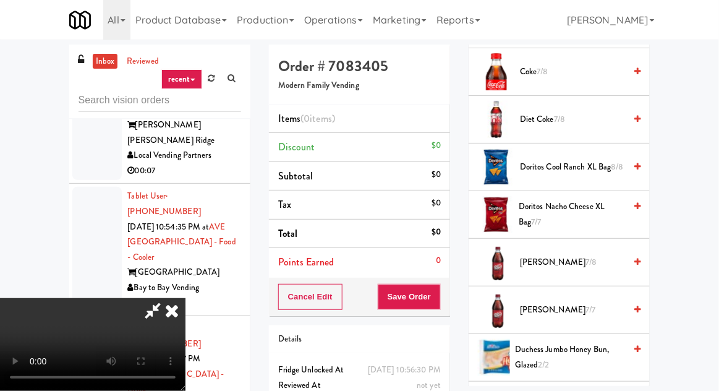
scroll to position [435, 0]
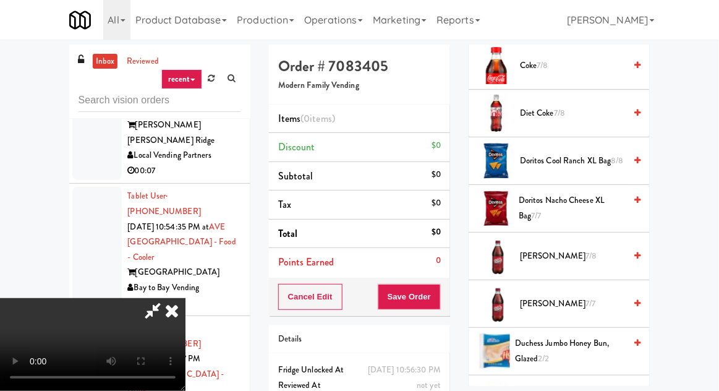
click at [586, 258] on span "[PERSON_NAME] 7/8" at bounding box center [572, 255] width 105 height 15
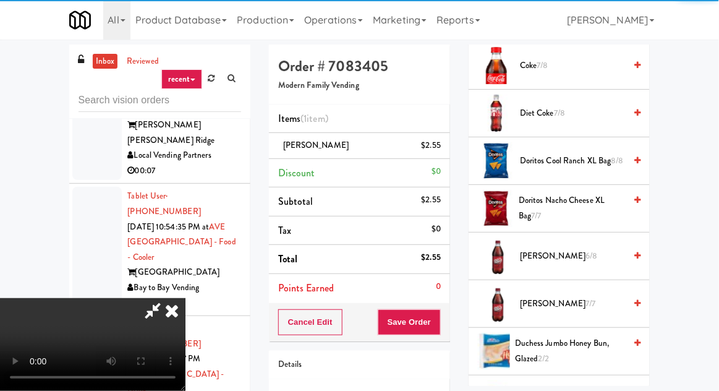
click at [609, 67] on span "Coke 7/8" at bounding box center [572, 65] width 105 height 15
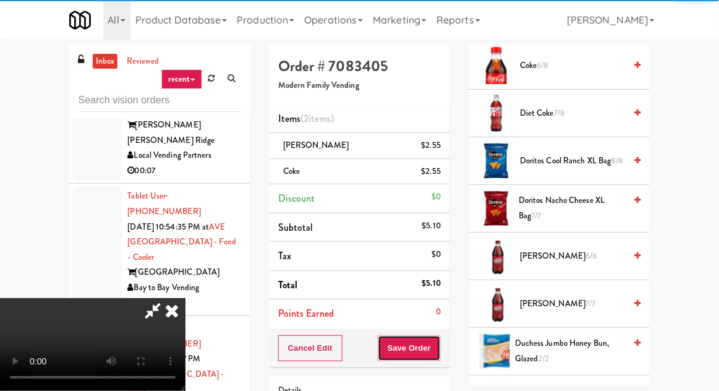
click at [437, 340] on button "Save Order" at bounding box center [409, 348] width 63 height 26
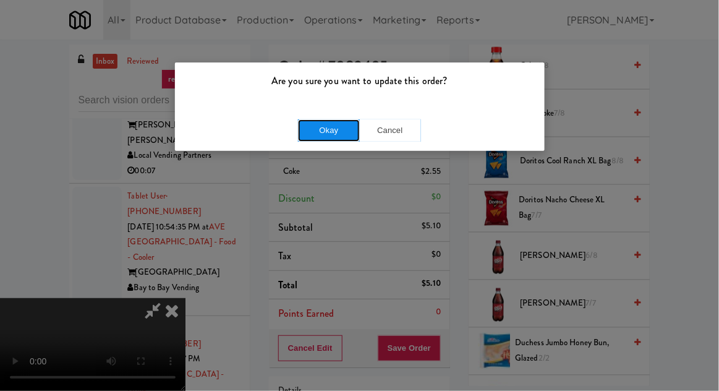
click at [318, 130] on button "Okay" at bounding box center [329, 130] width 62 height 22
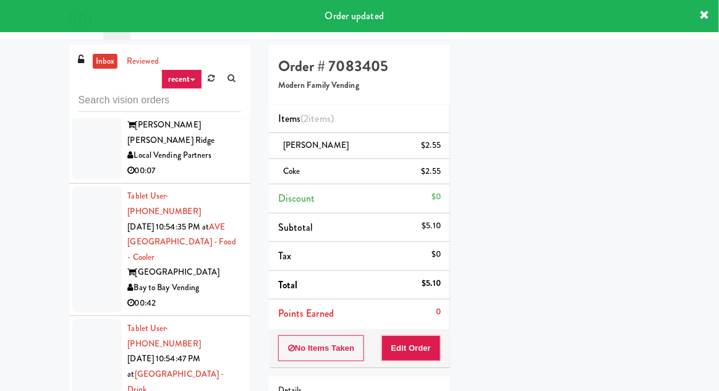
scroll to position [122, 0]
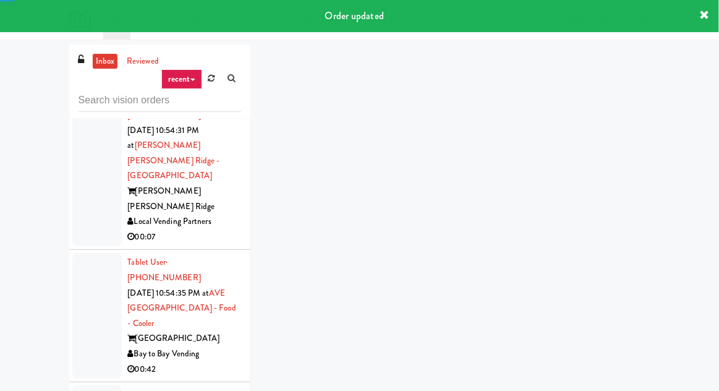
scroll to position [5347, 0]
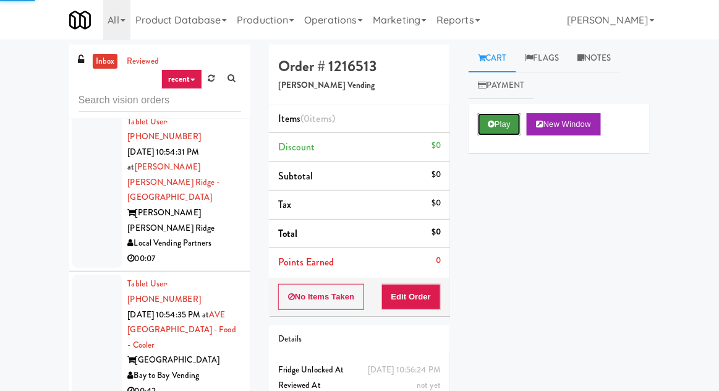
click at [507, 132] on button "Play" at bounding box center [499, 124] width 43 height 22
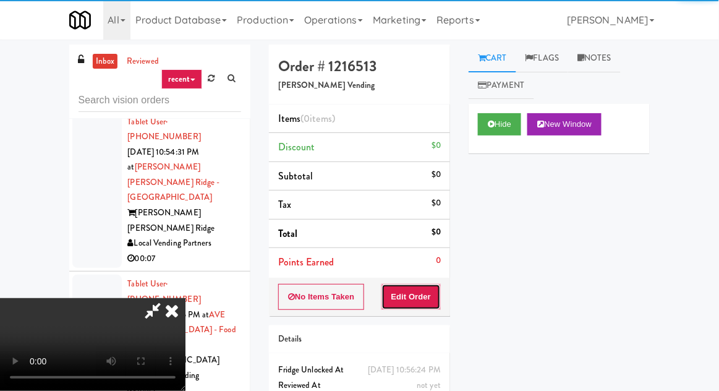
click at [431, 289] on button "Edit Order" at bounding box center [411, 297] width 60 height 26
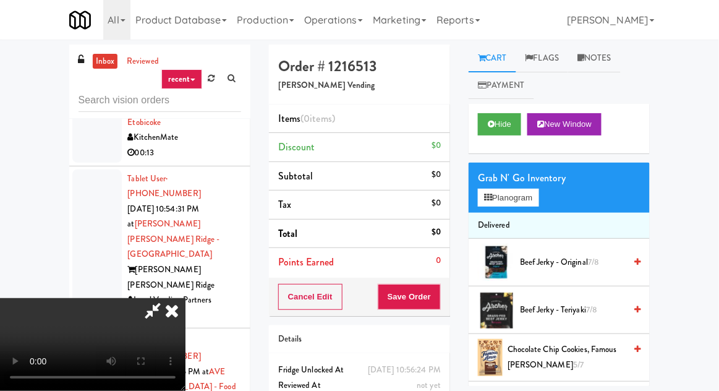
scroll to position [0, 0]
click at [515, 201] on button "Planogram" at bounding box center [508, 198] width 61 height 19
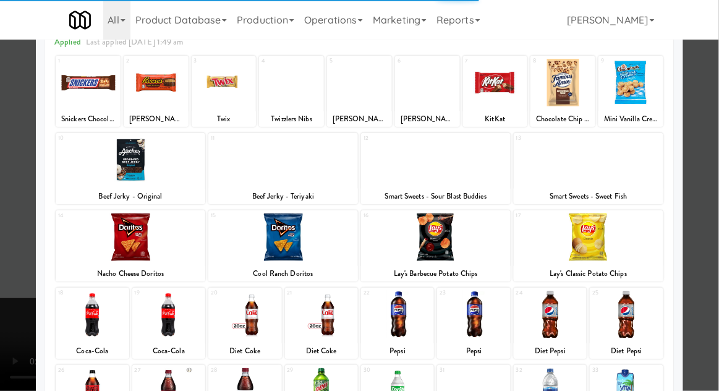
scroll to position [104, 0]
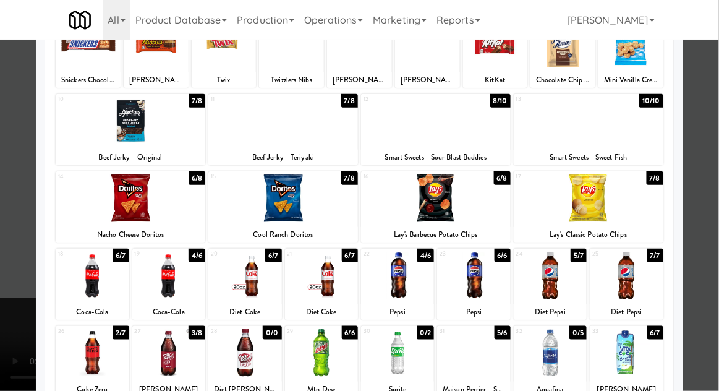
click at [86, 339] on div at bounding box center [92, 353] width 73 height 48
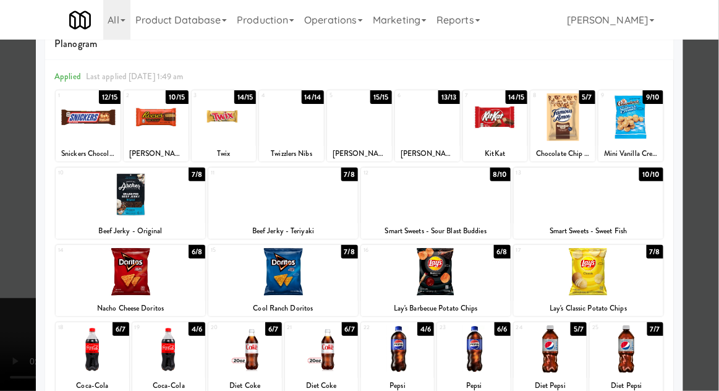
scroll to position [0, 0]
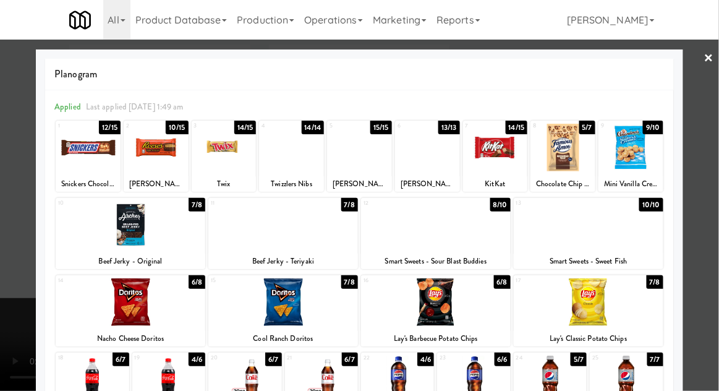
click at [11, 193] on div at bounding box center [359, 195] width 719 height 391
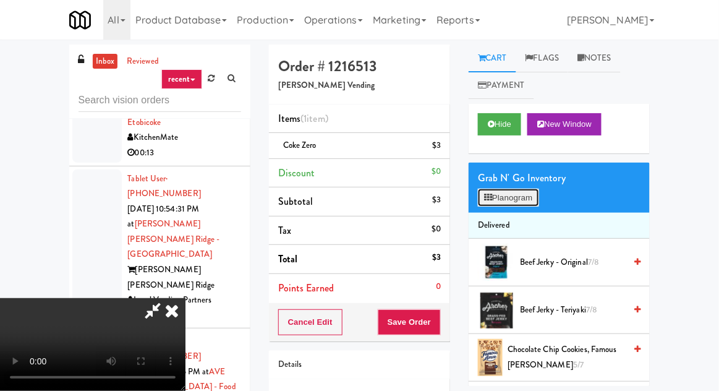
click at [512, 199] on button "Planogram" at bounding box center [508, 198] width 61 height 19
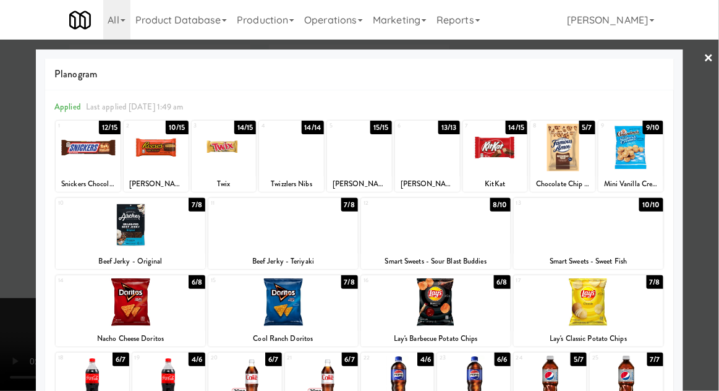
click at [281, 159] on div at bounding box center [291, 148] width 65 height 48
click at [6, 161] on div at bounding box center [359, 195] width 719 height 391
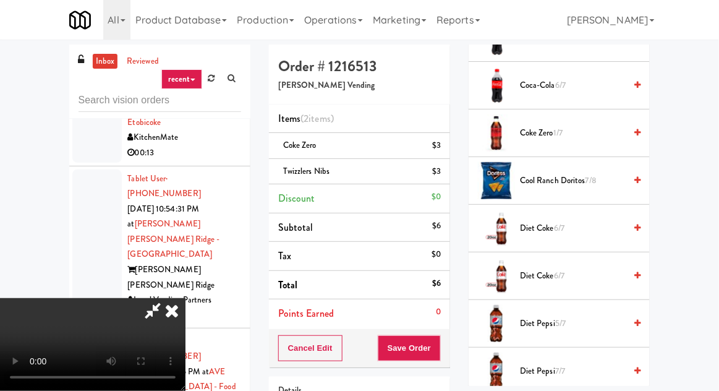
scroll to position [368, 0]
click at [552, 176] on span "Cool Ranch Doritos 7/8" at bounding box center [572, 179] width 105 height 15
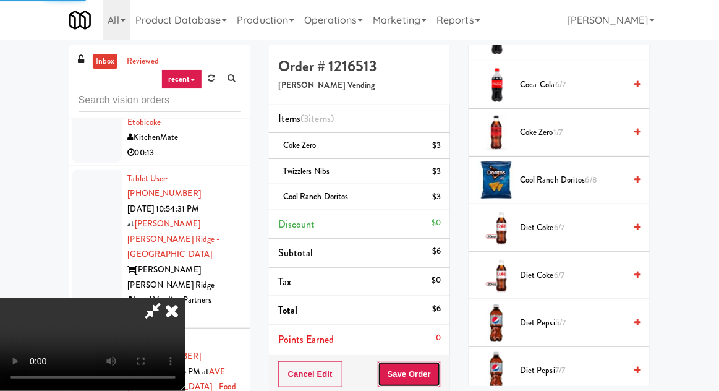
click at [438, 362] on button "Save Order" at bounding box center [409, 374] width 63 height 26
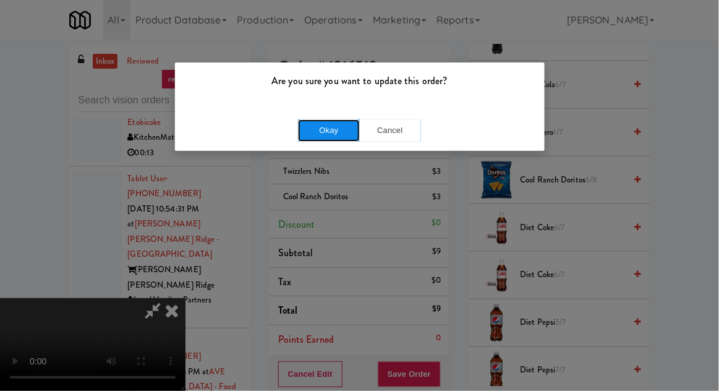
click at [312, 123] on button "Okay" at bounding box center [329, 130] width 62 height 22
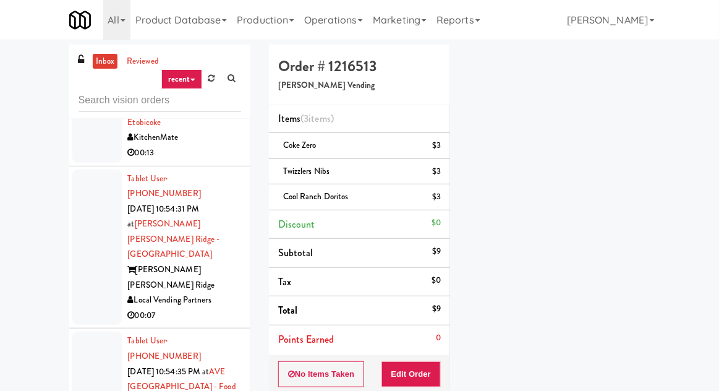
scroll to position [0, 0]
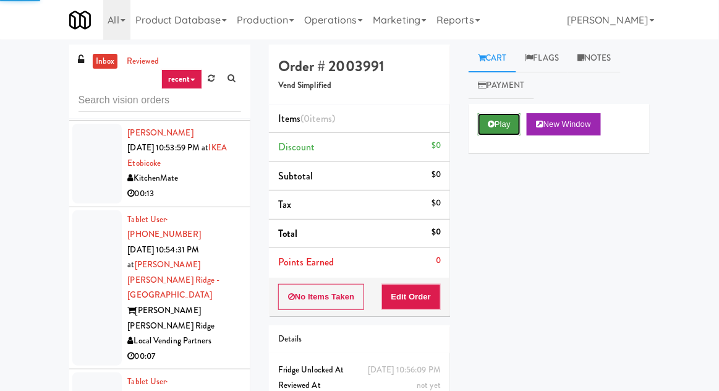
click at [490, 132] on button "Play" at bounding box center [499, 124] width 43 height 22
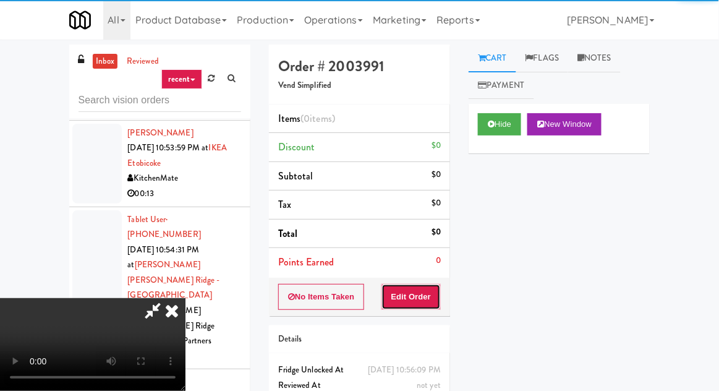
click at [430, 306] on button "Edit Order" at bounding box center [411, 297] width 60 height 26
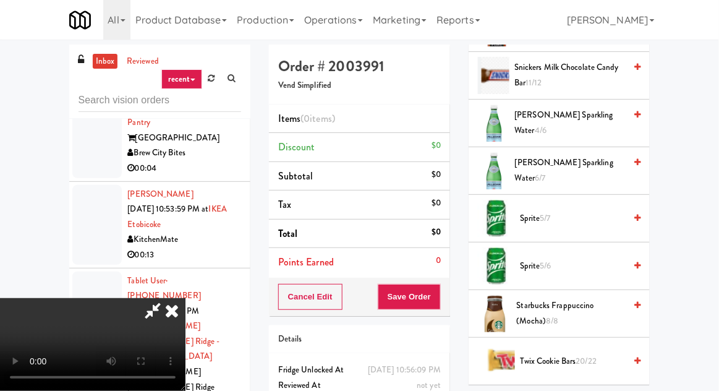
scroll to position [1585, 0]
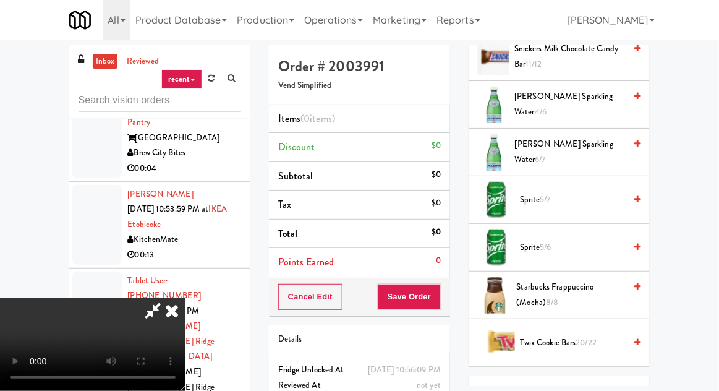
click at [566, 195] on span "Sprite 5/7" at bounding box center [572, 199] width 105 height 15
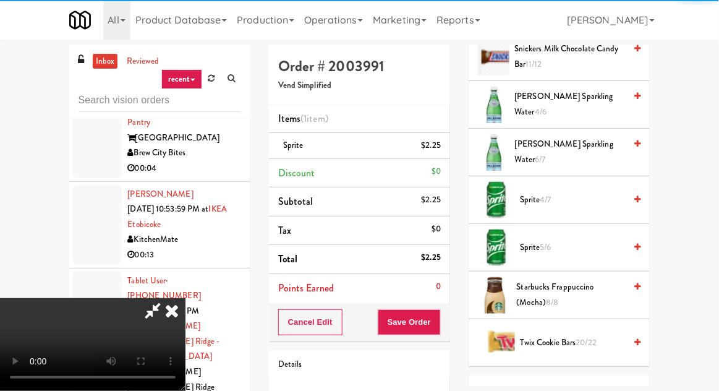
click at [453, 307] on div "Order # 2003991 Vend Simplified Items (1 item ) Sprite $2.25 Discount $0 Subtot…" at bounding box center [360, 256] width 200 height 423
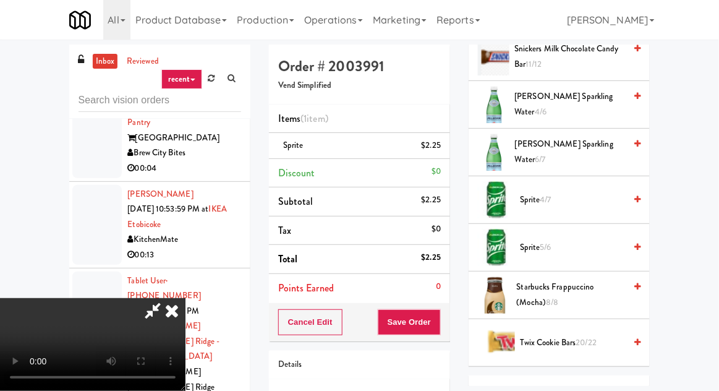
click at [448, 323] on div "Cancel Edit Save Order" at bounding box center [359, 322] width 181 height 38
click at [435, 328] on button "Save Order" at bounding box center [409, 322] width 63 height 26
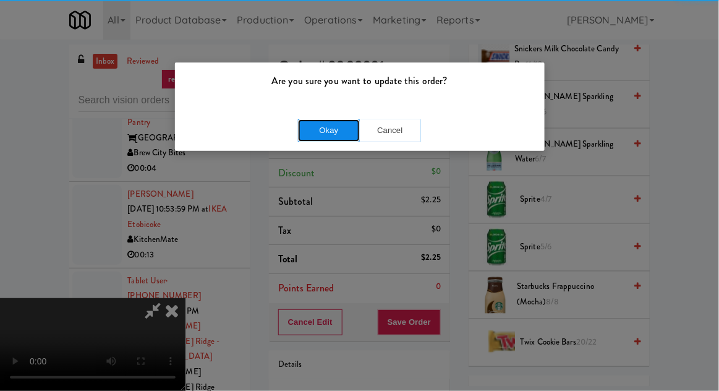
click at [311, 125] on button "Okay" at bounding box center [329, 130] width 62 height 22
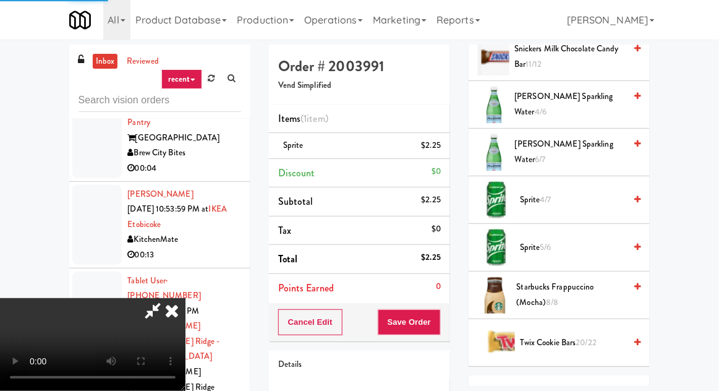
scroll to position [122, 0]
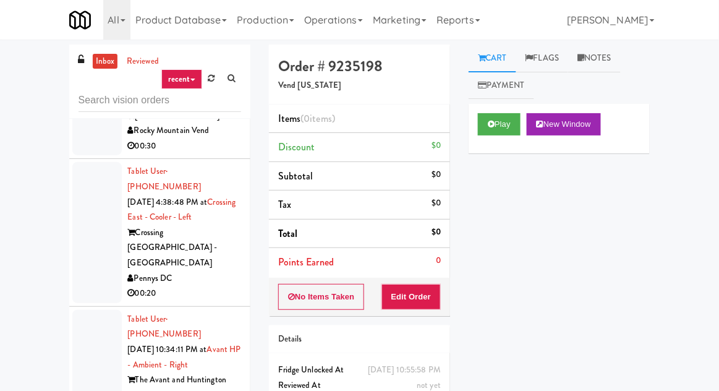
scroll to position [639, 0]
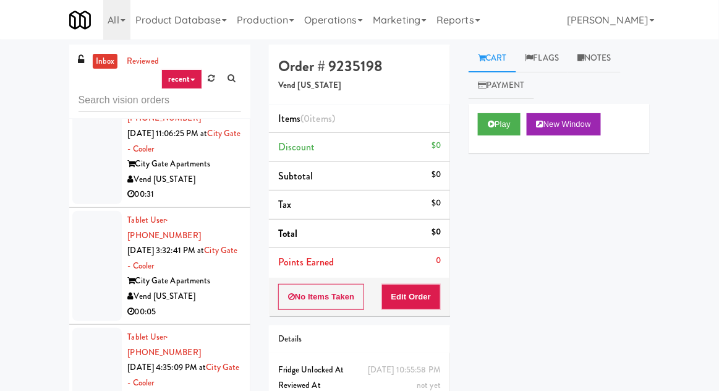
click at [97, 240] on div at bounding box center [96, 266] width 49 height 110
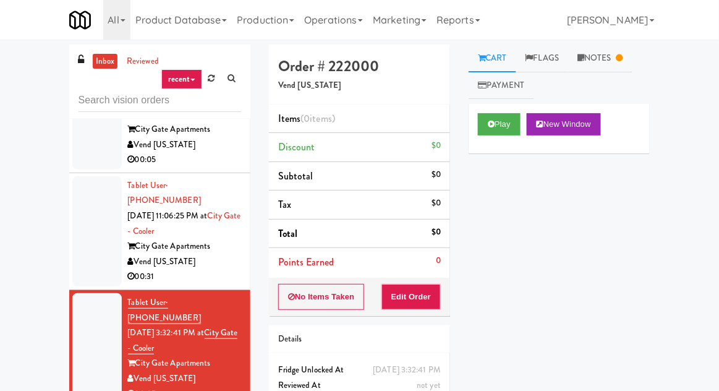
click at [93, 211] on div at bounding box center [96, 231] width 49 height 110
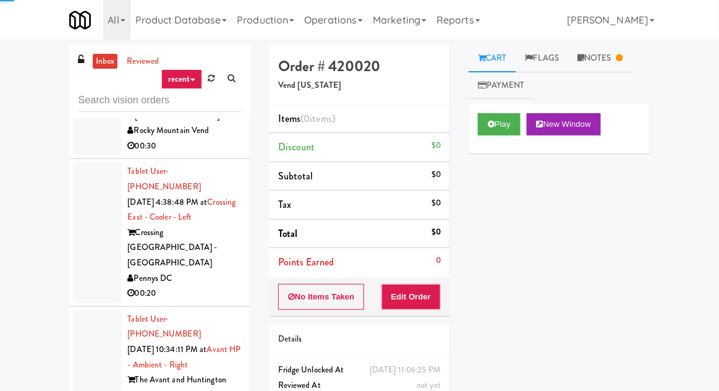
click at [92, 310] on div at bounding box center [96, 372] width 49 height 125
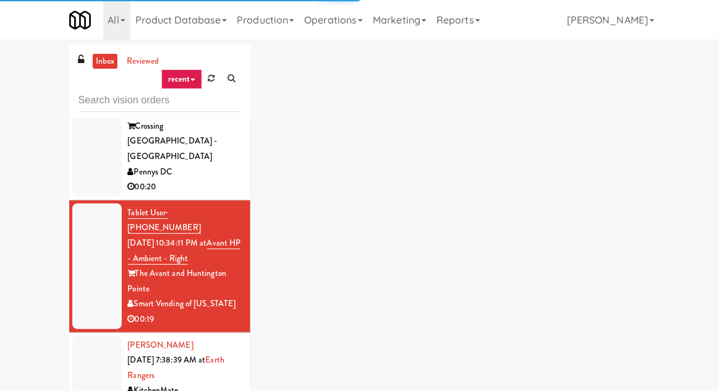
click at [87, 336] on div at bounding box center [96, 376] width 49 height 80
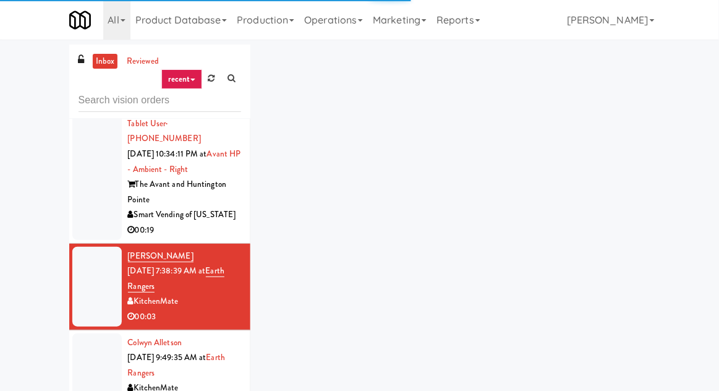
click at [92, 333] on div at bounding box center [96, 373] width 49 height 80
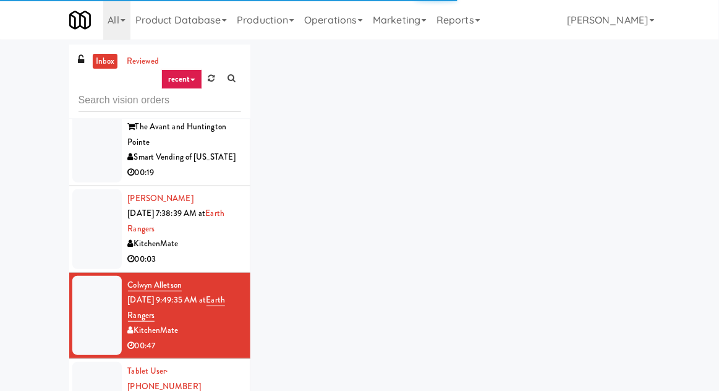
scroll to position [927, 0]
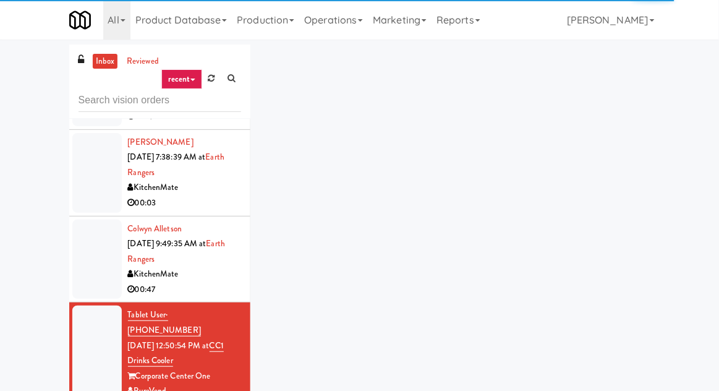
scroll to position [970, 0]
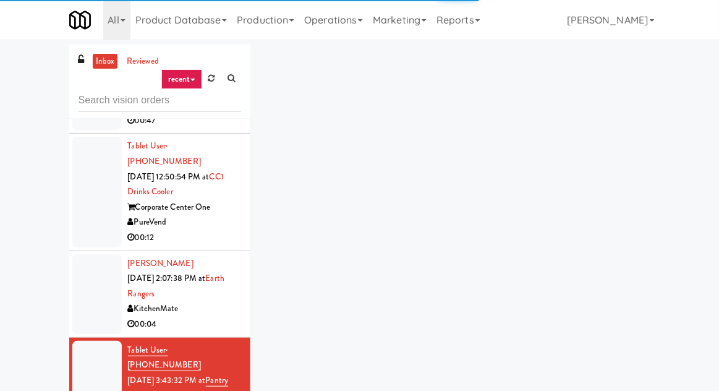
scroll to position [1140, 0]
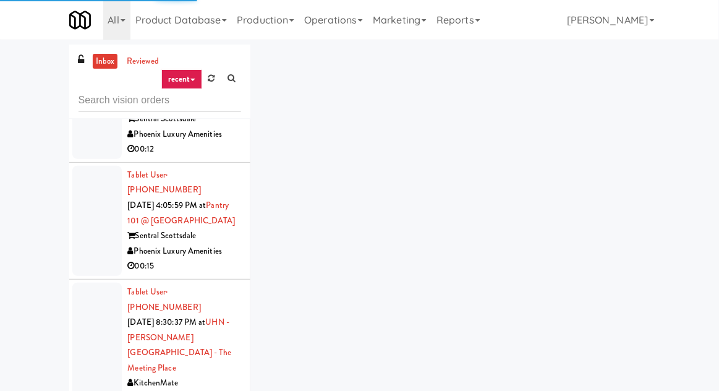
scroll to position [1431, 0]
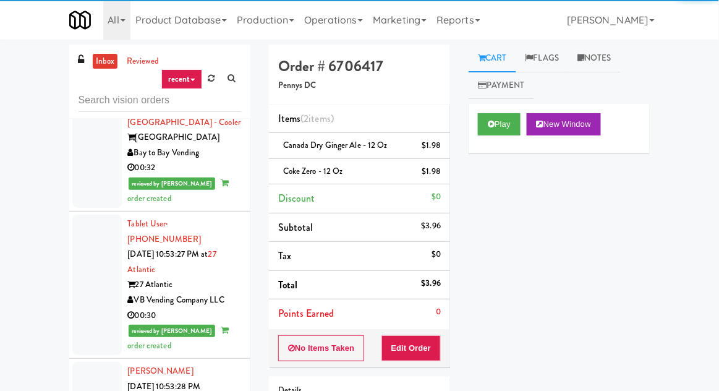
scroll to position [5207, 0]
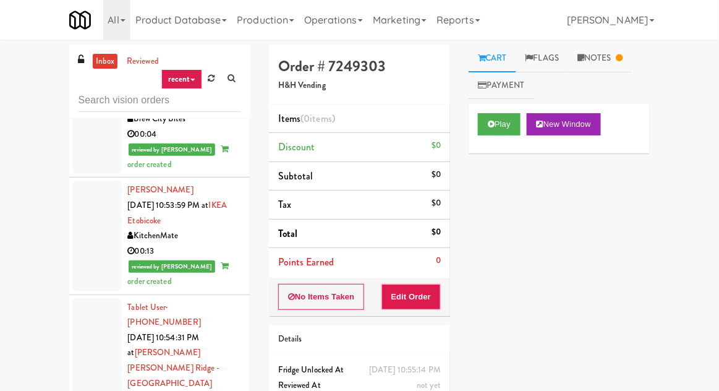
scroll to position [5984, 0]
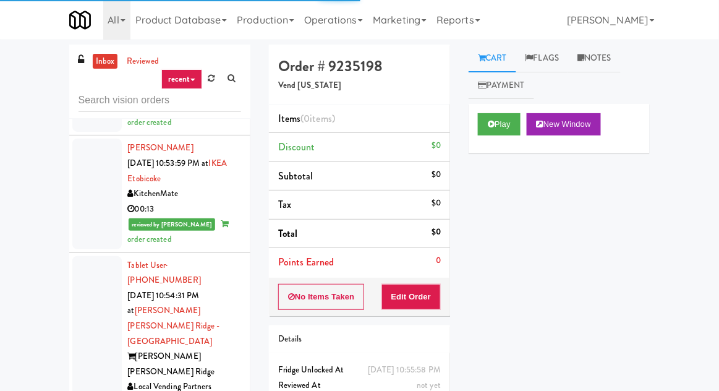
scroll to position [6023, 0]
click at [496, 122] on button "Play" at bounding box center [499, 124] width 43 height 22
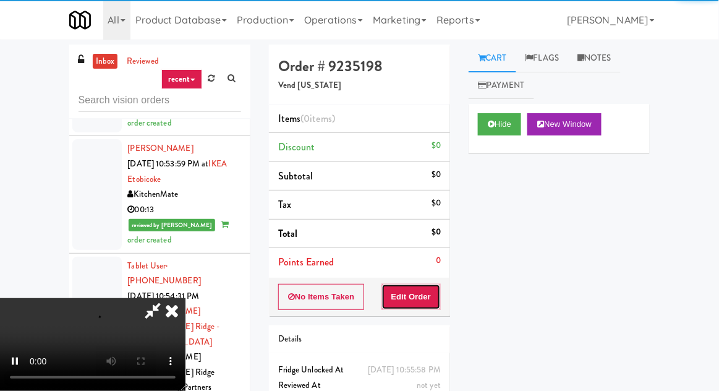
click at [426, 294] on button "Edit Order" at bounding box center [411, 297] width 60 height 26
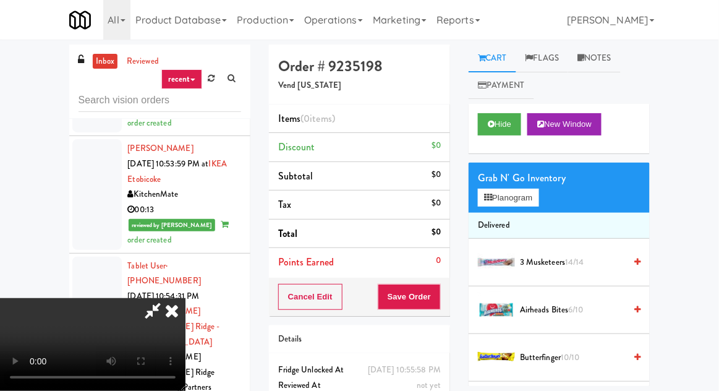
scroll to position [45, 0]
click at [505, 190] on button "Planogram" at bounding box center [508, 198] width 61 height 19
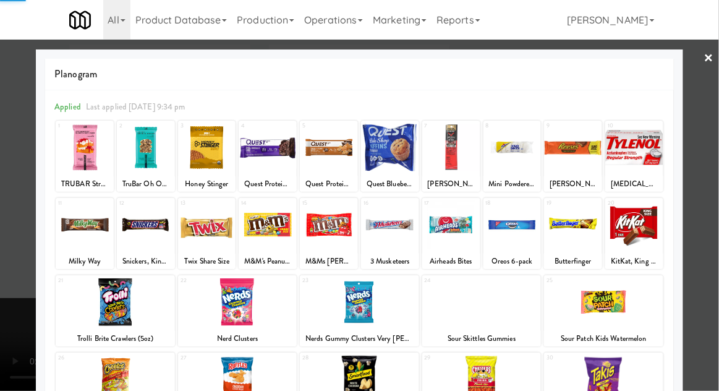
scroll to position [156, 0]
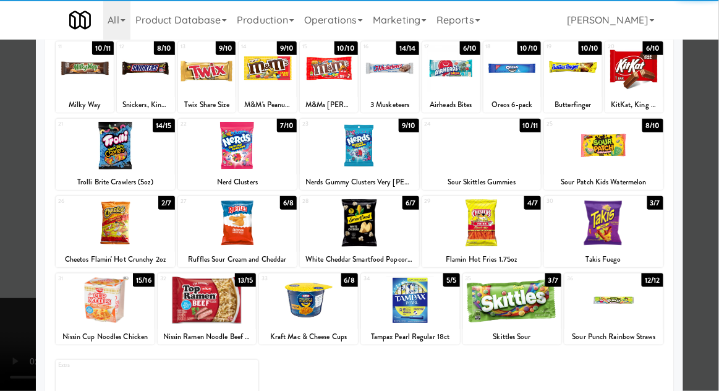
click at [527, 305] on div at bounding box center [512, 300] width 99 height 48
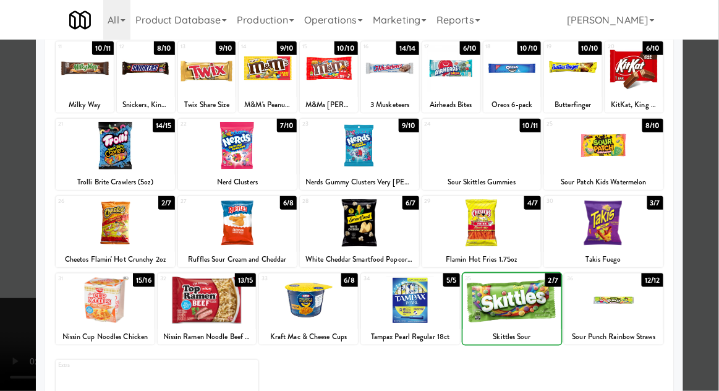
click at [12, 196] on div at bounding box center [359, 195] width 719 height 391
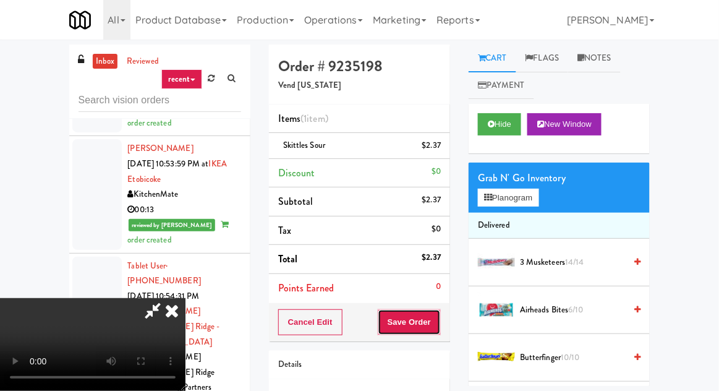
click at [441, 322] on button "Save Order" at bounding box center [409, 322] width 63 height 26
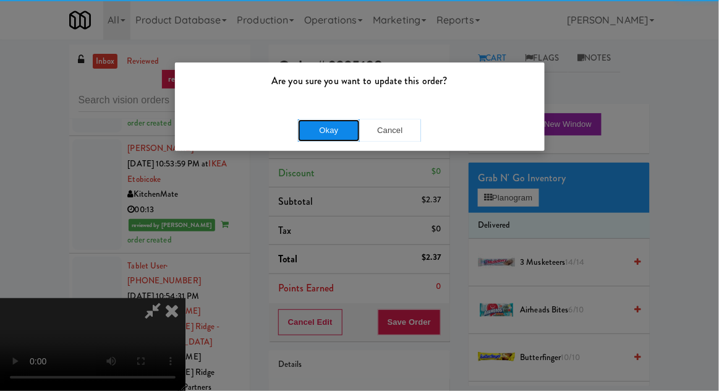
click at [310, 134] on button "Okay" at bounding box center [329, 130] width 62 height 22
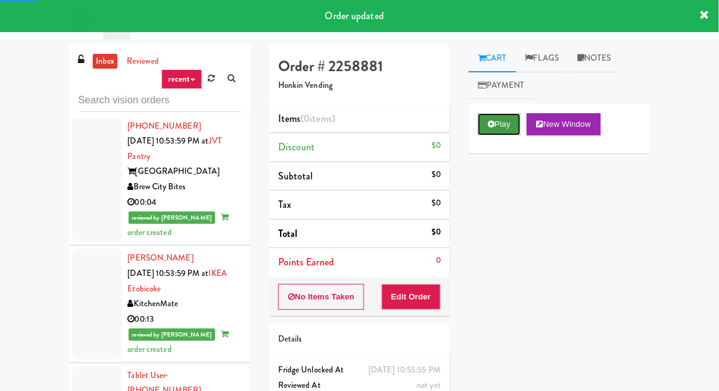
click at [503, 119] on button "Play" at bounding box center [499, 124] width 43 height 22
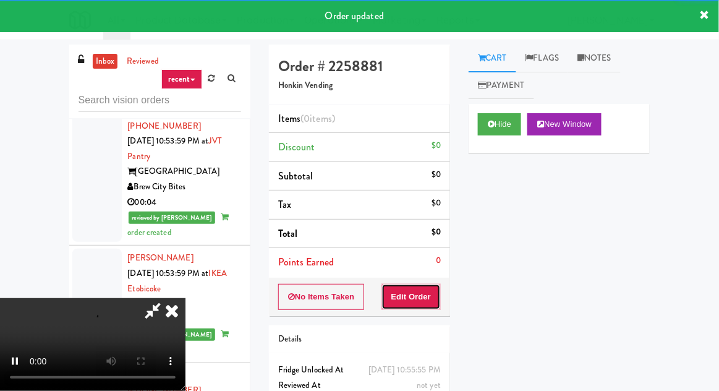
click at [428, 299] on button "Edit Order" at bounding box center [411, 297] width 60 height 26
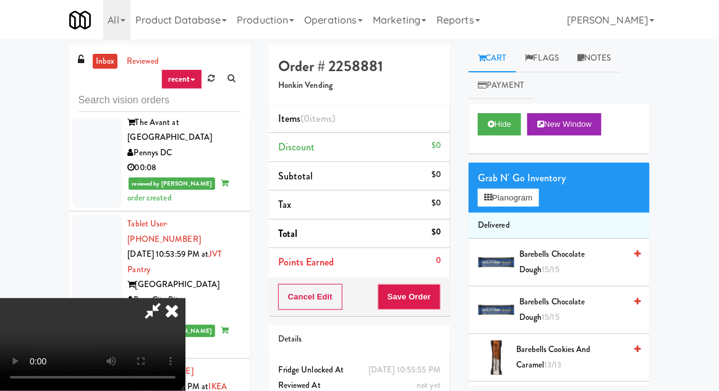
scroll to position [45, 0]
click at [510, 201] on button "Planogram" at bounding box center [508, 198] width 61 height 19
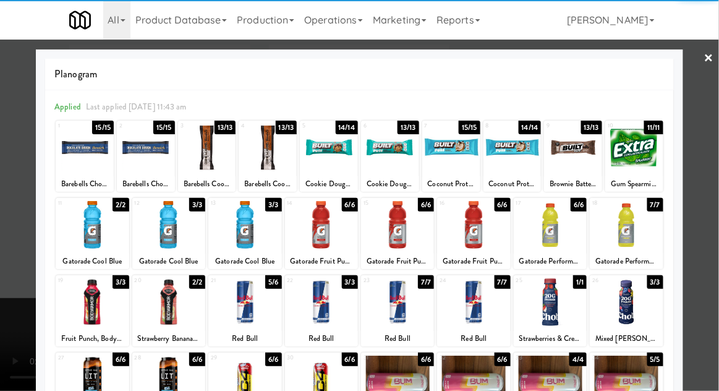
click at [159, 300] on div at bounding box center [168, 302] width 73 height 48
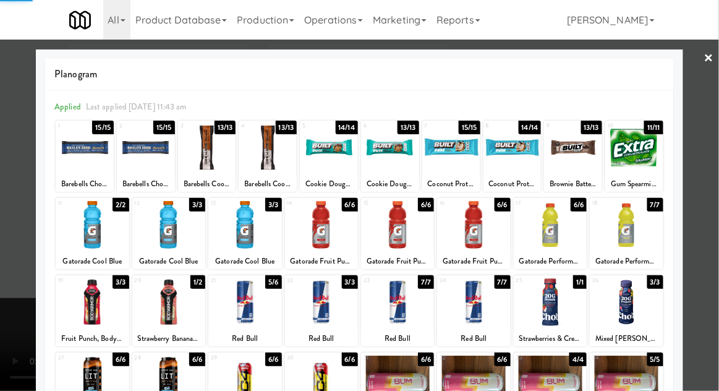
click at [9, 245] on div at bounding box center [359, 195] width 719 height 391
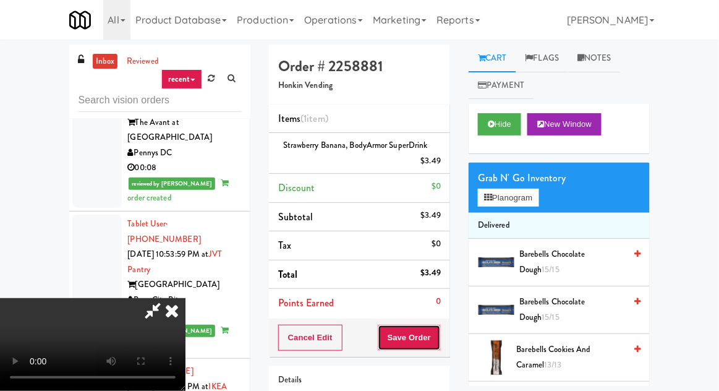
click at [440, 336] on button "Save Order" at bounding box center [409, 338] width 63 height 26
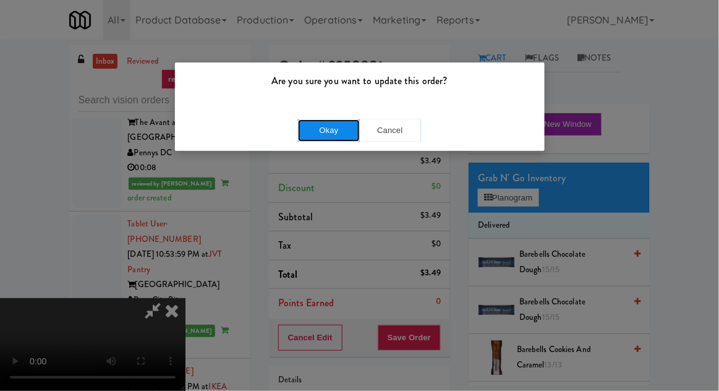
click at [305, 132] on button "Okay" at bounding box center [329, 130] width 62 height 22
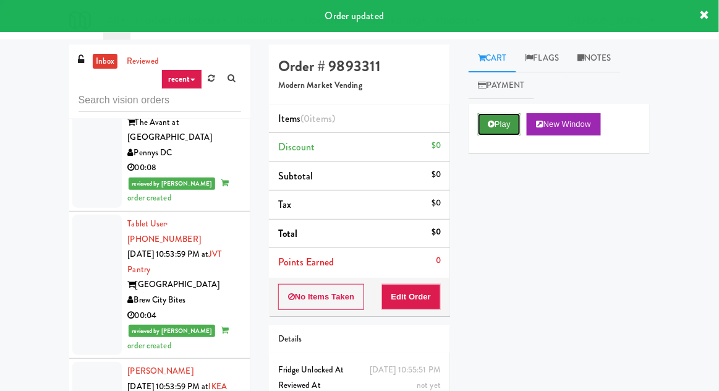
click at [489, 130] on button "Play" at bounding box center [499, 124] width 43 height 22
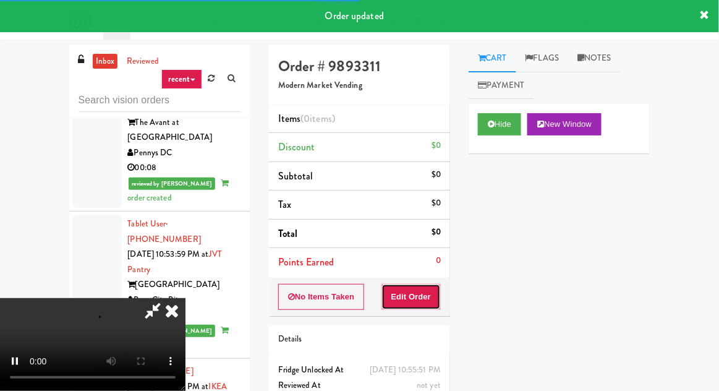
click at [423, 296] on button "Edit Order" at bounding box center [411, 297] width 60 height 26
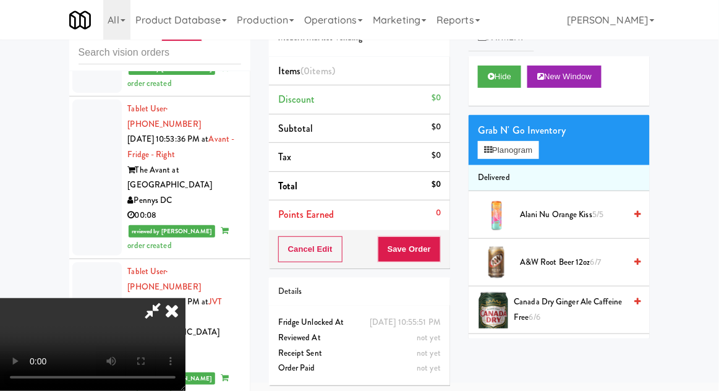
click at [534, 213] on span "Alani Nu Orange Kiss 5/5" at bounding box center [572, 214] width 105 height 15
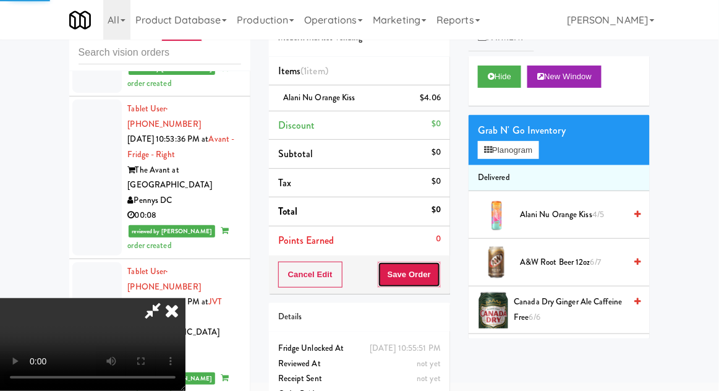
click at [436, 268] on button "Save Order" at bounding box center [409, 274] width 63 height 26
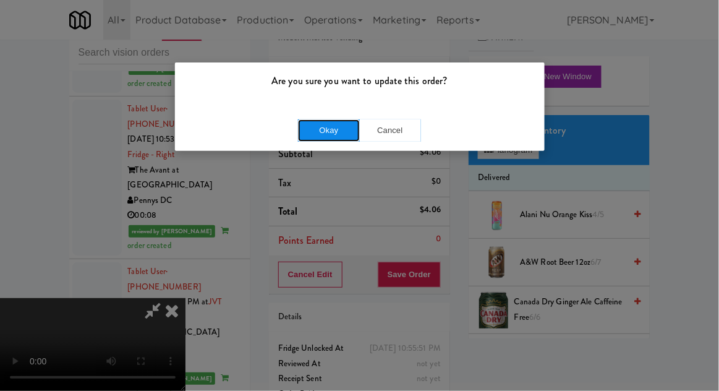
click at [300, 130] on button "Okay" at bounding box center [329, 130] width 62 height 22
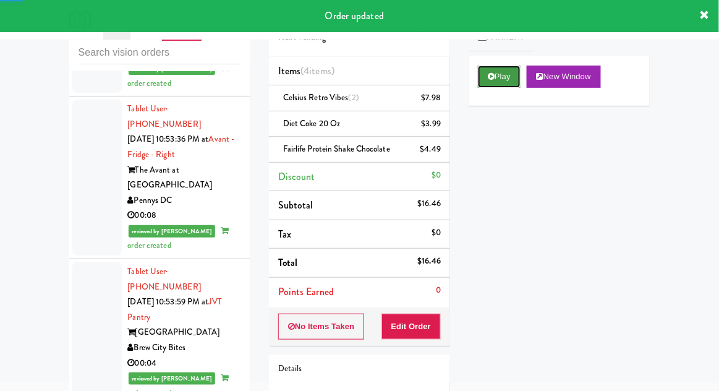
click at [496, 85] on button "Play" at bounding box center [499, 77] width 43 height 22
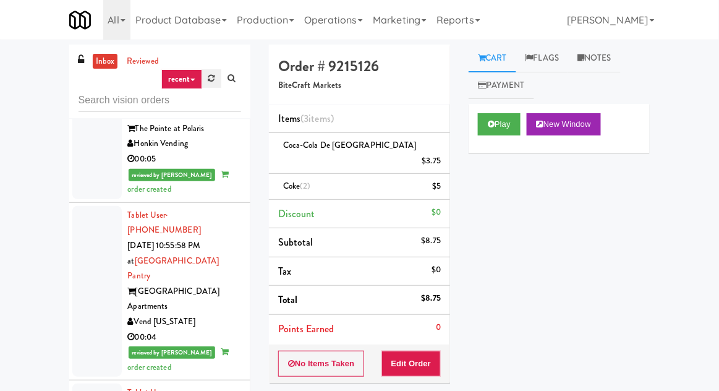
click at [211, 84] on link at bounding box center [211, 78] width 19 height 19
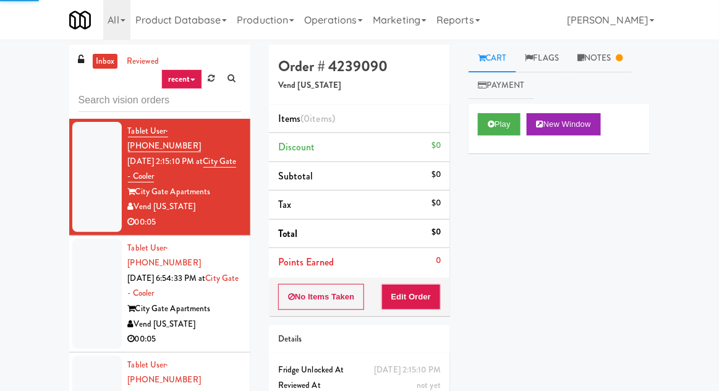
click at [90, 265] on div at bounding box center [96, 294] width 49 height 110
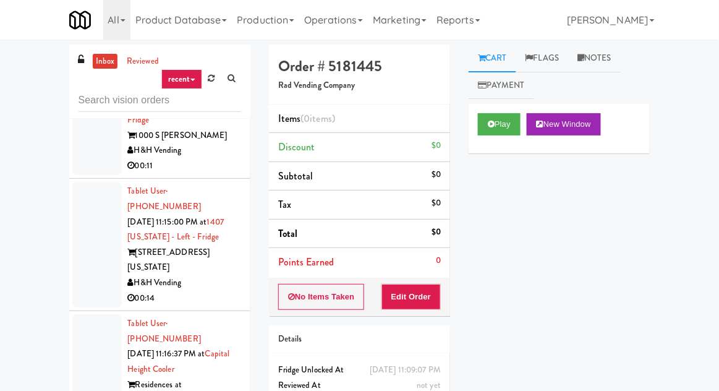
scroll to position [5685, 0]
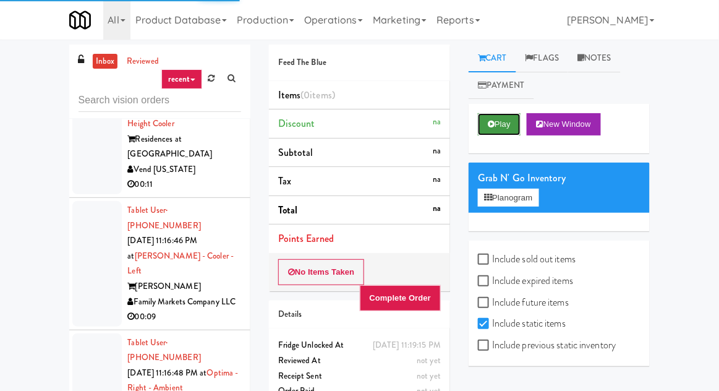
click at [495, 129] on button "Play" at bounding box center [499, 124] width 43 height 22
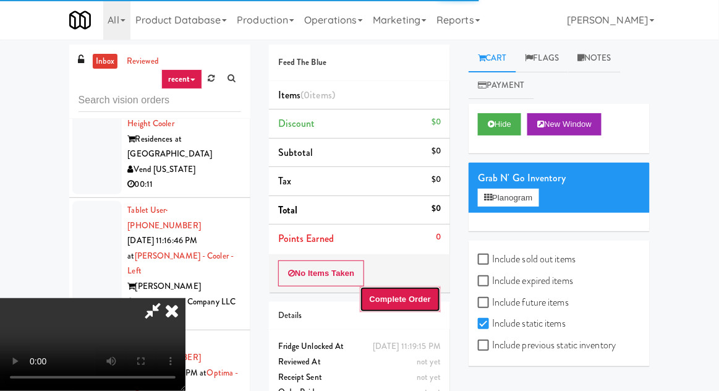
click at [423, 286] on button "Complete Order" at bounding box center [401, 299] width 82 height 26
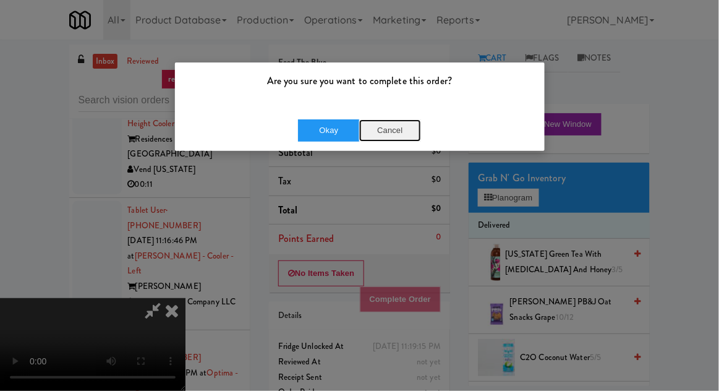
click at [402, 139] on button "Cancel" at bounding box center [390, 130] width 62 height 22
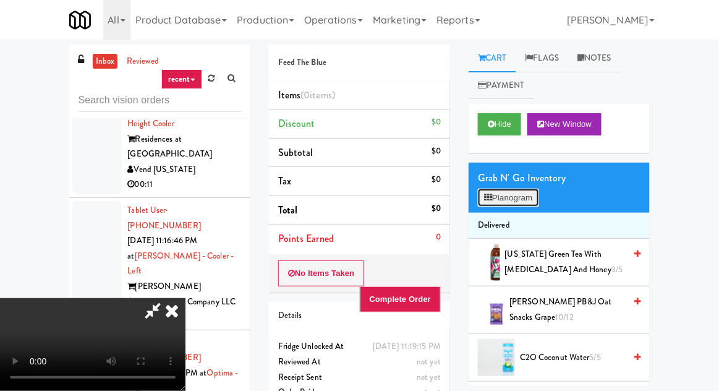
click at [520, 205] on button "Planogram" at bounding box center [508, 198] width 61 height 19
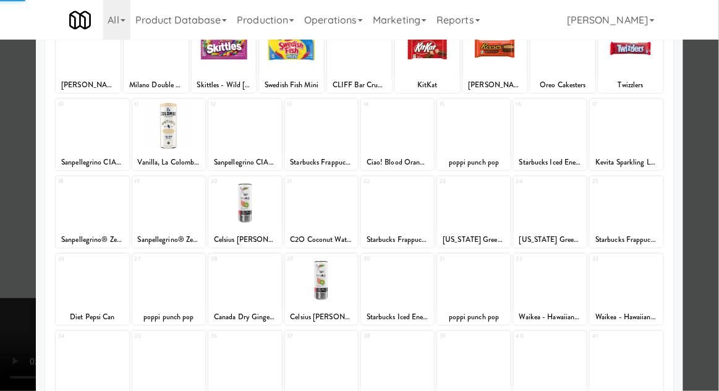
scroll to position [156, 0]
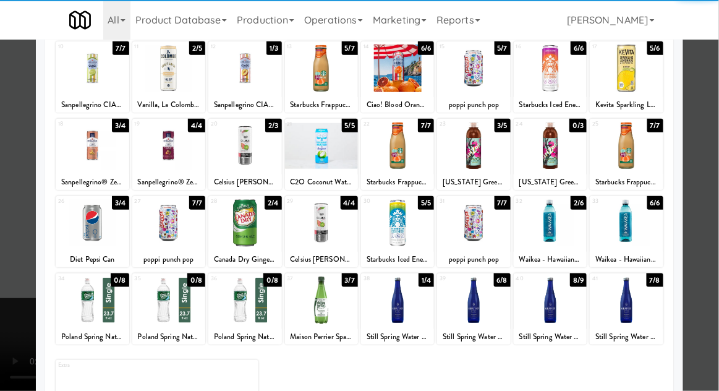
click at [561, 240] on div at bounding box center [550, 223] width 73 height 48
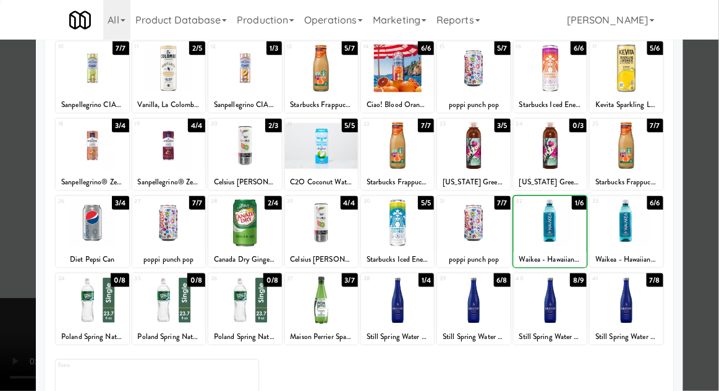
click at [15, 182] on div at bounding box center [359, 195] width 719 height 391
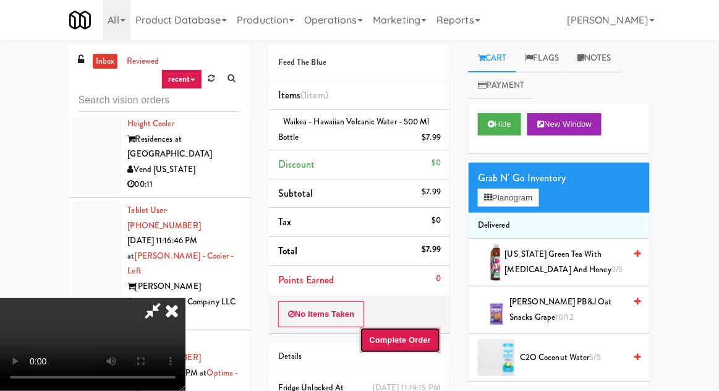
click at [441, 327] on button "Complete Order" at bounding box center [401, 340] width 82 height 26
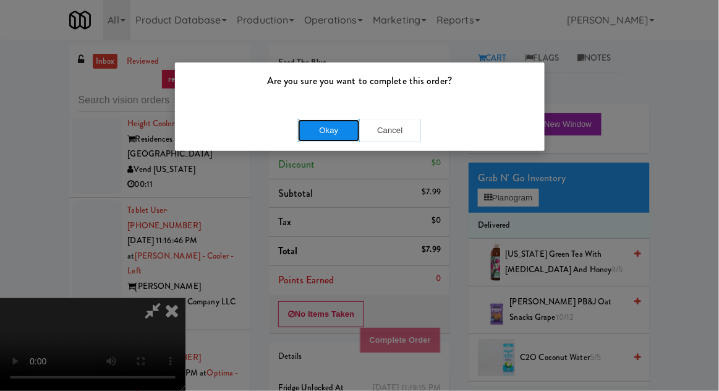
click at [300, 134] on button "Okay" at bounding box center [329, 130] width 62 height 22
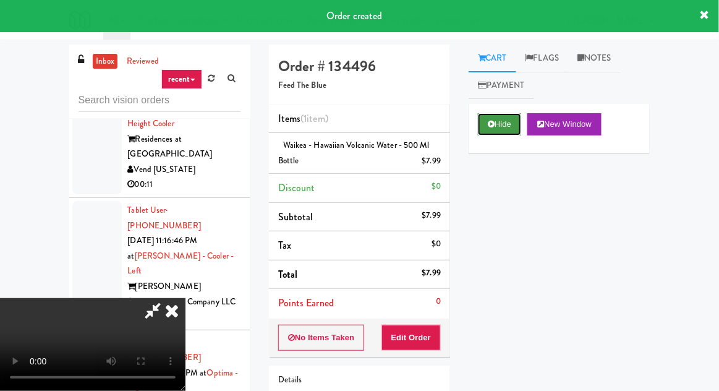
click at [494, 131] on button "Hide" at bounding box center [499, 124] width 43 height 22
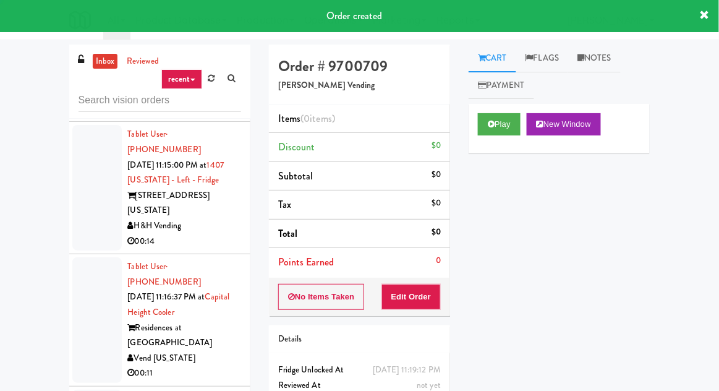
scroll to position [5496, 0]
click at [494, 124] on icon at bounding box center [491, 124] width 7 height 8
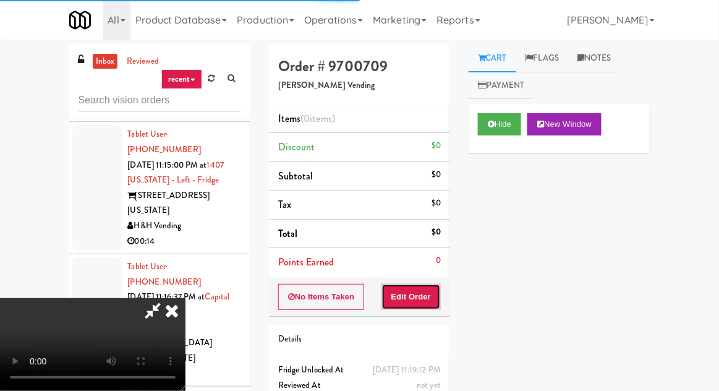
click at [418, 296] on button "Edit Order" at bounding box center [411, 297] width 60 height 26
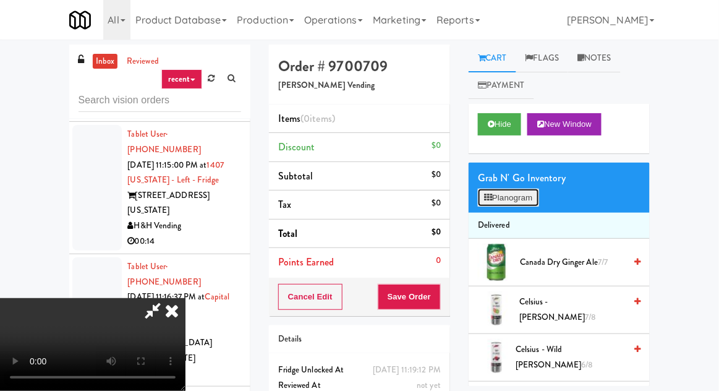
click at [496, 195] on button "Planogram" at bounding box center [508, 198] width 61 height 19
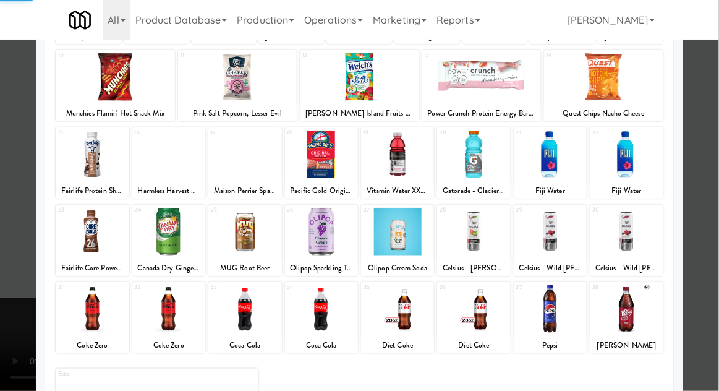
scroll to position [156, 0]
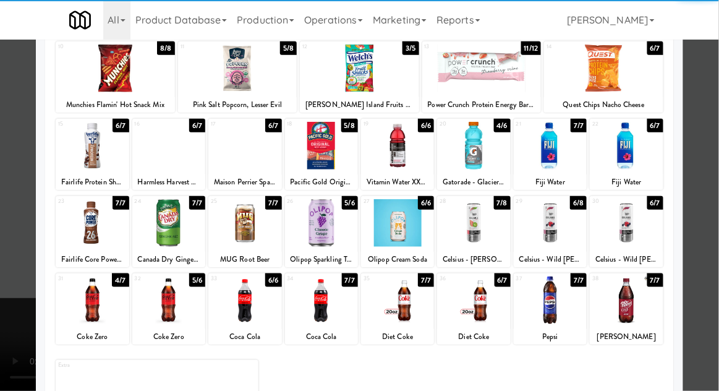
click at [238, 231] on div at bounding box center [244, 223] width 73 height 48
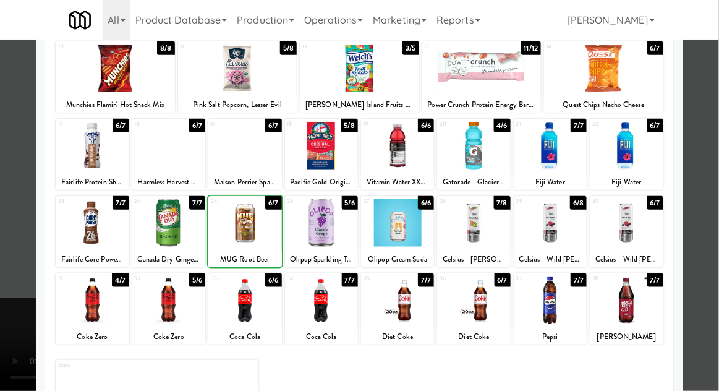
click at [14, 261] on div at bounding box center [359, 195] width 719 height 391
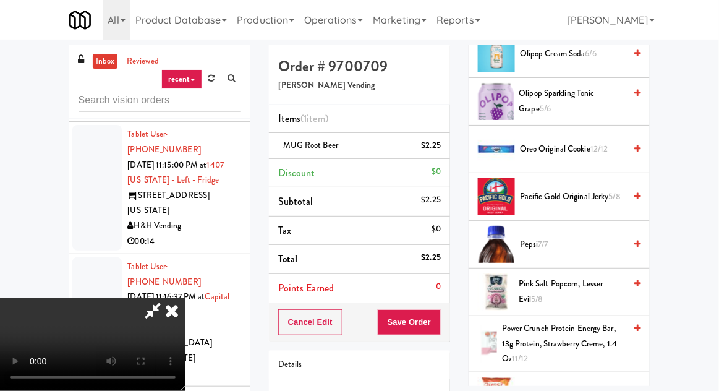
scroll to position [1401, 0]
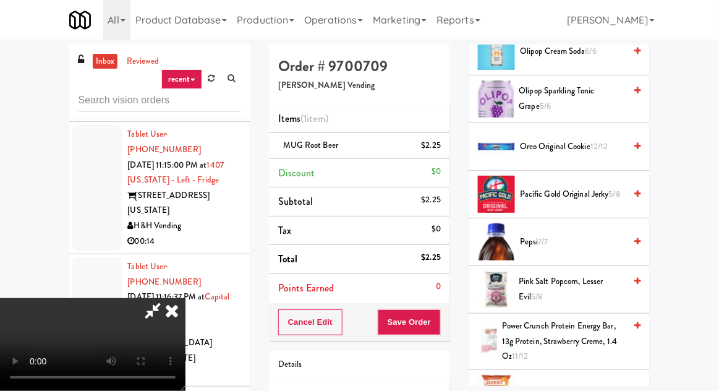
click at [580, 94] on span "Olipop Sparkling Tonic Grape 5/6" at bounding box center [572, 98] width 106 height 30
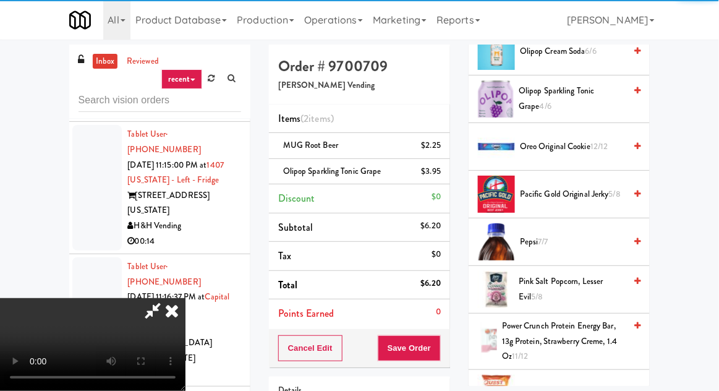
click at [441, 367] on div "Order # 9700709 [PERSON_NAME] Vending Items (2 items ) MUG Root Beer $2.25 Olip…" at bounding box center [360, 269] width 200 height 449
click at [438, 349] on button "Save Order" at bounding box center [409, 348] width 63 height 26
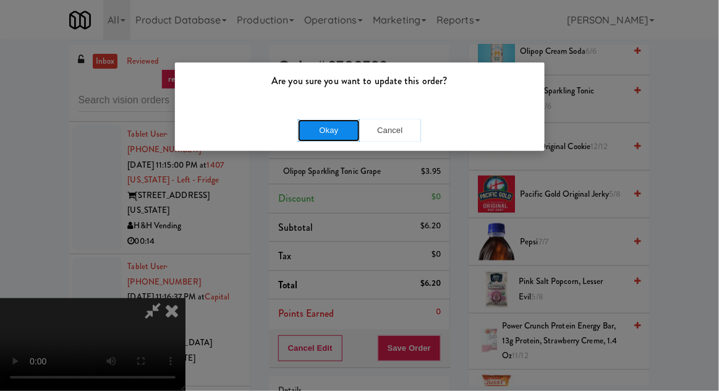
click at [320, 121] on button "Okay" at bounding box center [329, 130] width 62 height 22
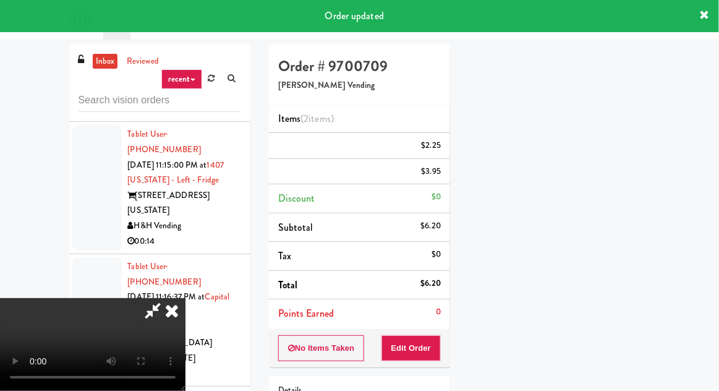
scroll to position [122, 0]
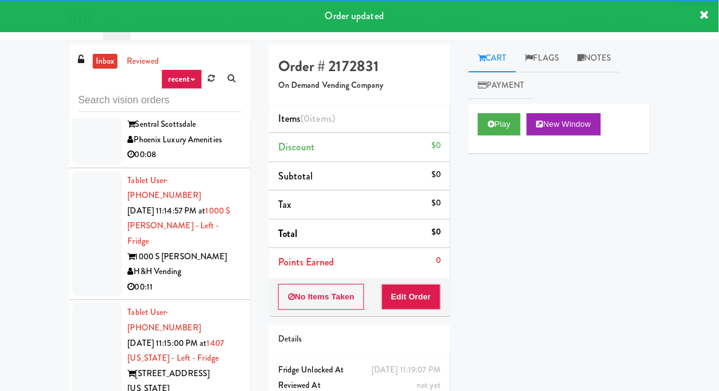
scroll to position [5320, 0]
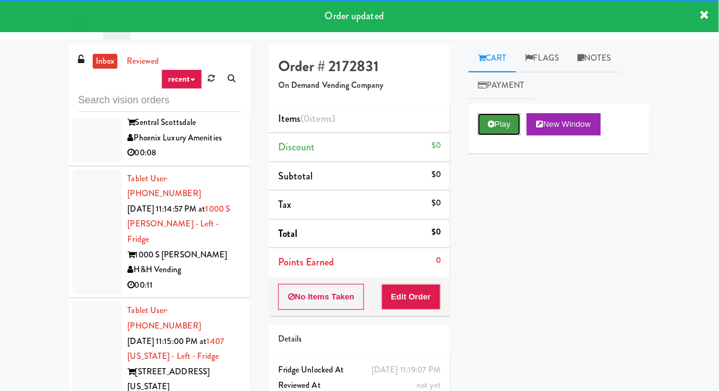
click at [485, 122] on button "Play" at bounding box center [499, 124] width 43 height 22
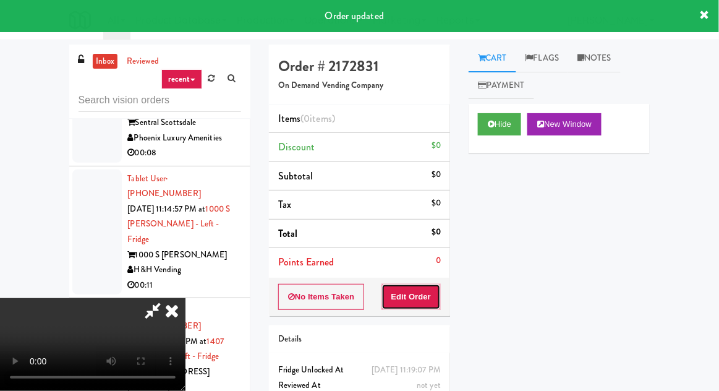
click at [415, 297] on button "Edit Order" at bounding box center [411, 297] width 60 height 26
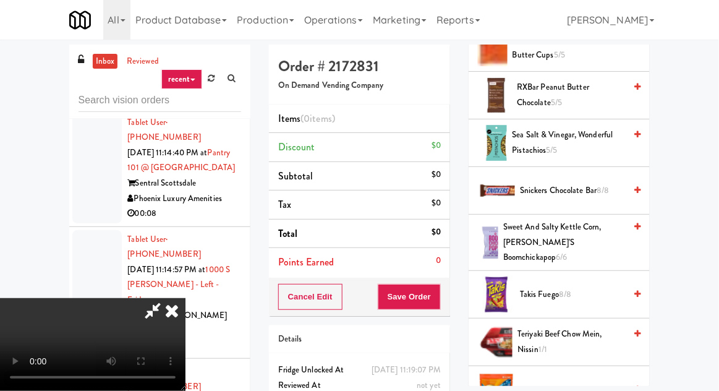
scroll to position [1160, 0]
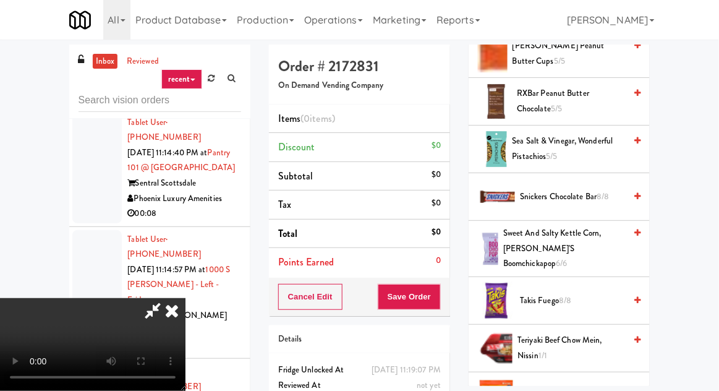
click at [546, 229] on span "Sweet and Salty Kettle Corn, [PERSON_NAME]'s Boomchickapop 6/6" at bounding box center [564, 249] width 122 height 46
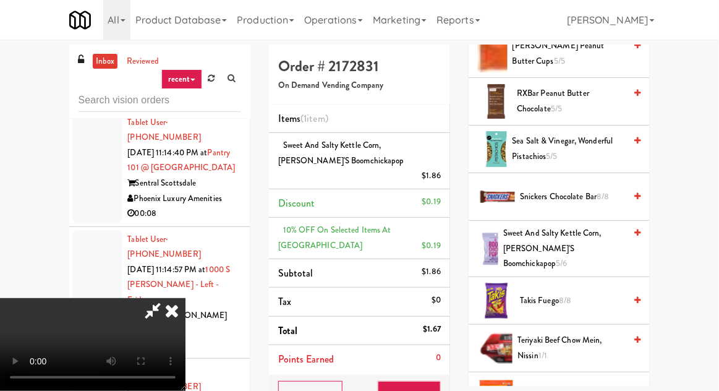
scroll to position [45, 0]
click at [439, 383] on button "Save Order" at bounding box center [409, 394] width 63 height 26
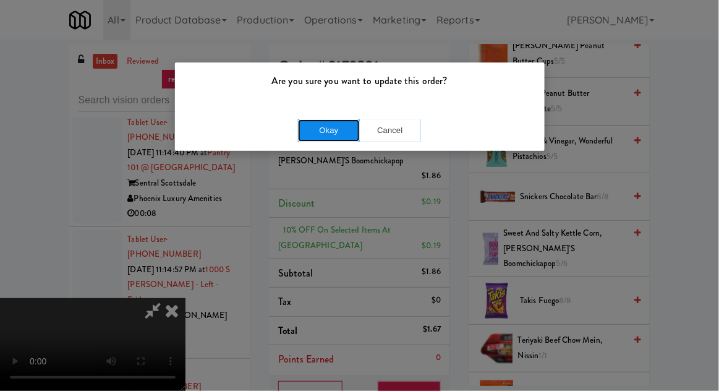
click at [312, 129] on button "Okay" at bounding box center [329, 130] width 62 height 22
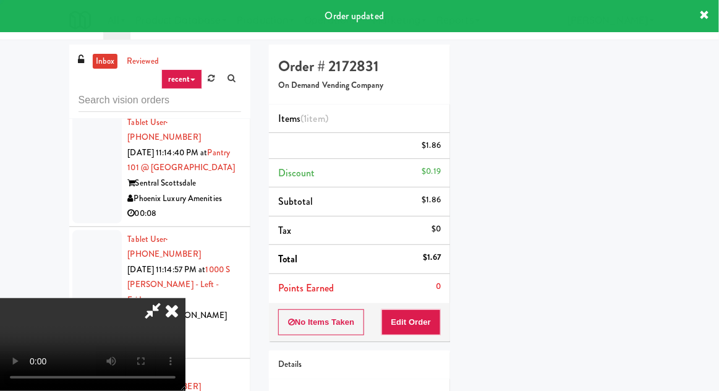
scroll to position [0, 0]
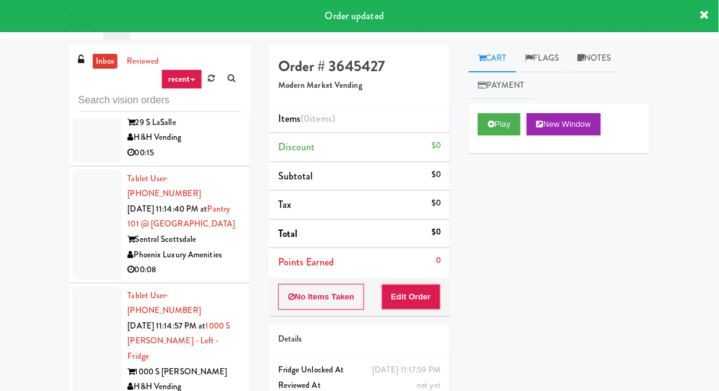
scroll to position [5193, 0]
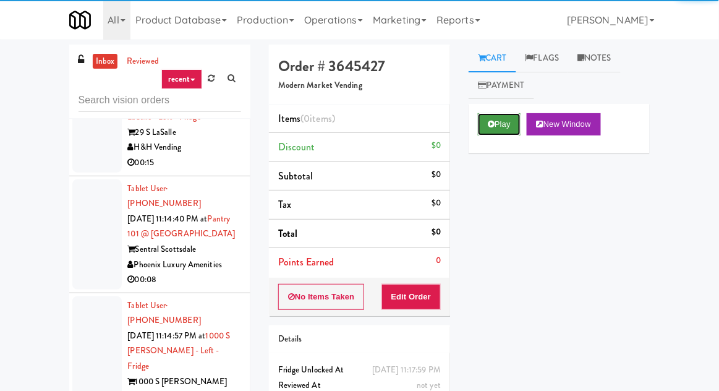
click at [493, 125] on icon at bounding box center [491, 124] width 7 height 8
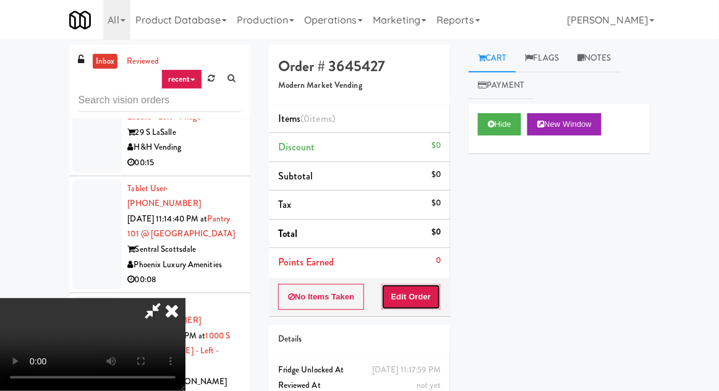
click at [424, 299] on button "Edit Order" at bounding box center [411, 297] width 60 height 26
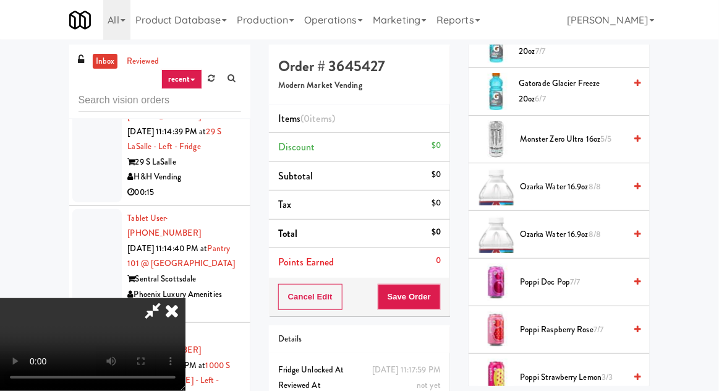
scroll to position [1168, 0]
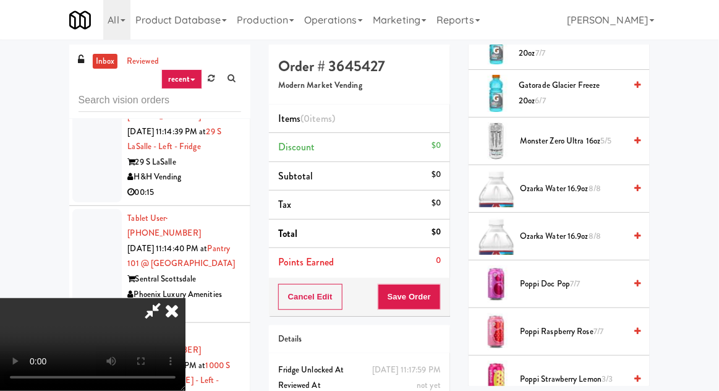
click at [573, 229] on span "Ozarka Water 16.9oz 8/8" at bounding box center [572, 236] width 105 height 15
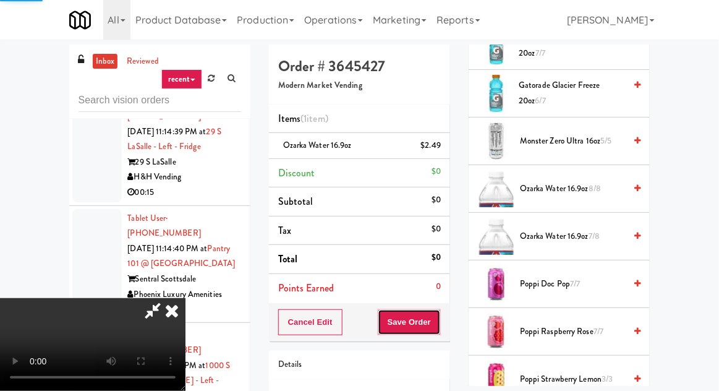
click at [439, 325] on button "Save Order" at bounding box center [409, 322] width 63 height 26
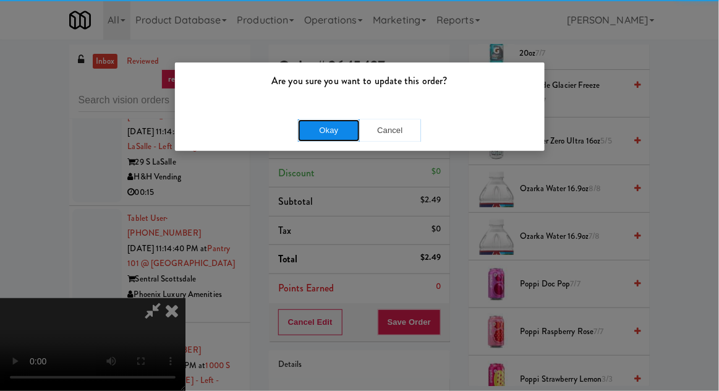
click at [321, 138] on button "Okay" at bounding box center [329, 130] width 62 height 22
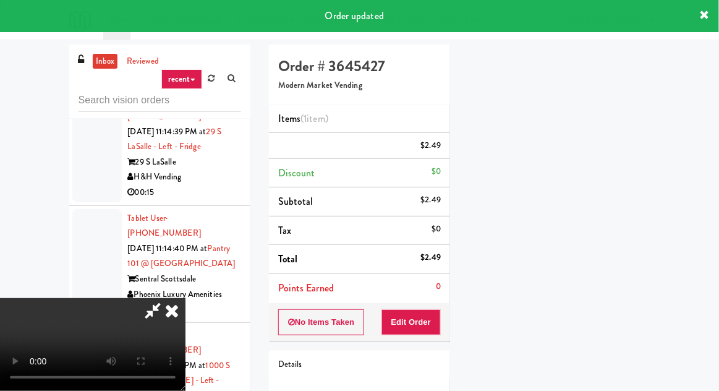
scroll to position [0, 0]
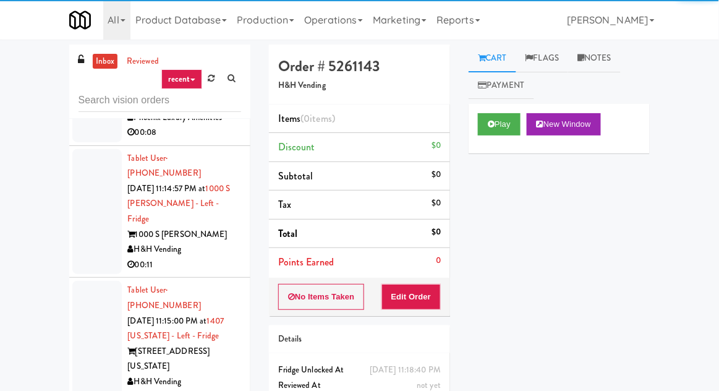
scroll to position [5301, 0]
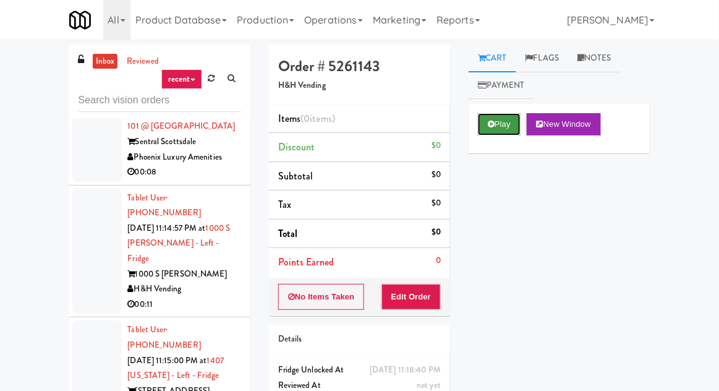
click at [488, 127] on icon at bounding box center [491, 124] width 7 height 8
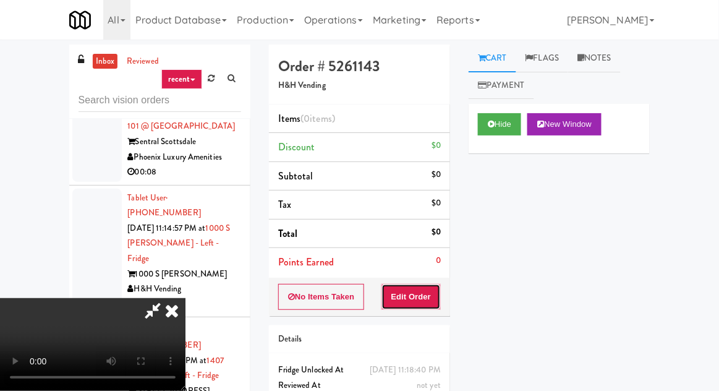
click at [423, 299] on button "Edit Order" at bounding box center [411, 297] width 60 height 26
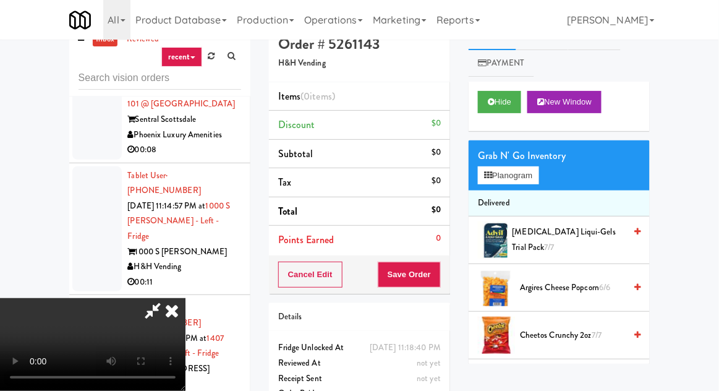
scroll to position [36, 0]
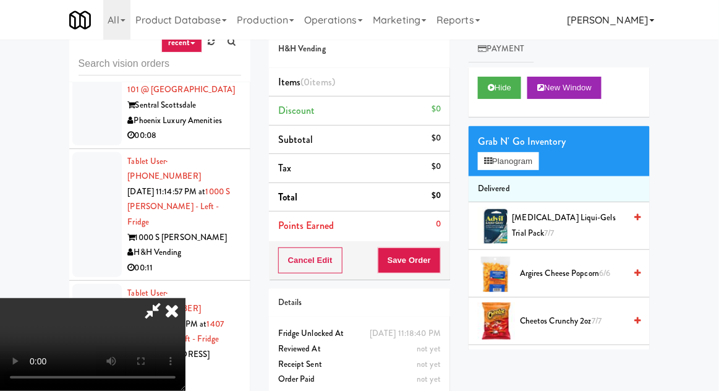
click at [611, 17] on link "[PERSON_NAME]" at bounding box center [610, 20] width 97 height 40
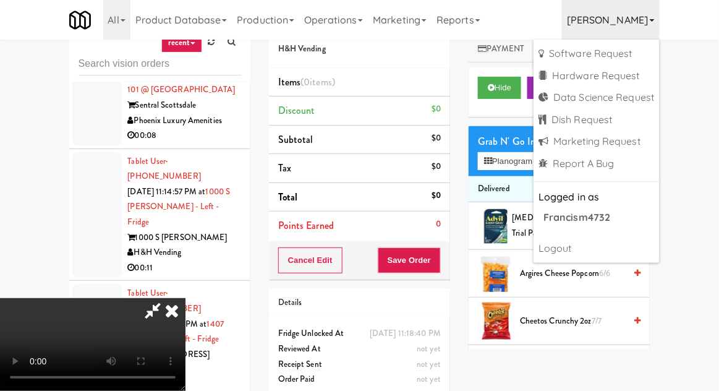
click at [605, 11] on link "[PERSON_NAME]" at bounding box center [610, 20] width 97 height 40
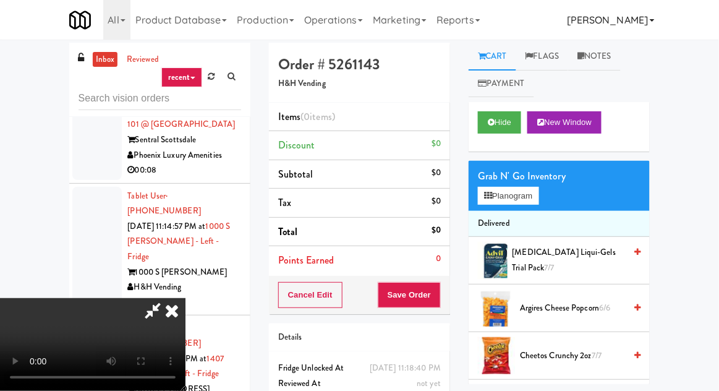
scroll to position [4, 0]
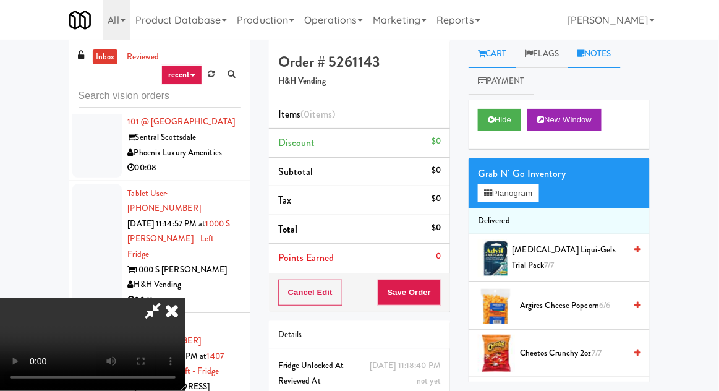
click at [600, 60] on link "Notes" at bounding box center [594, 54] width 53 height 28
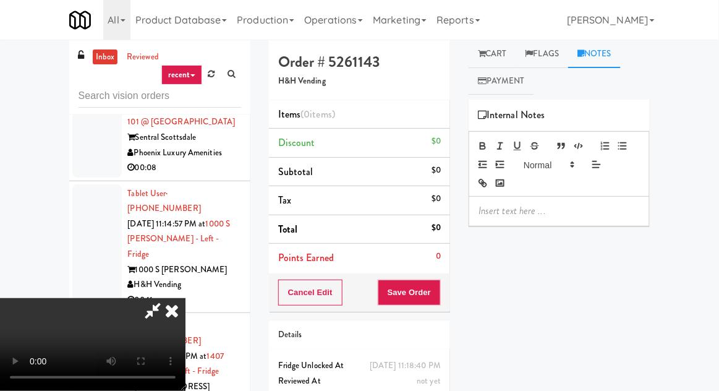
click at [538, 208] on p at bounding box center [558, 211] width 161 height 14
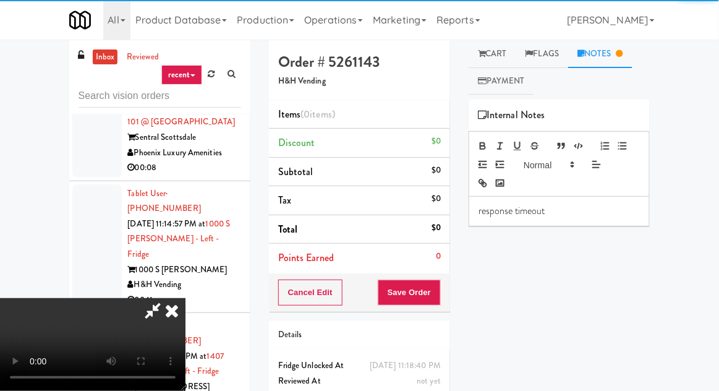
click at [185, 298] on icon at bounding box center [171, 310] width 27 height 25
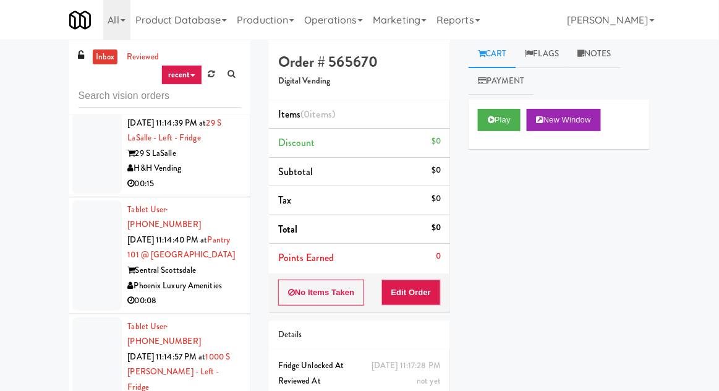
scroll to position [5164, 0]
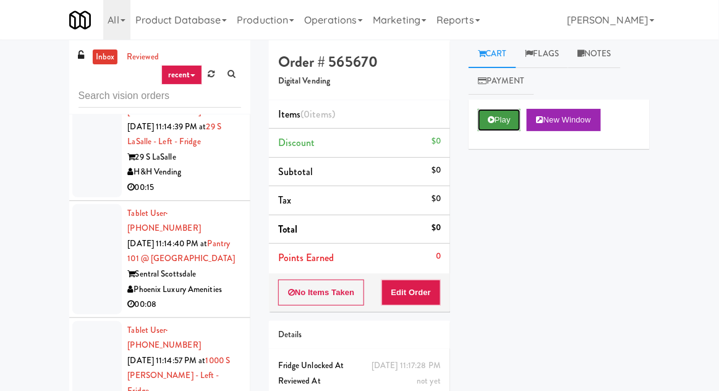
click at [496, 116] on button "Play" at bounding box center [499, 120] width 43 height 22
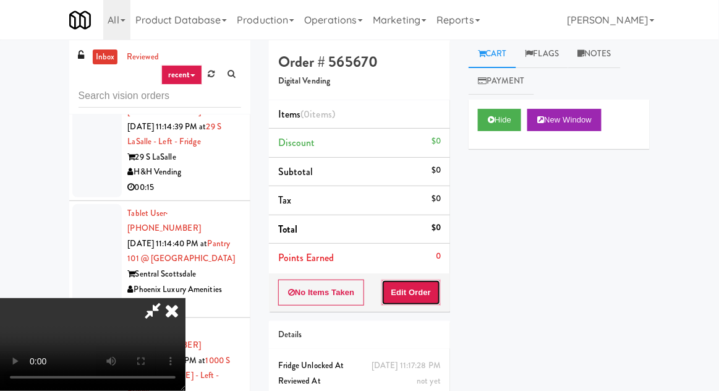
click at [425, 281] on button "Edit Order" at bounding box center [411, 292] width 60 height 26
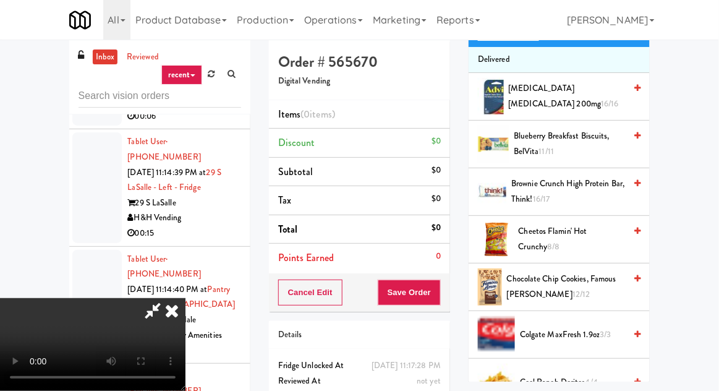
scroll to position [162, 0]
click at [575, 188] on span "Brownie Crunch High Protein Bar, Think! 16/17" at bounding box center [568, 191] width 114 height 30
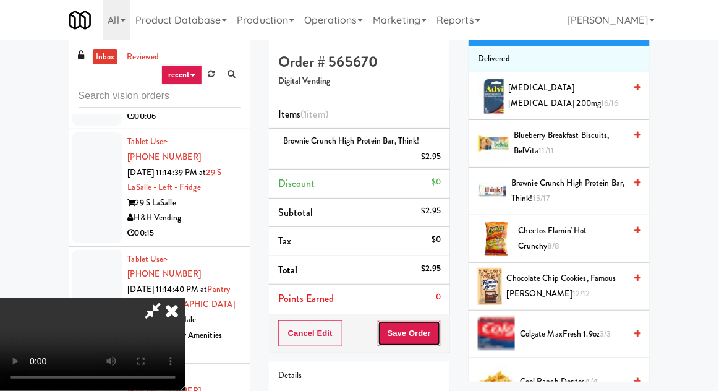
click at [438, 335] on button "Save Order" at bounding box center [409, 333] width 63 height 26
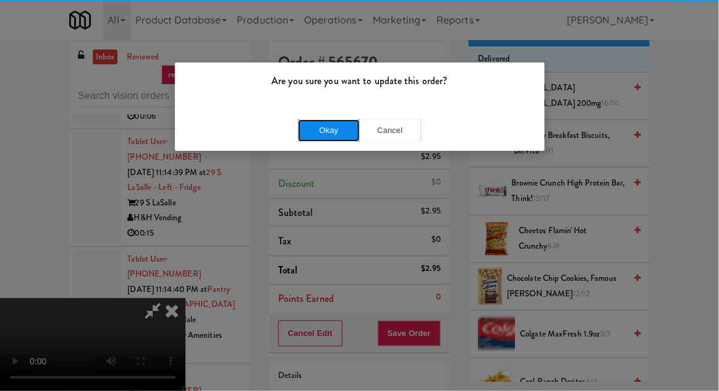
click at [312, 135] on button "Okay" at bounding box center [329, 130] width 62 height 22
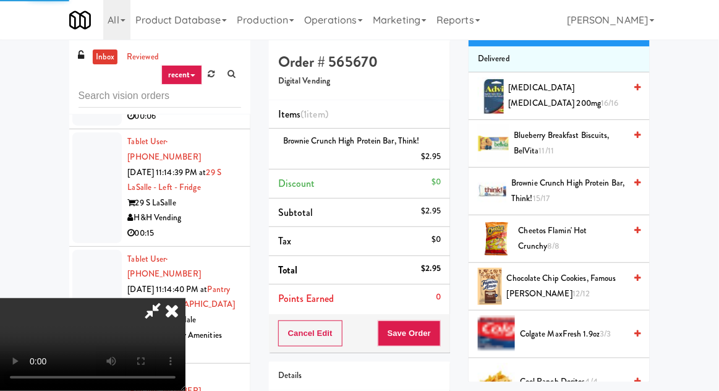
scroll to position [122, 0]
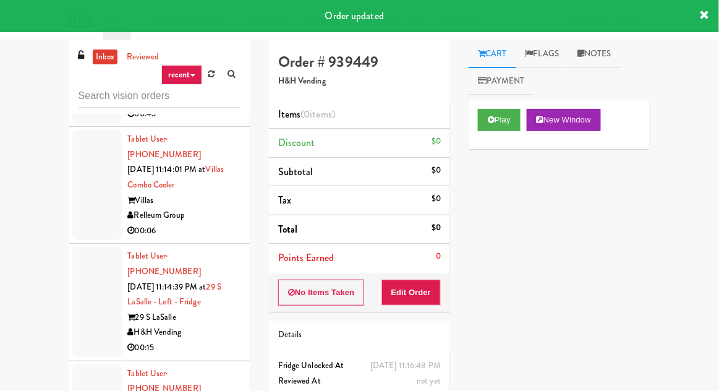
scroll to position [4979, 0]
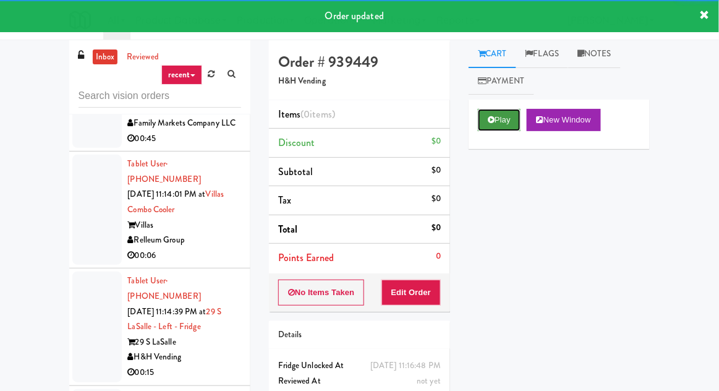
click at [483, 129] on button "Play" at bounding box center [499, 120] width 43 height 22
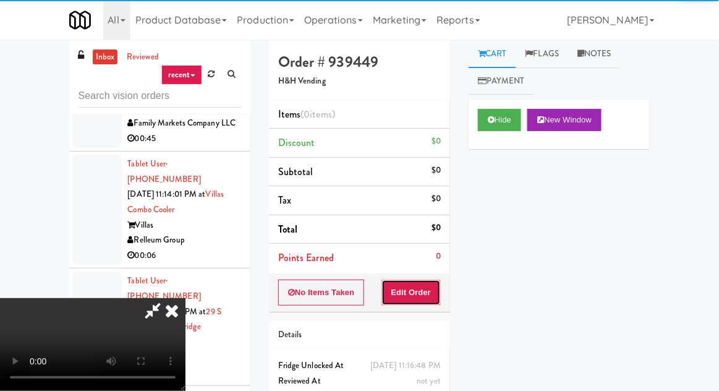
click at [425, 297] on button "Edit Order" at bounding box center [411, 292] width 60 height 26
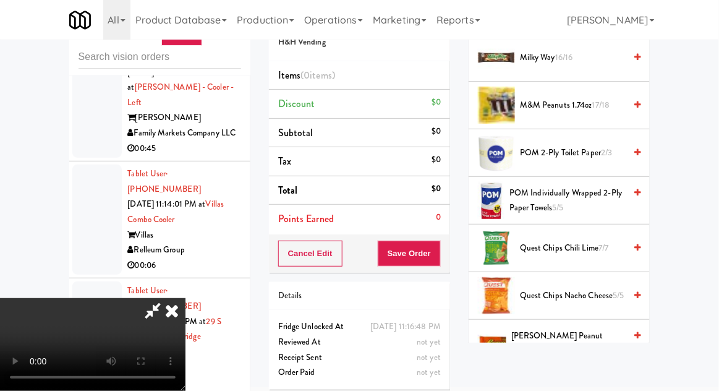
scroll to position [783, 0]
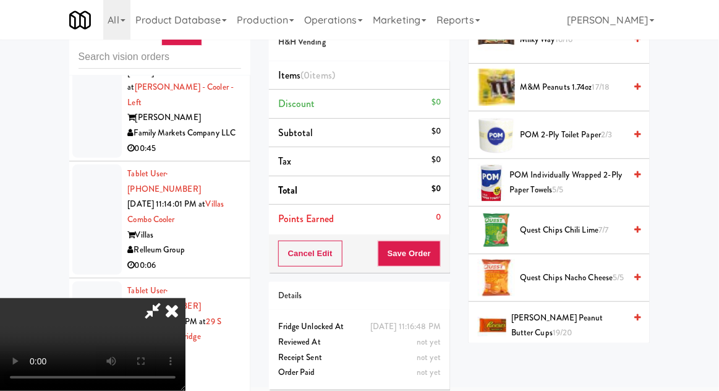
click at [575, 365] on span "Ritz Bits Cheese Crackers 3/4" at bounding box center [572, 372] width 105 height 15
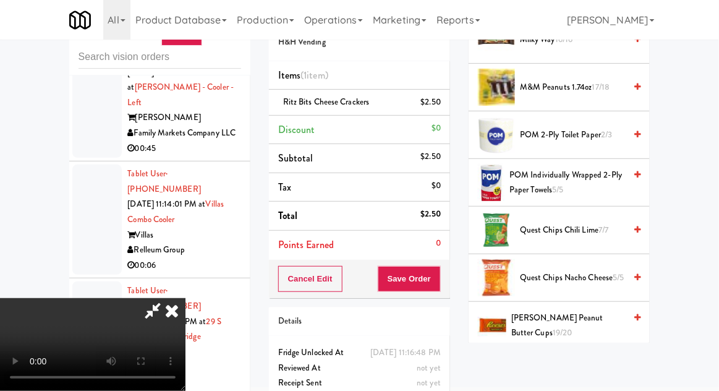
click at [449, 283] on div "Cancel Edit Save Order" at bounding box center [359, 279] width 181 height 38
click at [441, 279] on button "Save Order" at bounding box center [409, 279] width 63 height 26
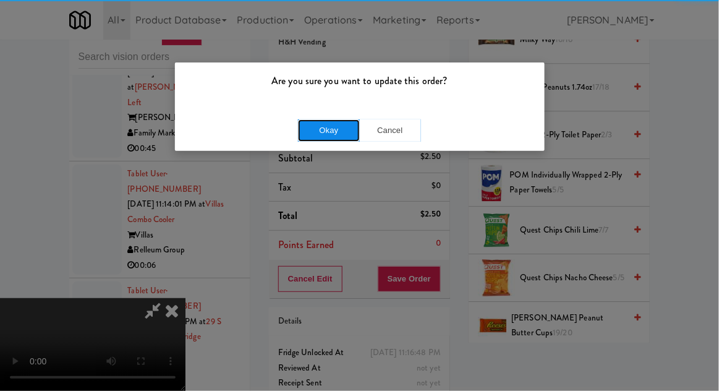
click at [308, 132] on button "Okay" at bounding box center [329, 130] width 62 height 22
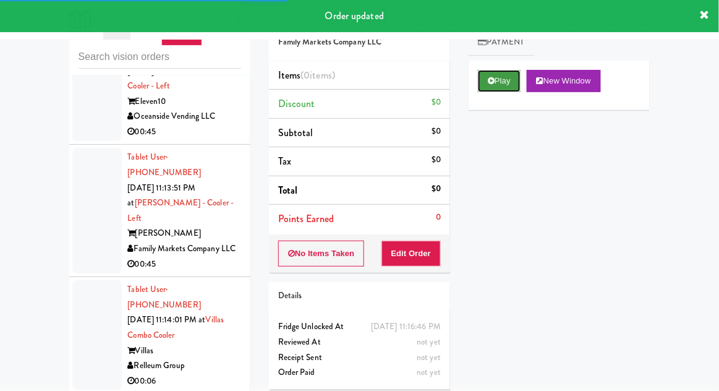
click at [503, 82] on button "Play" at bounding box center [499, 81] width 43 height 22
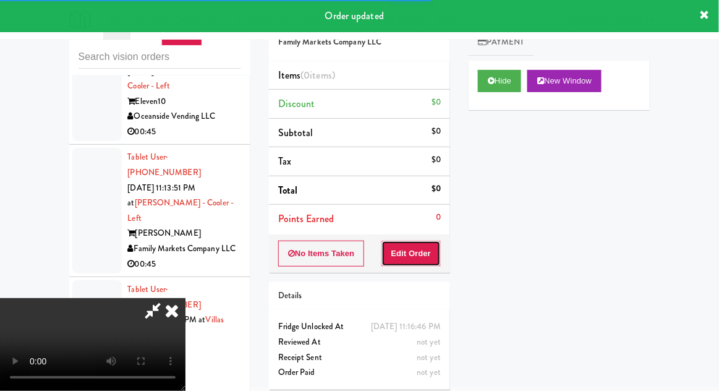
click at [424, 250] on button "Edit Order" at bounding box center [411, 253] width 60 height 26
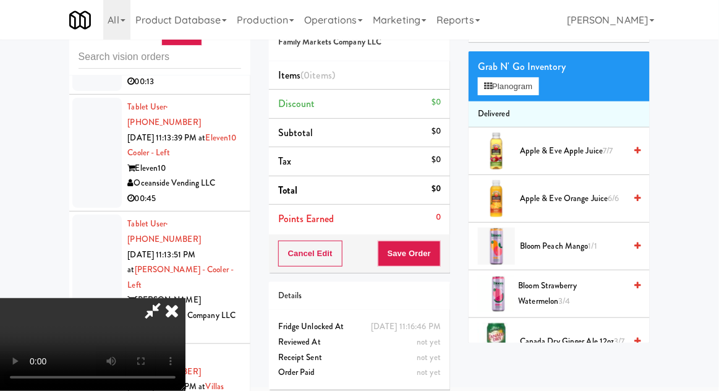
scroll to position [69, 0]
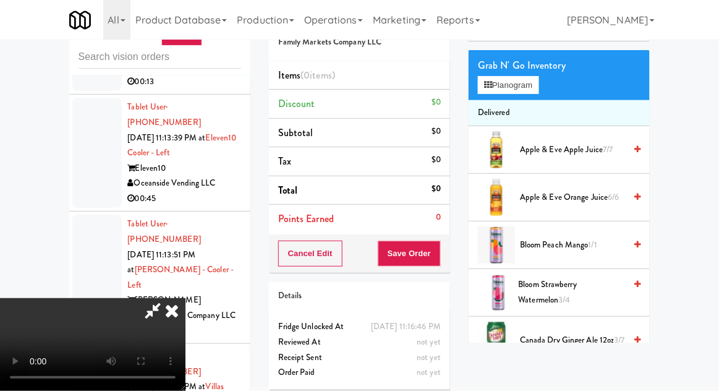
click at [560, 333] on span "Canada Dry Ginger Ale 12oz 3/7" at bounding box center [572, 340] width 105 height 15
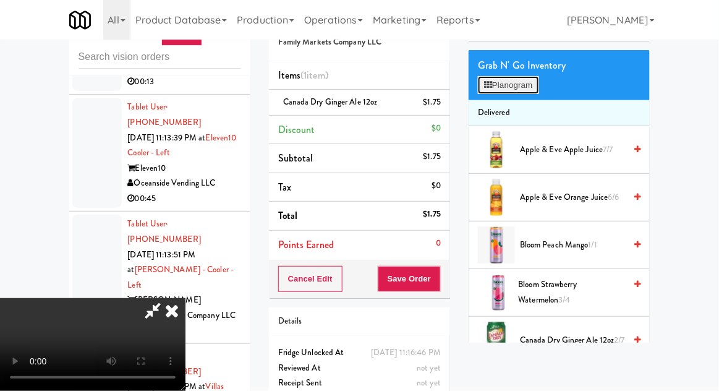
click at [502, 83] on button "Planogram" at bounding box center [508, 85] width 61 height 19
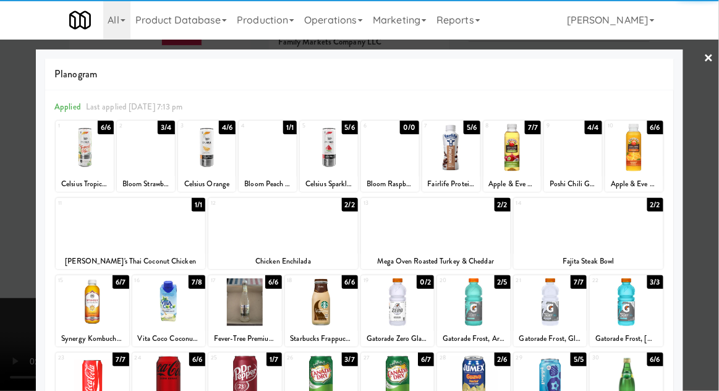
click at [140, 157] on div at bounding box center [146, 148] width 58 height 48
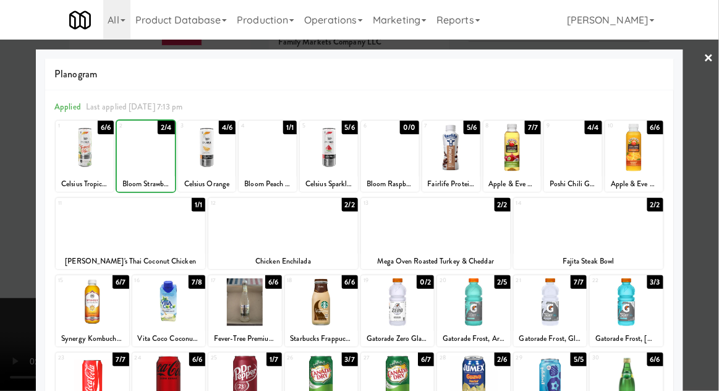
click at [20, 201] on div at bounding box center [359, 195] width 719 height 391
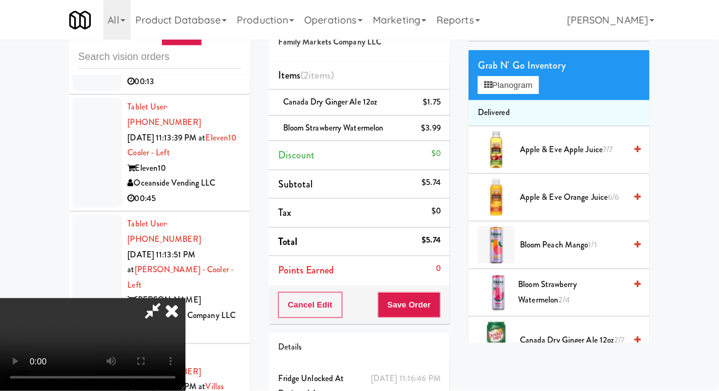
click at [449, 304] on div "Cancel Edit Save Order" at bounding box center [359, 305] width 181 height 38
click at [438, 300] on button "Save Order" at bounding box center [409, 305] width 63 height 26
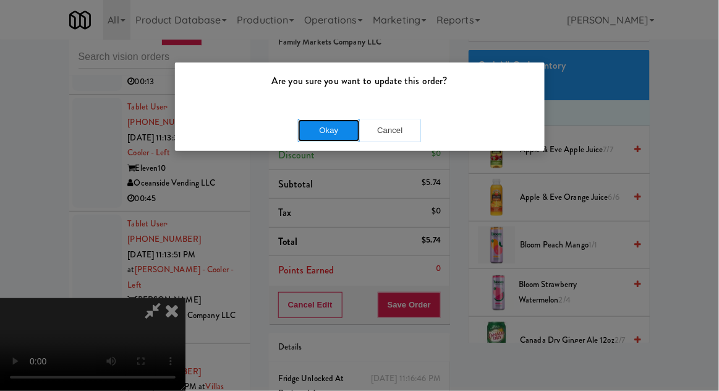
click at [310, 134] on button "Okay" at bounding box center [329, 130] width 62 height 22
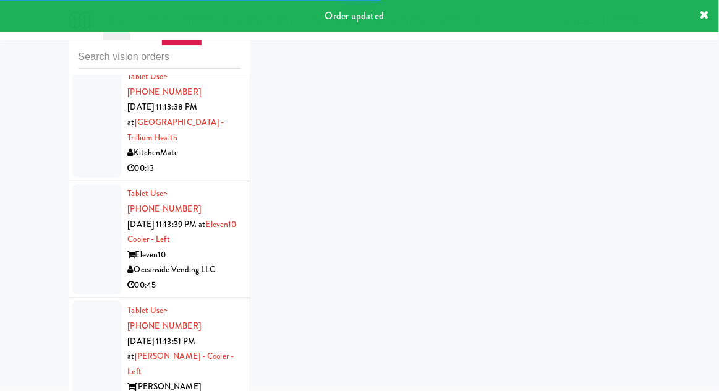
scroll to position [4662, 0]
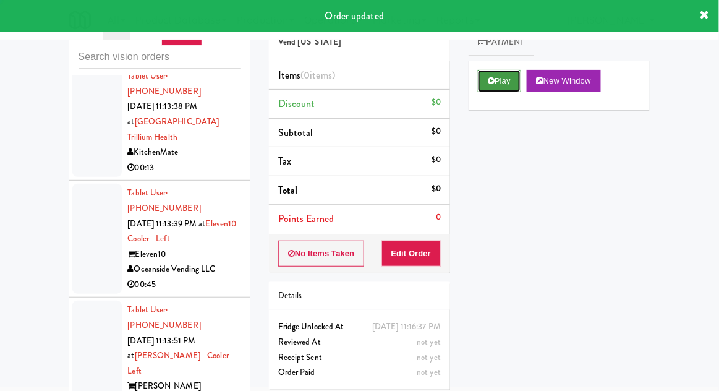
click at [504, 90] on button "Play" at bounding box center [499, 81] width 43 height 22
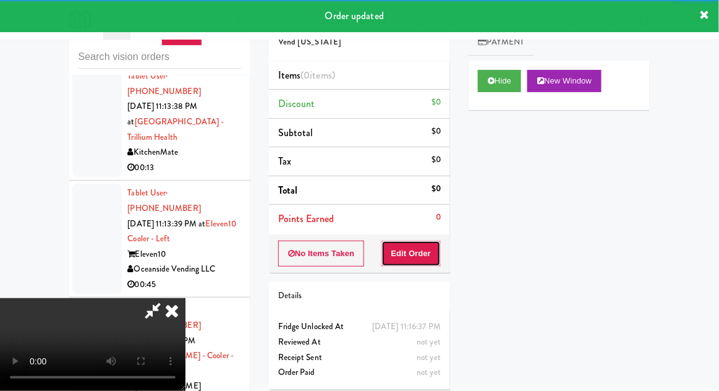
click at [422, 246] on button "Edit Order" at bounding box center [411, 253] width 60 height 26
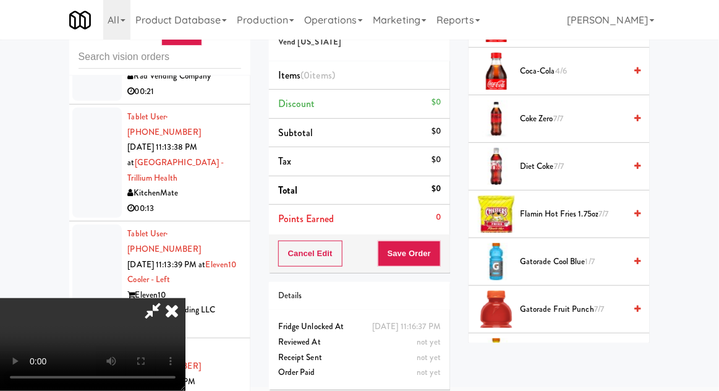
scroll to position [480, 0]
click at [557, 207] on span "Flamin Hot Fries 1.75oz 7/7" at bounding box center [572, 214] width 105 height 15
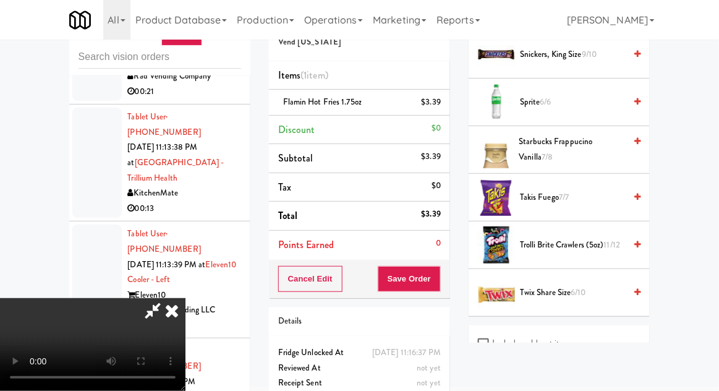
scroll to position [1596, 0]
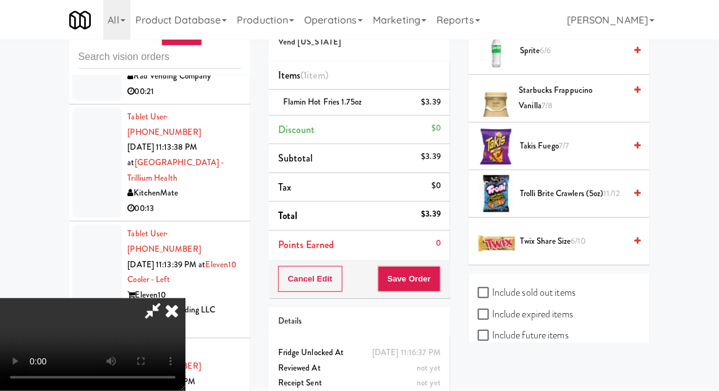
click at [556, 239] on span "Twix Share Size 6/10" at bounding box center [572, 241] width 105 height 15
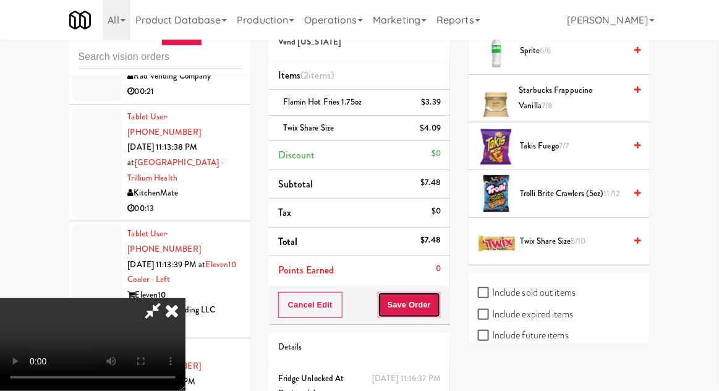
click at [436, 307] on button "Save Order" at bounding box center [409, 305] width 63 height 26
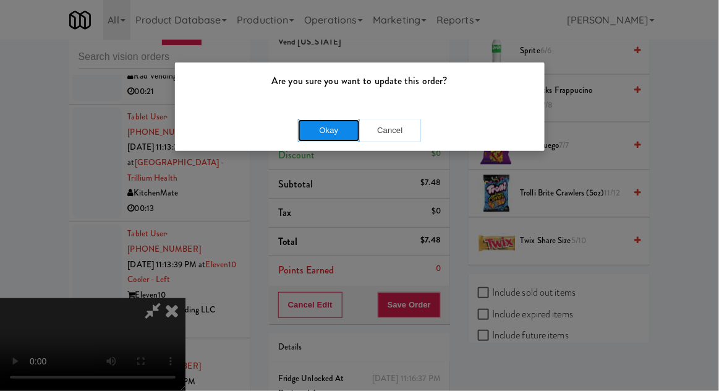
click at [325, 129] on button "Okay" at bounding box center [329, 130] width 62 height 22
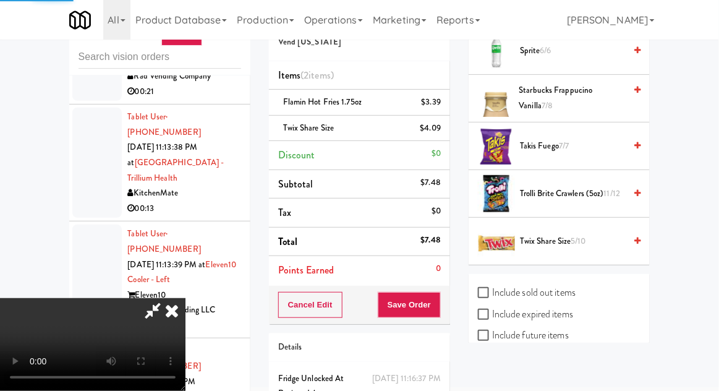
scroll to position [122, 0]
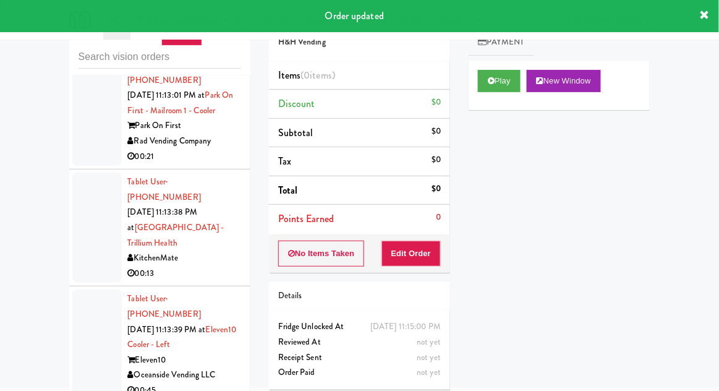
scroll to position [4544, 0]
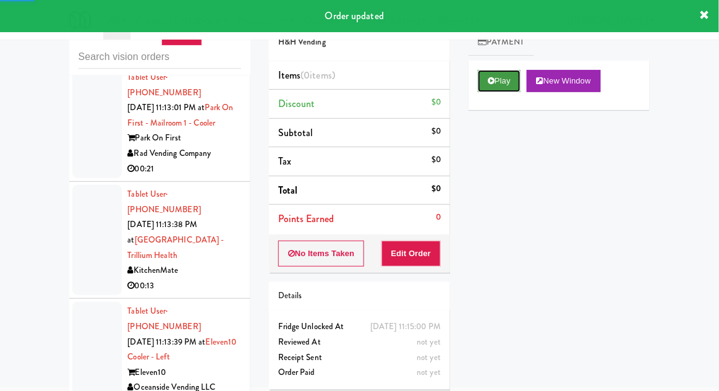
click at [498, 89] on button "Play" at bounding box center [499, 81] width 43 height 22
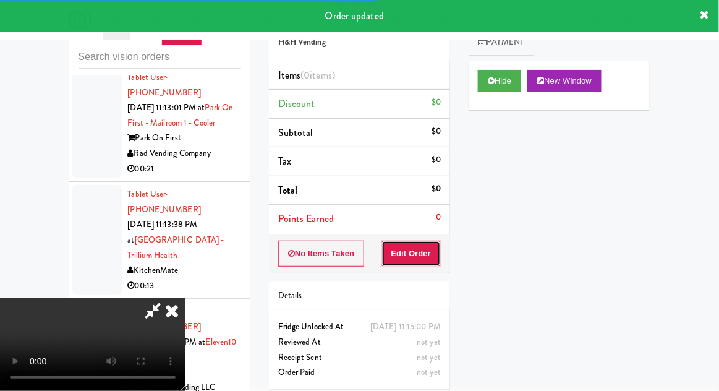
click at [419, 254] on button "Edit Order" at bounding box center [411, 253] width 60 height 26
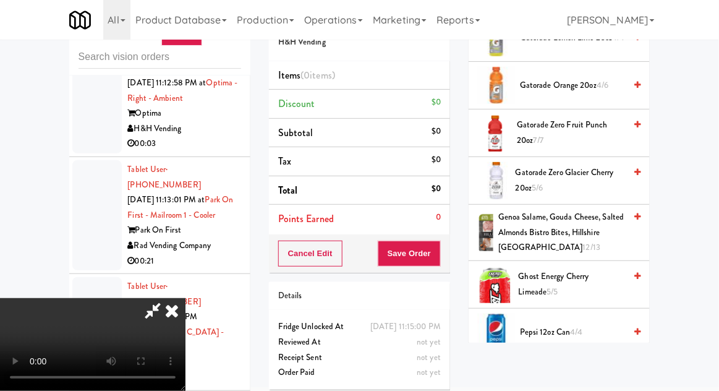
scroll to position [1652, 0]
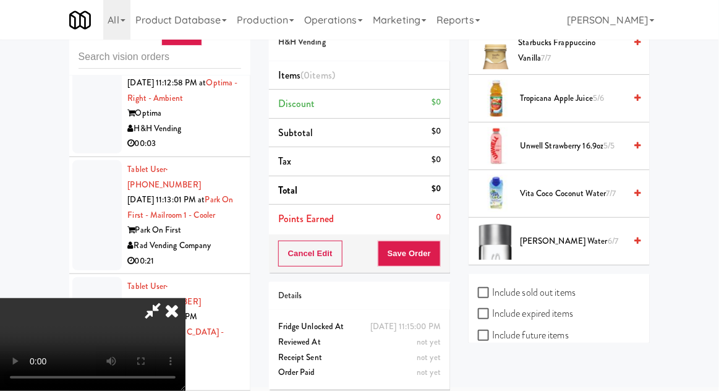
click at [562, 189] on span "Vita Coco Coconut Water 7/7" at bounding box center [572, 193] width 105 height 15
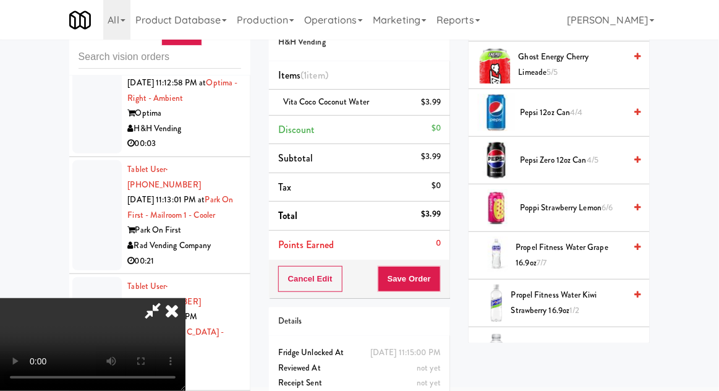
scroll to position [1126, 0]
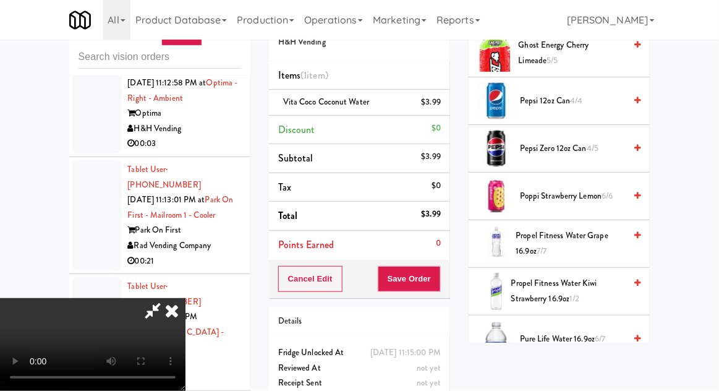
click at [562, 285] on span "Propel Fitness Water Kiwi Strawberry 16.9oz 1/2" at bounding box center [568, 291] width 114 height 30
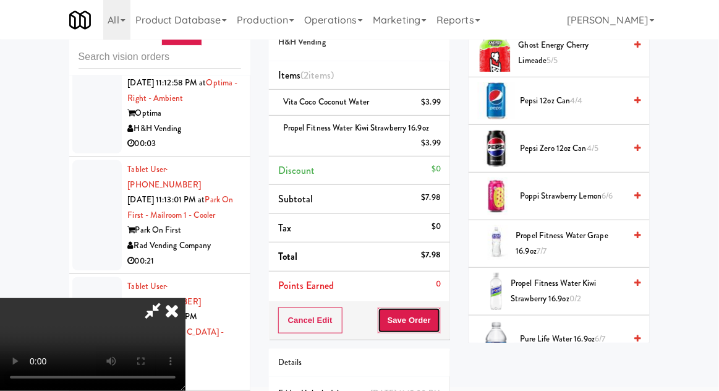
click at [438, 325] on button "Save Order" at bounding box center [409, 320] width 63 height 26
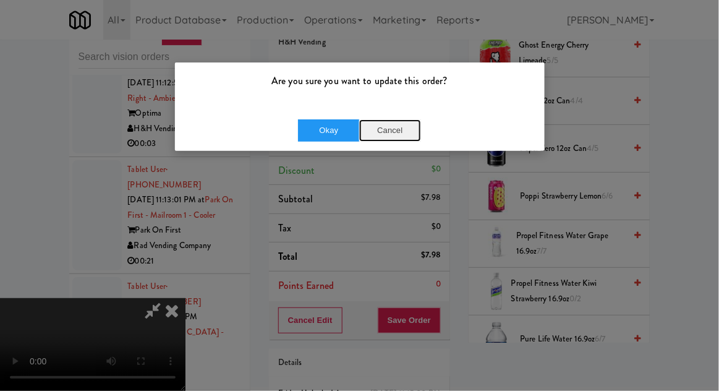
click at [399, 126] on button "Cancel" at bounding box center [390, 130] width 62 height 22
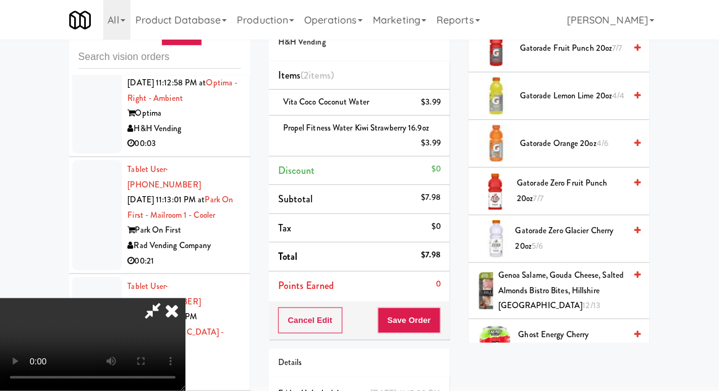
scroll to position [0, 0]
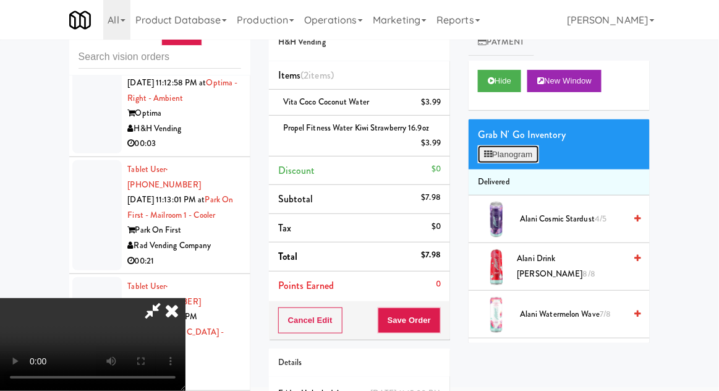
click at [528, 159] on button "Planogram" at bounding box center [508, 154] width 61 height 19
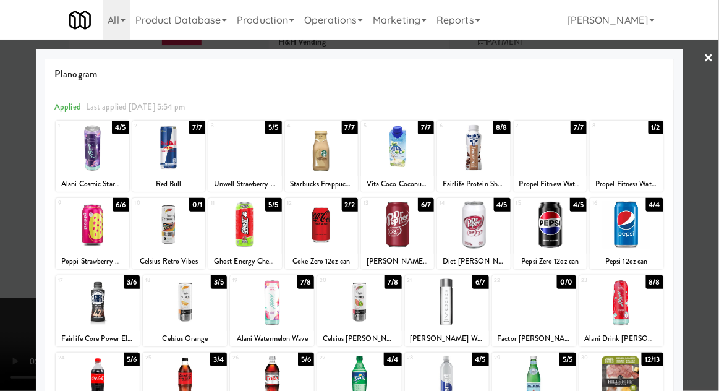
click at [708, 181] on div at bounding box center [359, 195] width 719 height 391
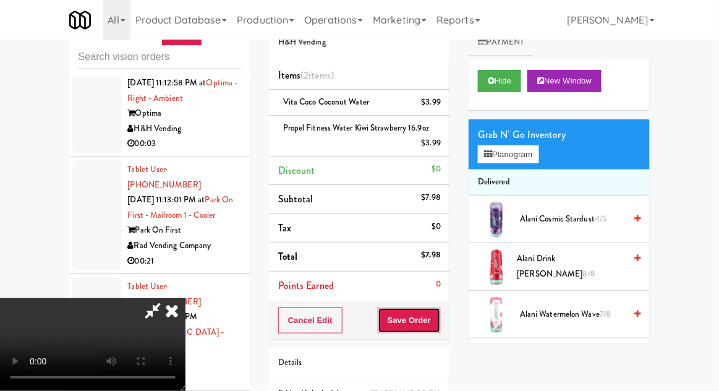
click at [438, 318] on button "Save Order" at bounding box center [409, 320] width 63 height 26
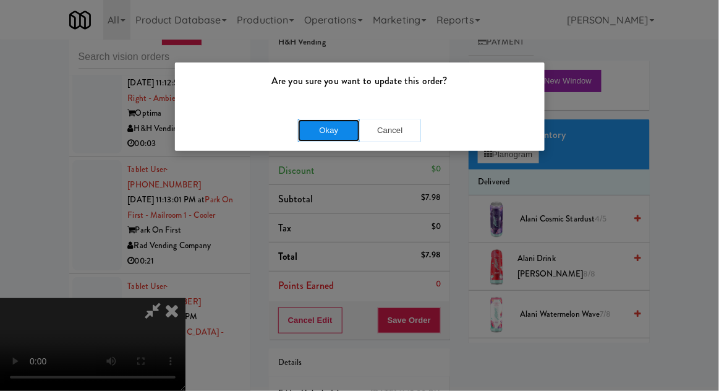
click at [323, 124] on button "Okay" at bounding box center [329, 130] width 62 height 22
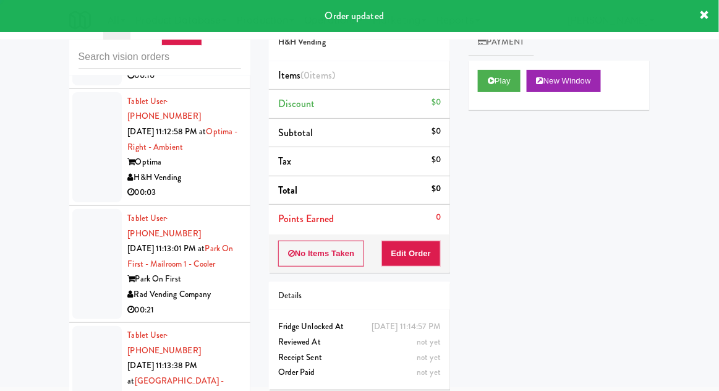
scroll to position [4395, 0]
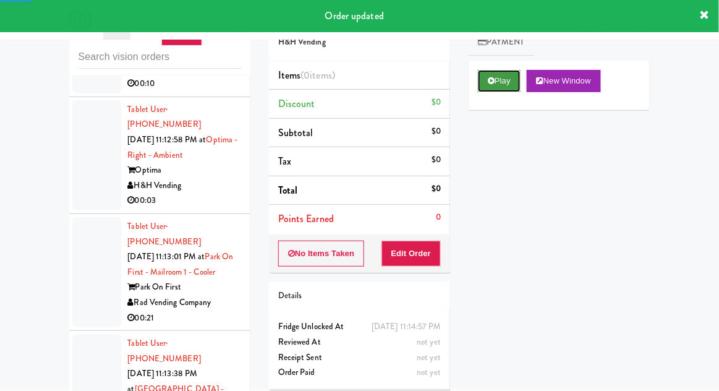
click at [500, 88] on button "Play" at bounding box center [499, 81] width 43 height 22
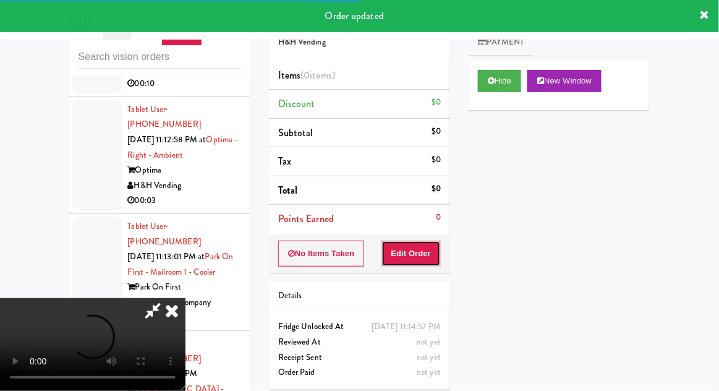
click at [426, 259] on button "Edit Order" at bounding box center [411, 253] width 60 height 26
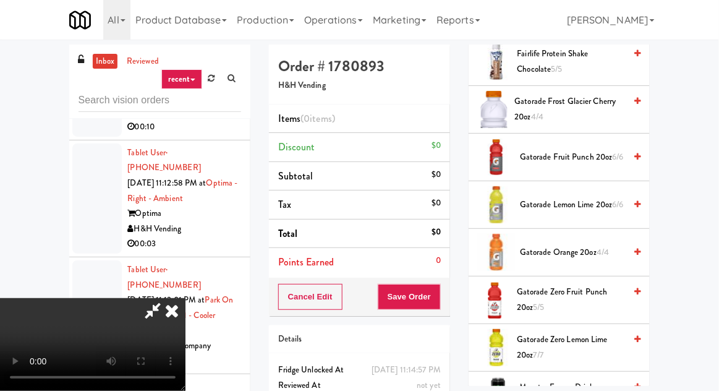
scroll to position [978, 0]
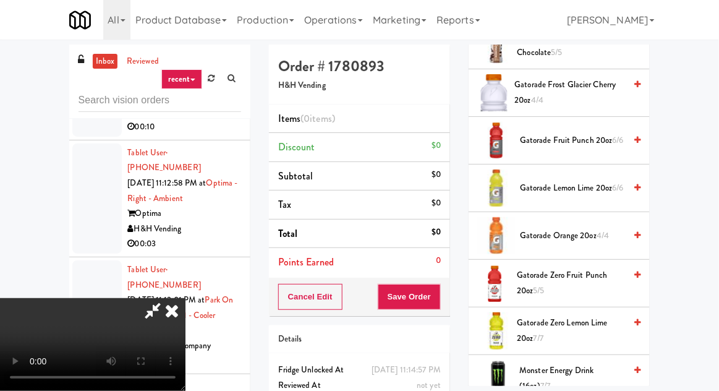
click at [561, 93] on span "Gatorade Frost Glacier Cherry 20oz 4/4" at bounding box center [570, 92] width 111 height 30
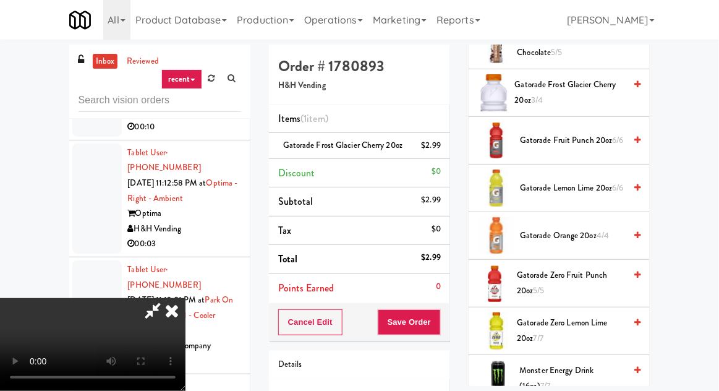
click at [567, 93] on span "Gatorade Frost Glacier Cherry 20oz 3/4" at bounding box center [570, 92] width 111 height 30
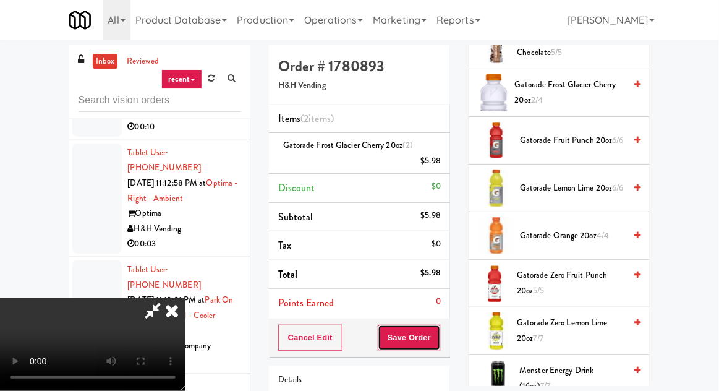
click at [439, 332] on button "Save Order" at bounding box center [409, 338] width 63 height 26
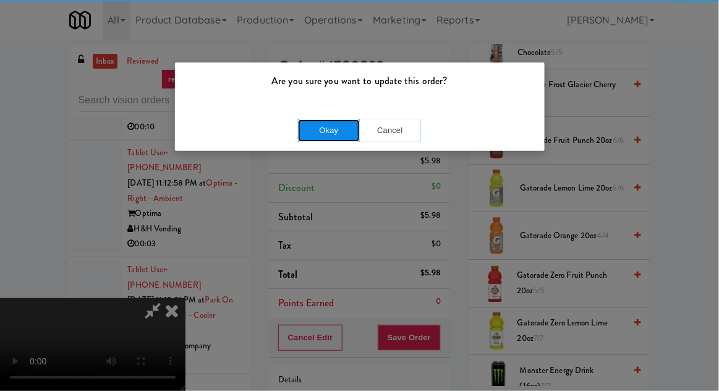
click at [313, 131] on button "Okay" at bounding box center [329, 130] width 62 height 22
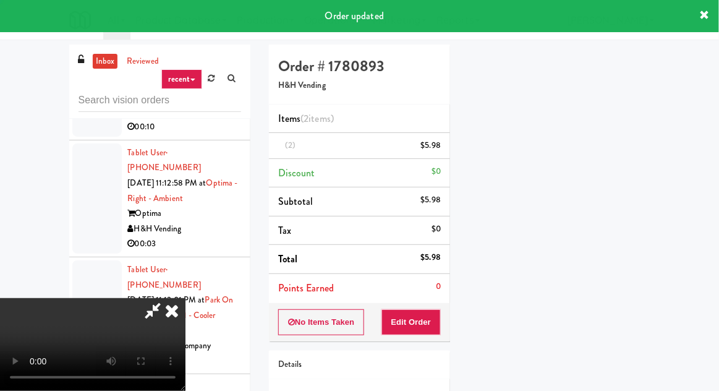
scroll to position [122, 0]
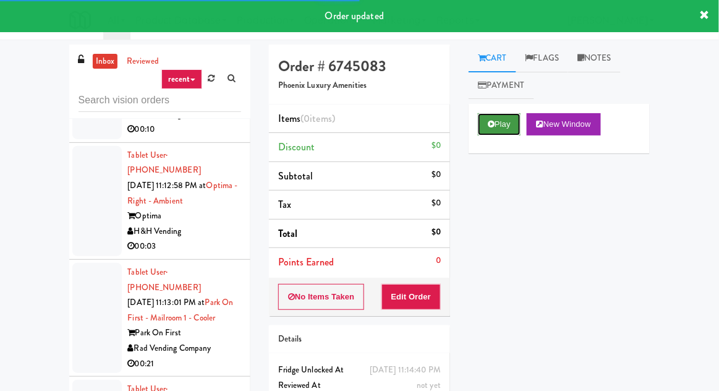
click at [505, 124] on button "Play" at bounding box center [499, 124] width 43 height 22
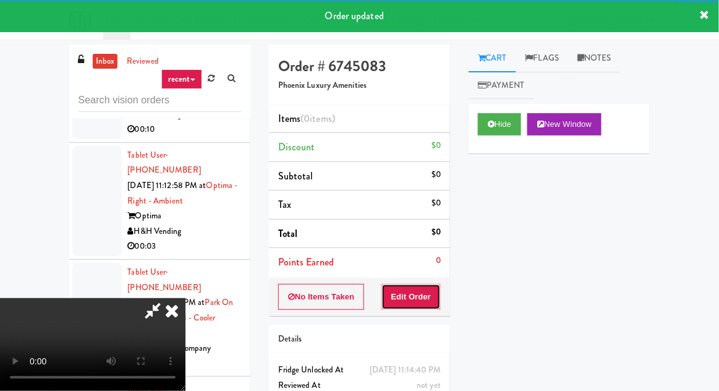
click at [435, 300] on button "Edit Order" at bounding box center [411, 297] width 60 height 26
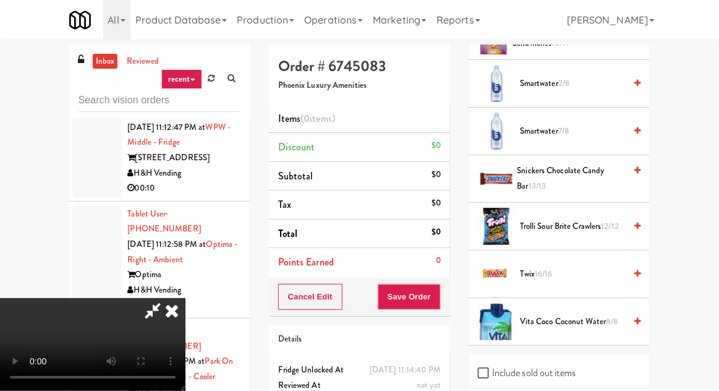
scroll to position [1644, 0]
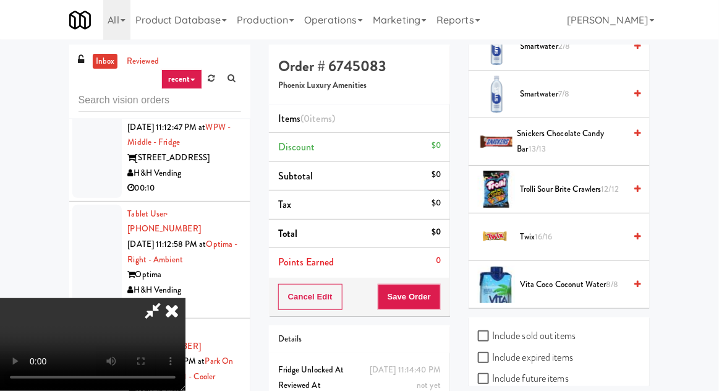
click at [545, 333] on label "Include sold out items" at bounding box center [527, 335] width 98 height 19
click at [492, 333] on input "Include sold out items" at bounding box center [485, 336] width 14 height 10
checkbox input "true"
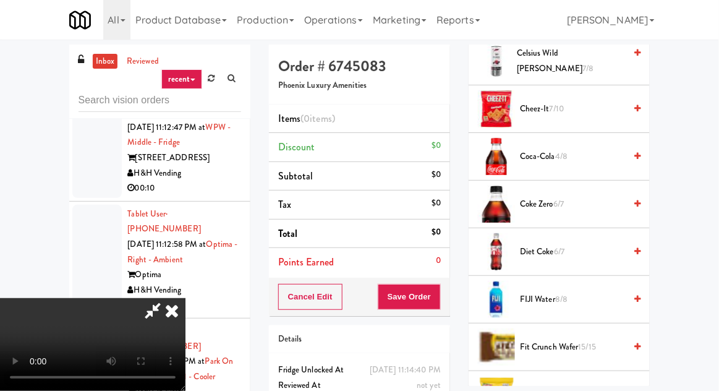
scroll to position [295, 0]
click at [580, 201] on span "Coke Zero 6/7" at bounding box center [572, 204] width 105 height 15
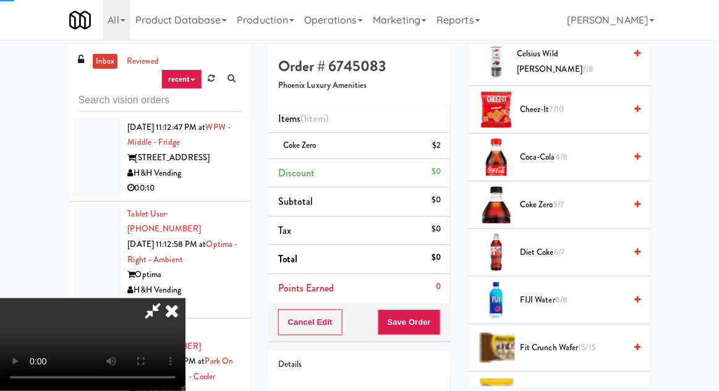
click at [596, 201] on span "Coke Zero 5/7" at bounding box center [572, 204] width 105 height 15
click at [595, 197] on span "Coke Zero 4/7" at bounding box center [572, 204] width 105 height 15
click at [594, 198] on span "Coke Zero 3/7" at bounding box center [572, 204] width 105 height 15
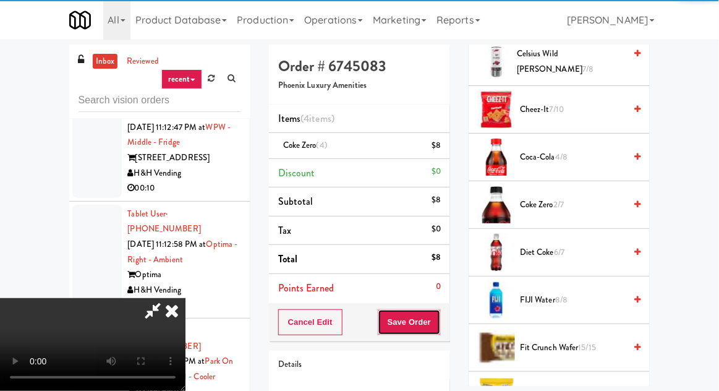
click at [440, 328] on button "Save Order" at bounding box center [409, 322] width 63 height 26
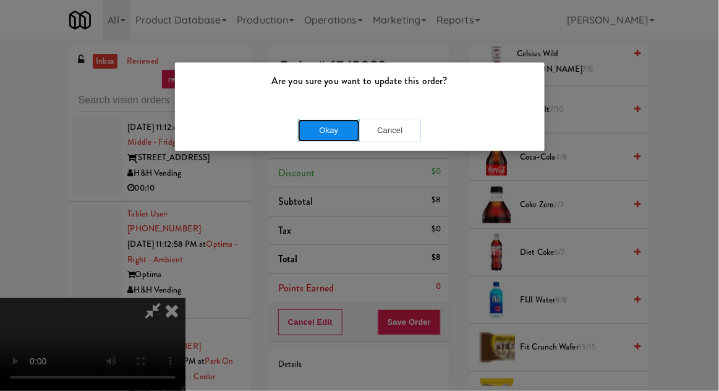
click at [317, 132] on button "Okay" at bounding box center [329, 130] width 62 height 22
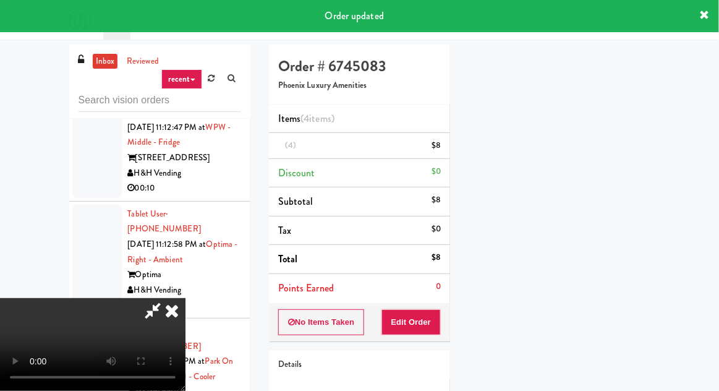
scroll to position [122, 0]
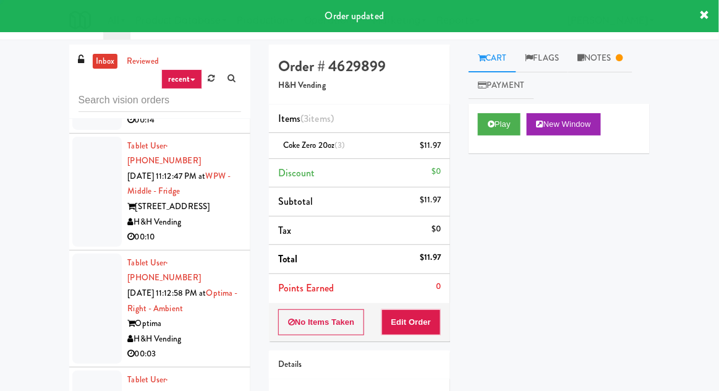
scroll to position [4262, 0]
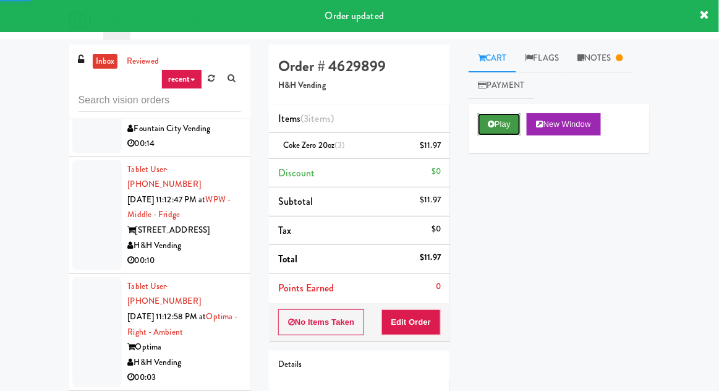
click at [493, 127] on icon at bounding box center [491, 124] width 7 height 8
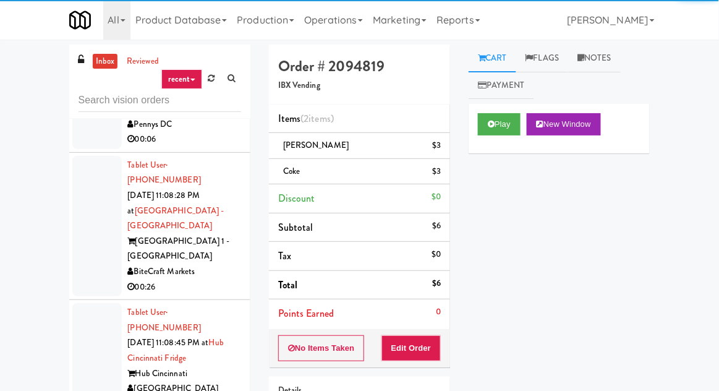
scroll to position [2660, 0]
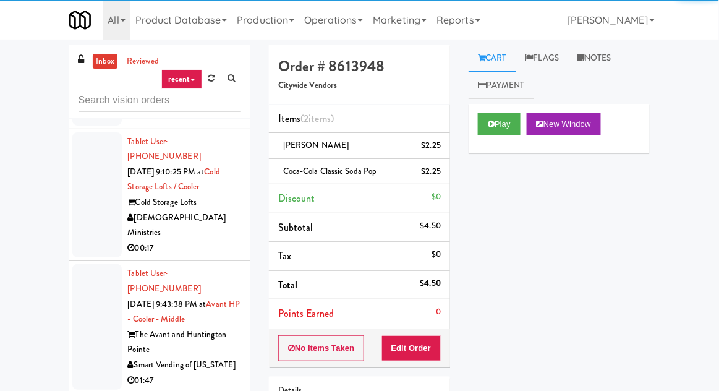
scroll to position [1710, 0]
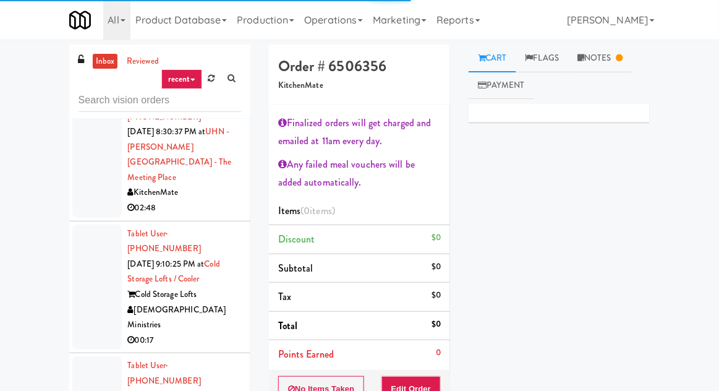
scroll to position [1621, 0]
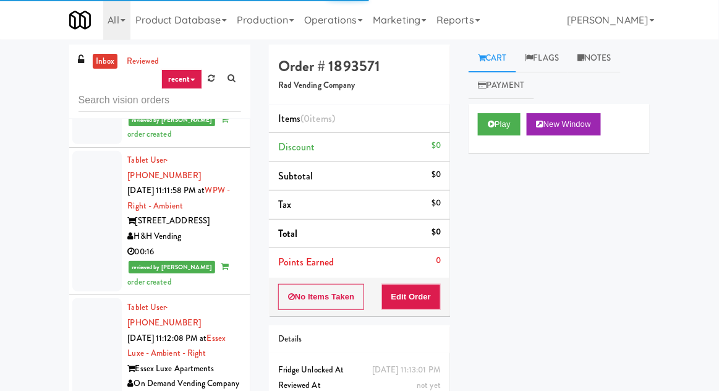
scroll to position [4376, 0]
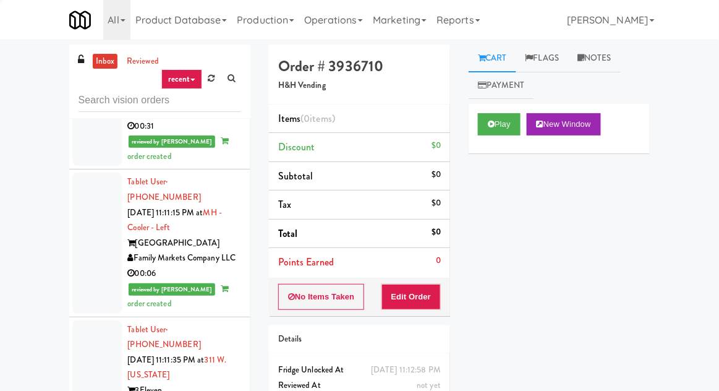
scroll to position [3960, 0]
